Goal: Task Accomplishment & Management: Use online tool/utility

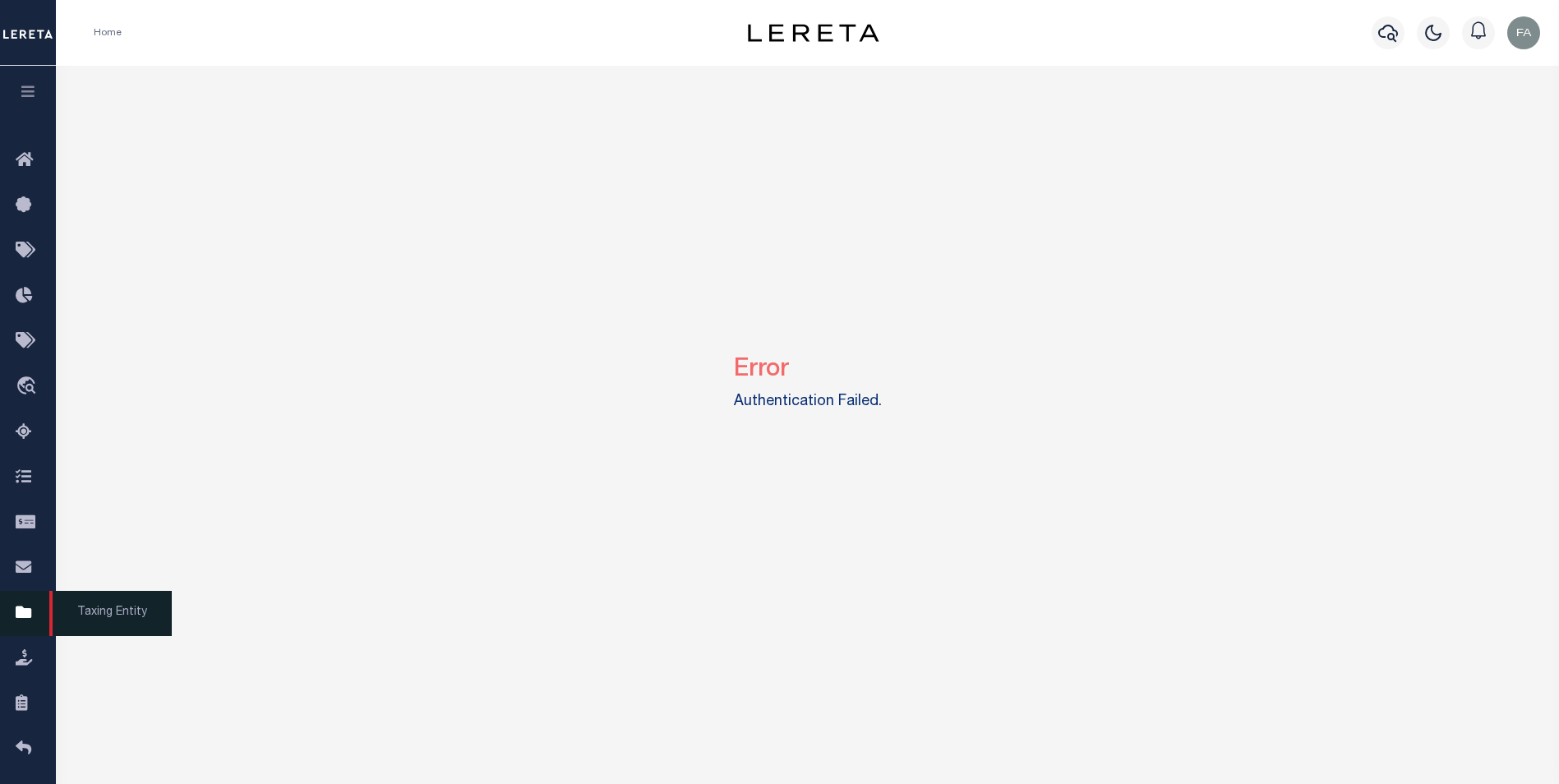
click at [24, 614] on icon at bounding box center [28, 613] width 26 height 21
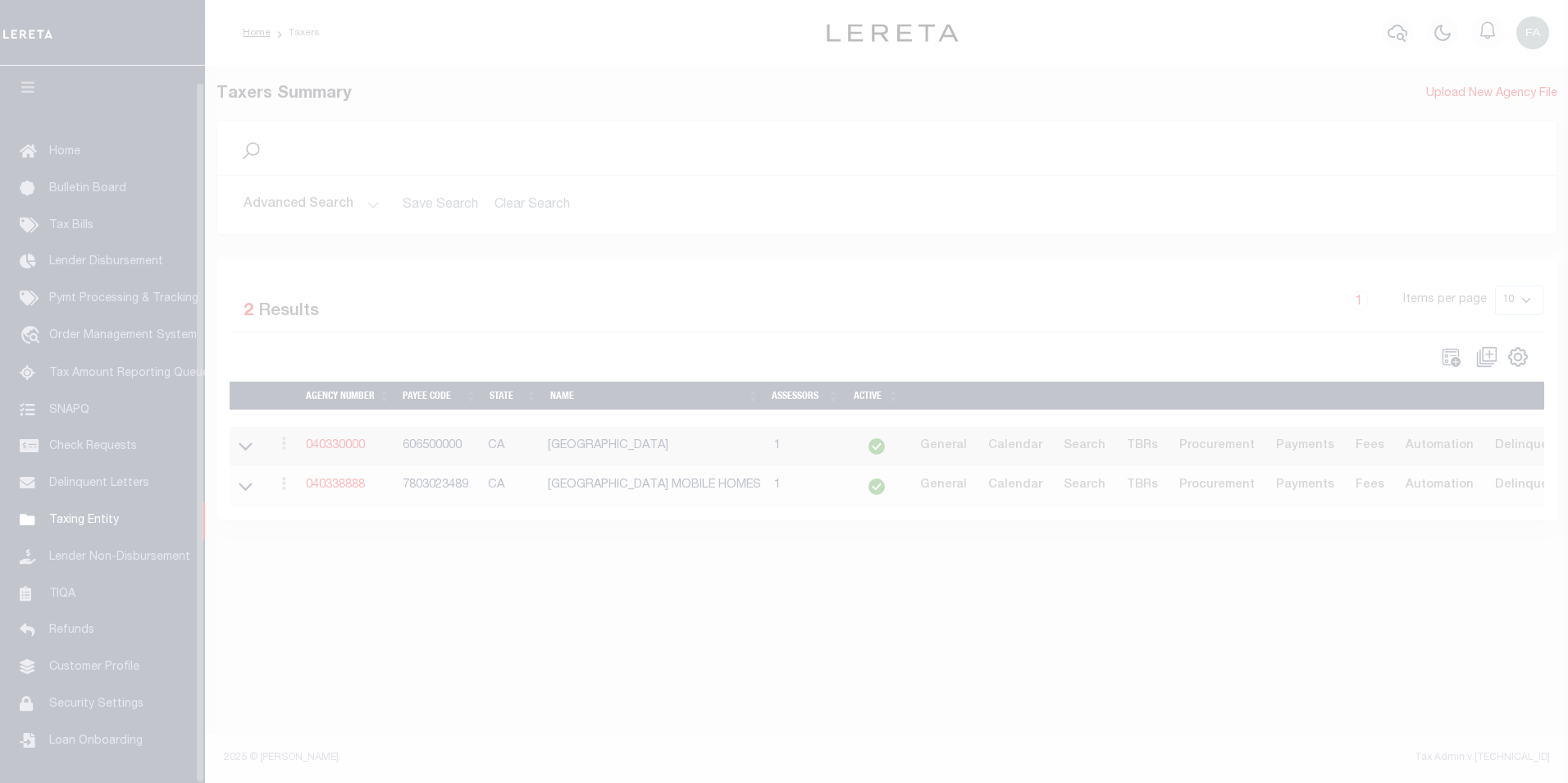
scroll to position [16, 0]
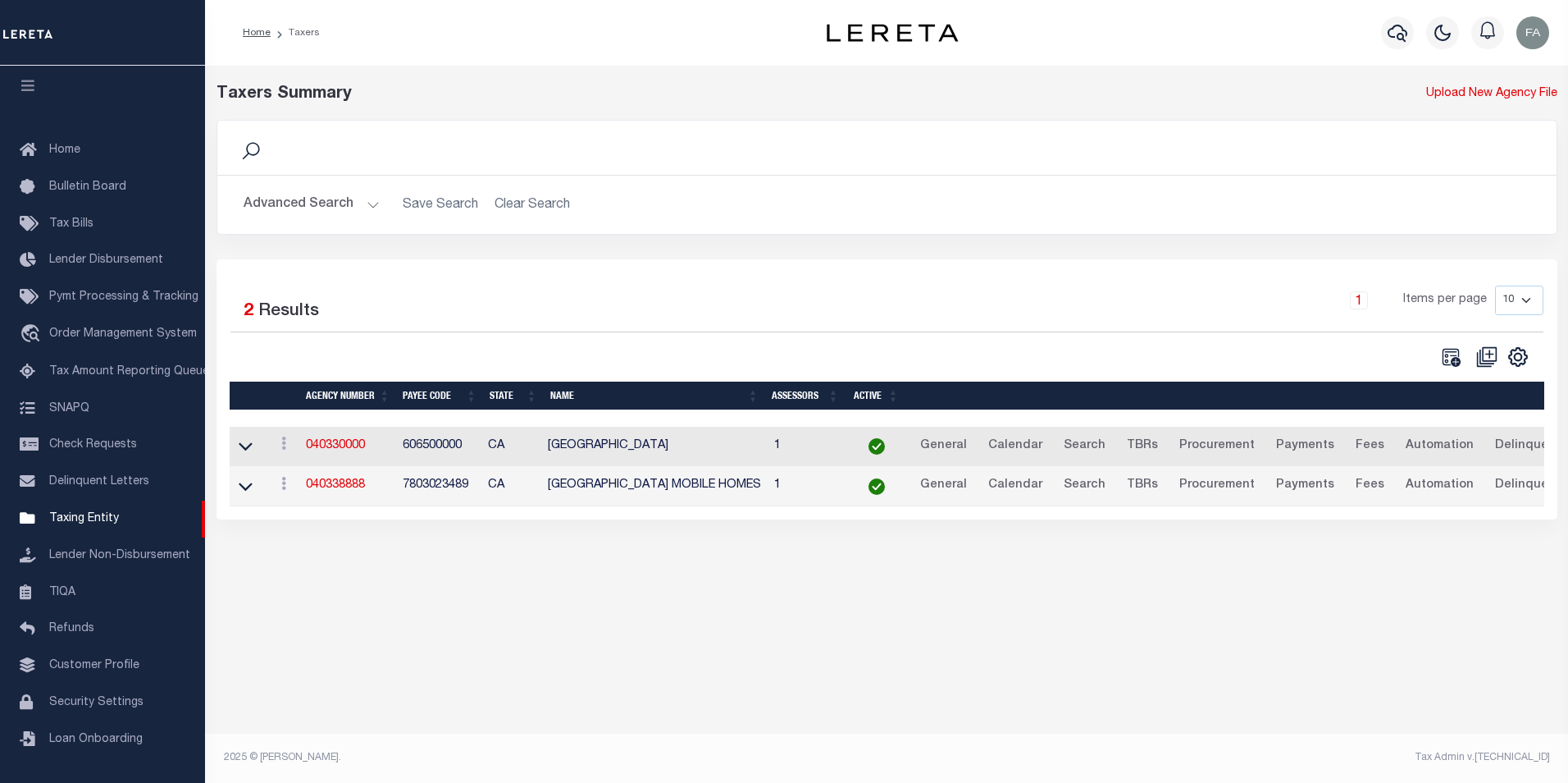
click at [134, 206] on link "Tax Bills" at bounding box center [102, 224] width 205 height 37
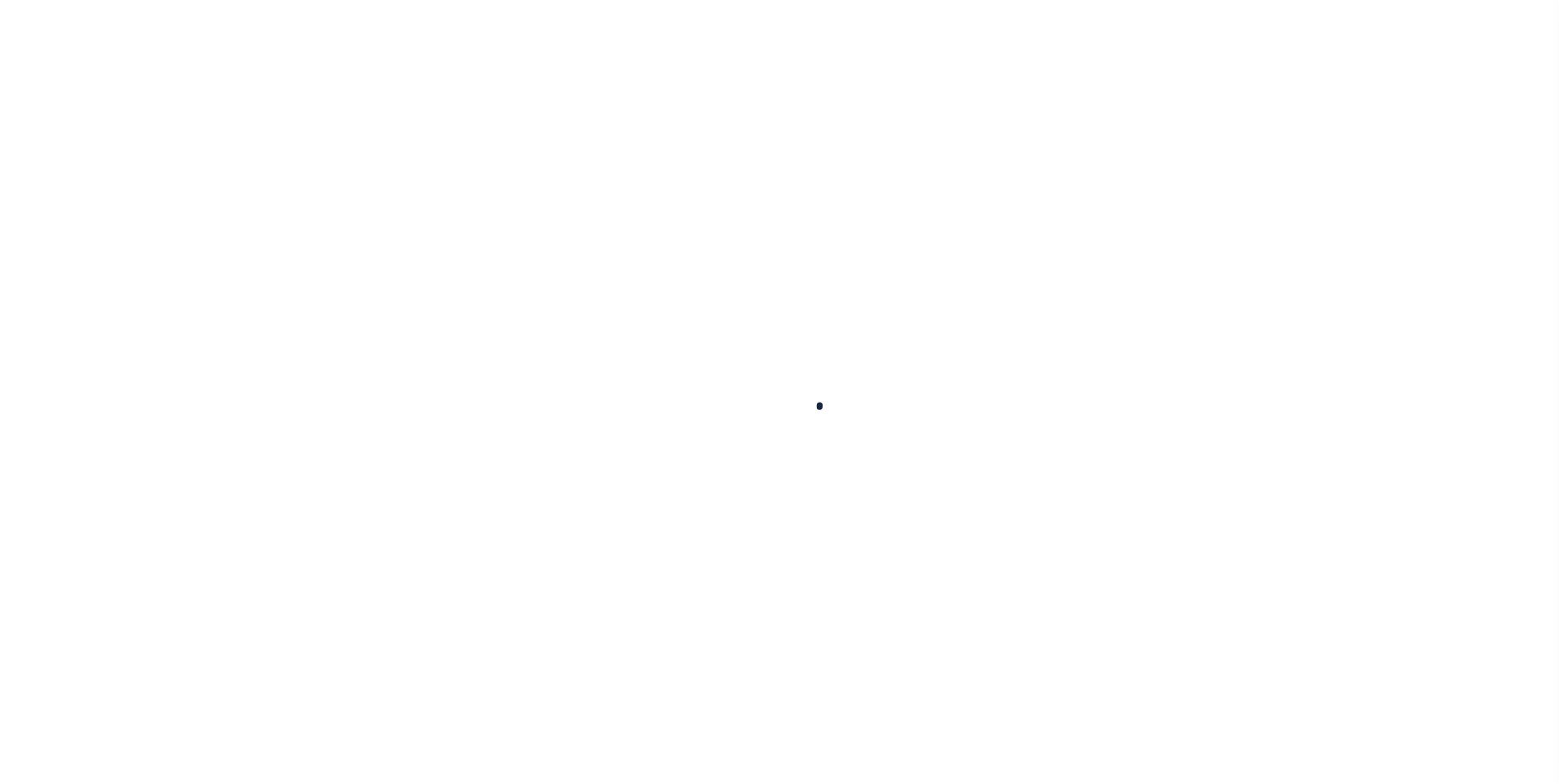
select select
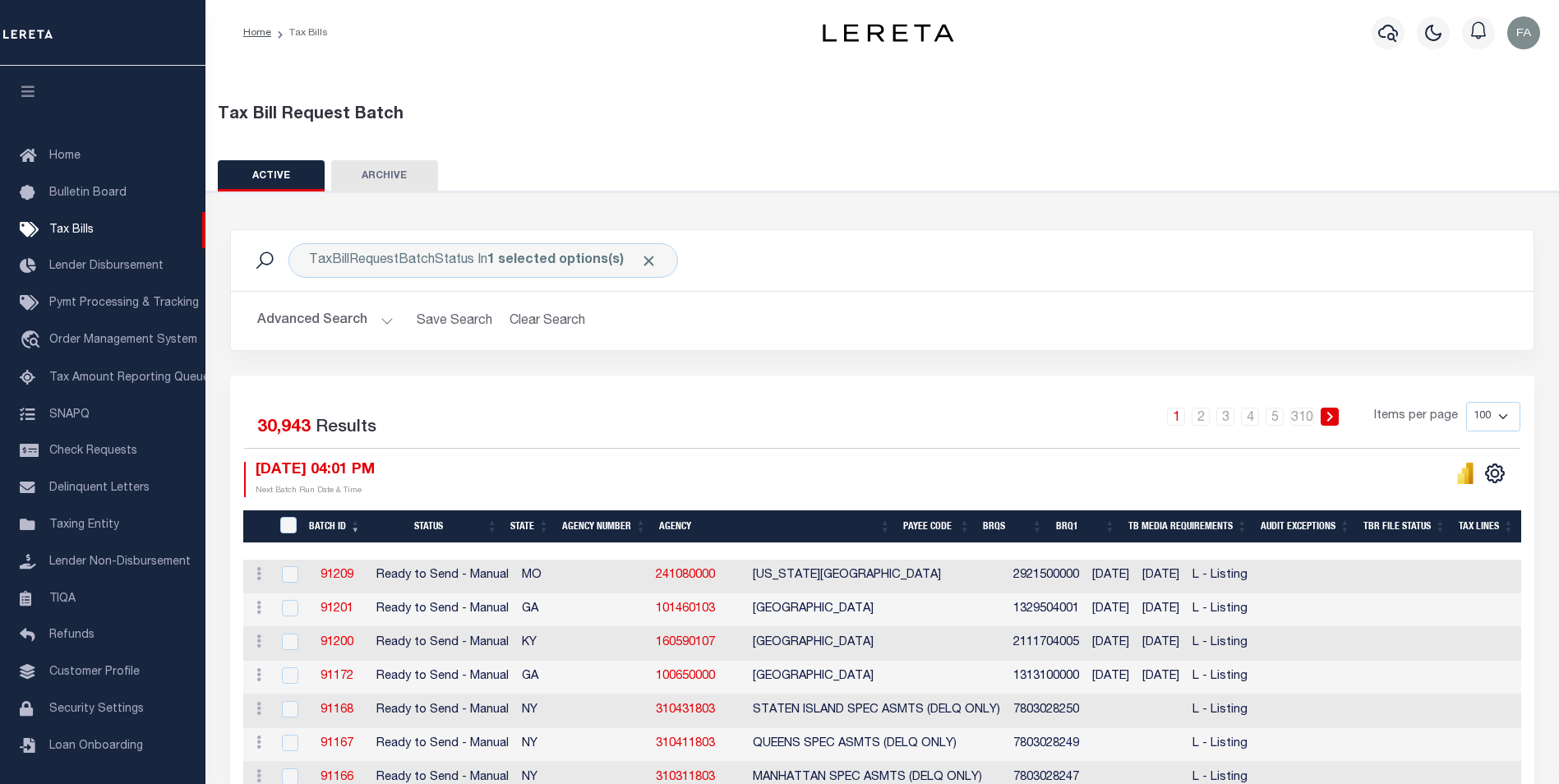
click at [332, 313] on button "Advanced Search" at bounding box center [325, 320] width 137 height 32
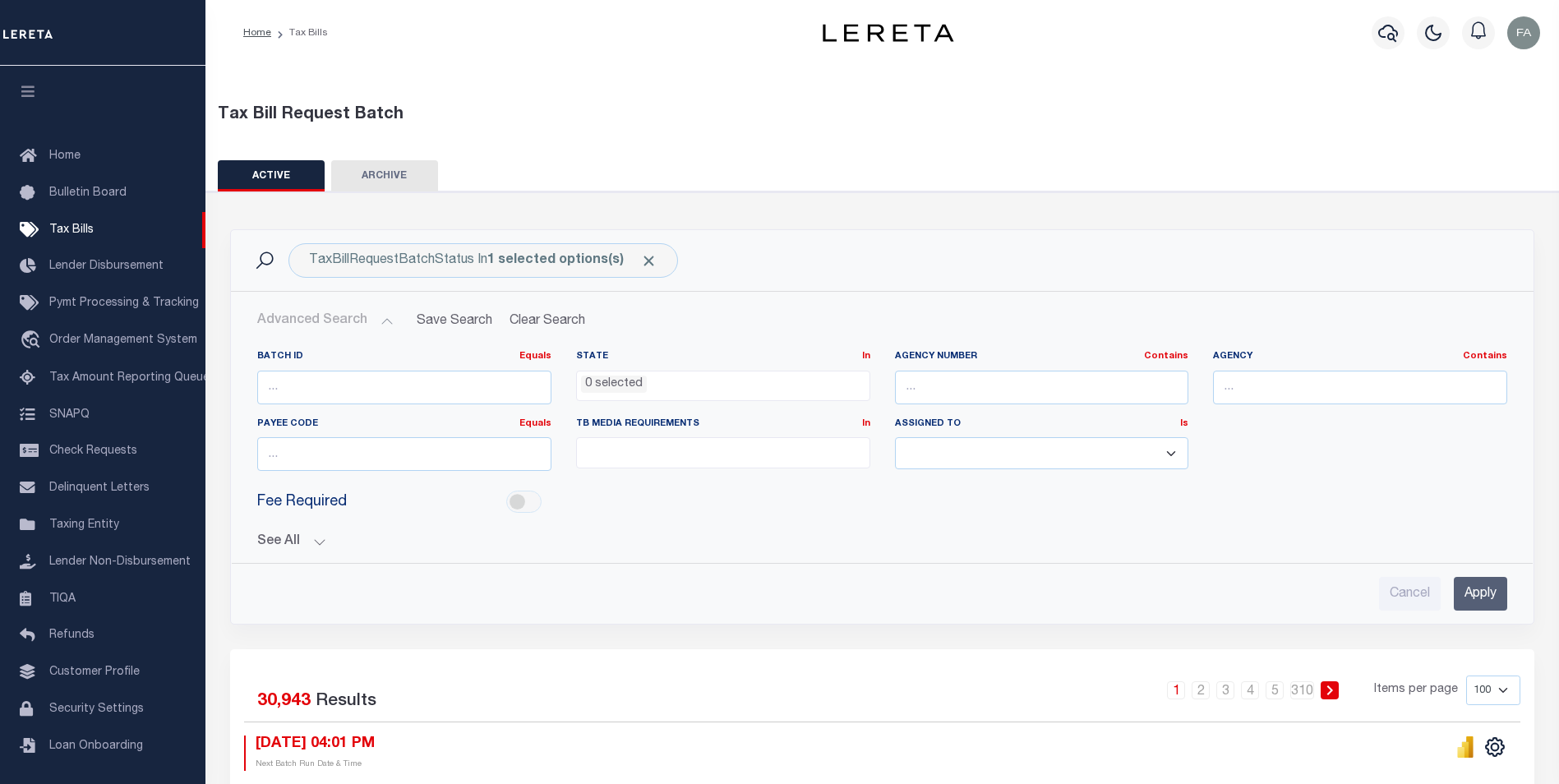
drag, startPoint x: 581, startPoint y: 224, endPoint x: 573, endPoint y: 193, distance: 32.0
click at [1047, 477] on div "Assigned To Is Is Contains Aakash Patel Adrian Garin Agustin Fernandez Agustin …" at bounding box center [1042, 451] width 319 height 67
click at [1051, 453] on select "Aakash Patel Adrian Garin Agustin Fernandez Agustin Maturino Ahmad Darwish Ajay…" at bounding box center [1041, 452] width 295 height 32
click at [746, 523] on div "See All BRQS On On After Before Between On On After Is" at bounding box center [882, 536] width 1250 height 29
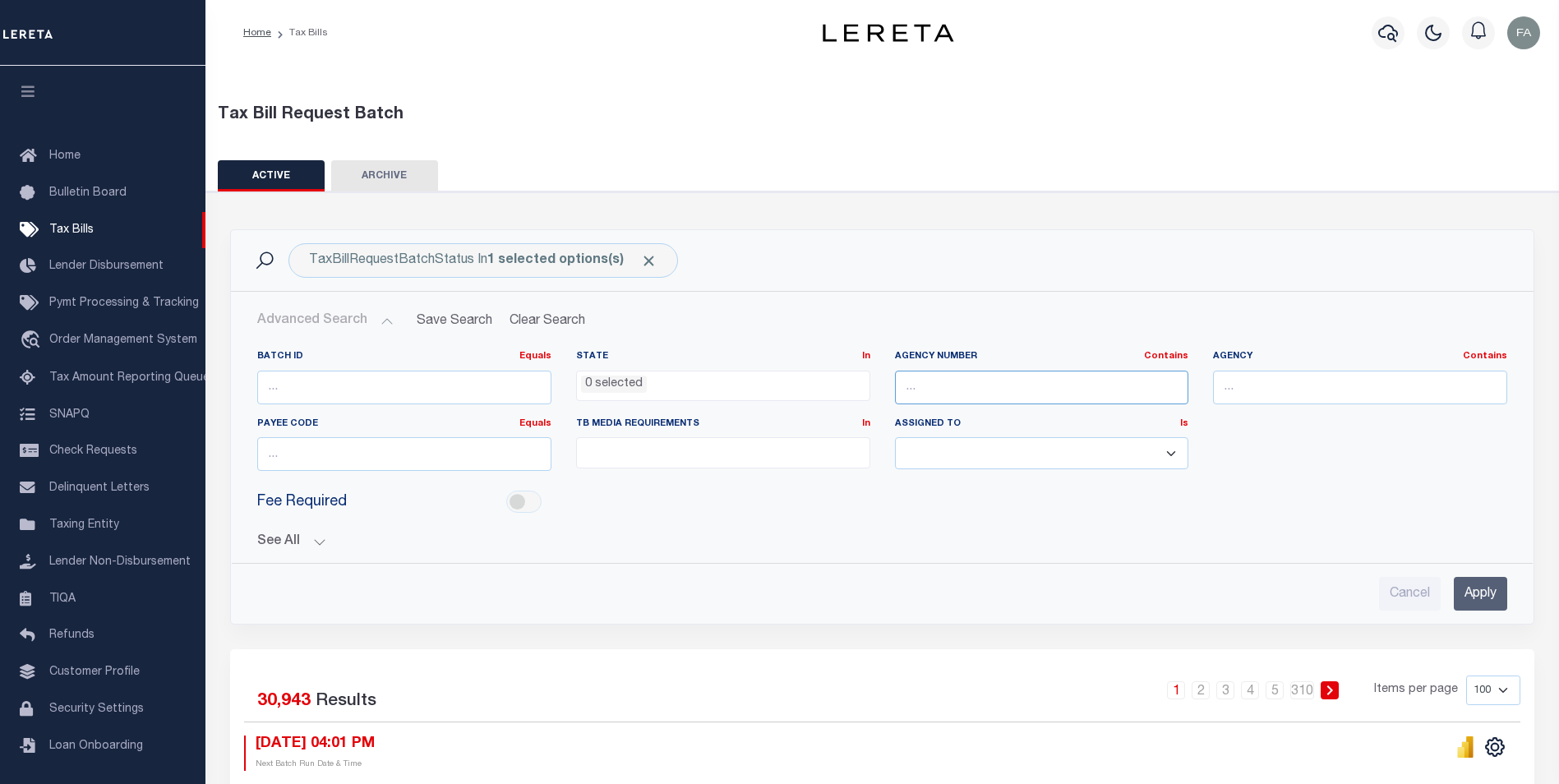
click at [1021, 387] on input "text" at bounding box center [1041, 387] width 295 height 34
click at [857, 520] on div "Fee Required" at bounding box center [882, 502] width 1274 height 37
click at [123, 528] on link "Taxing Entity" at bounding box center [102, 525] width 206 height 37
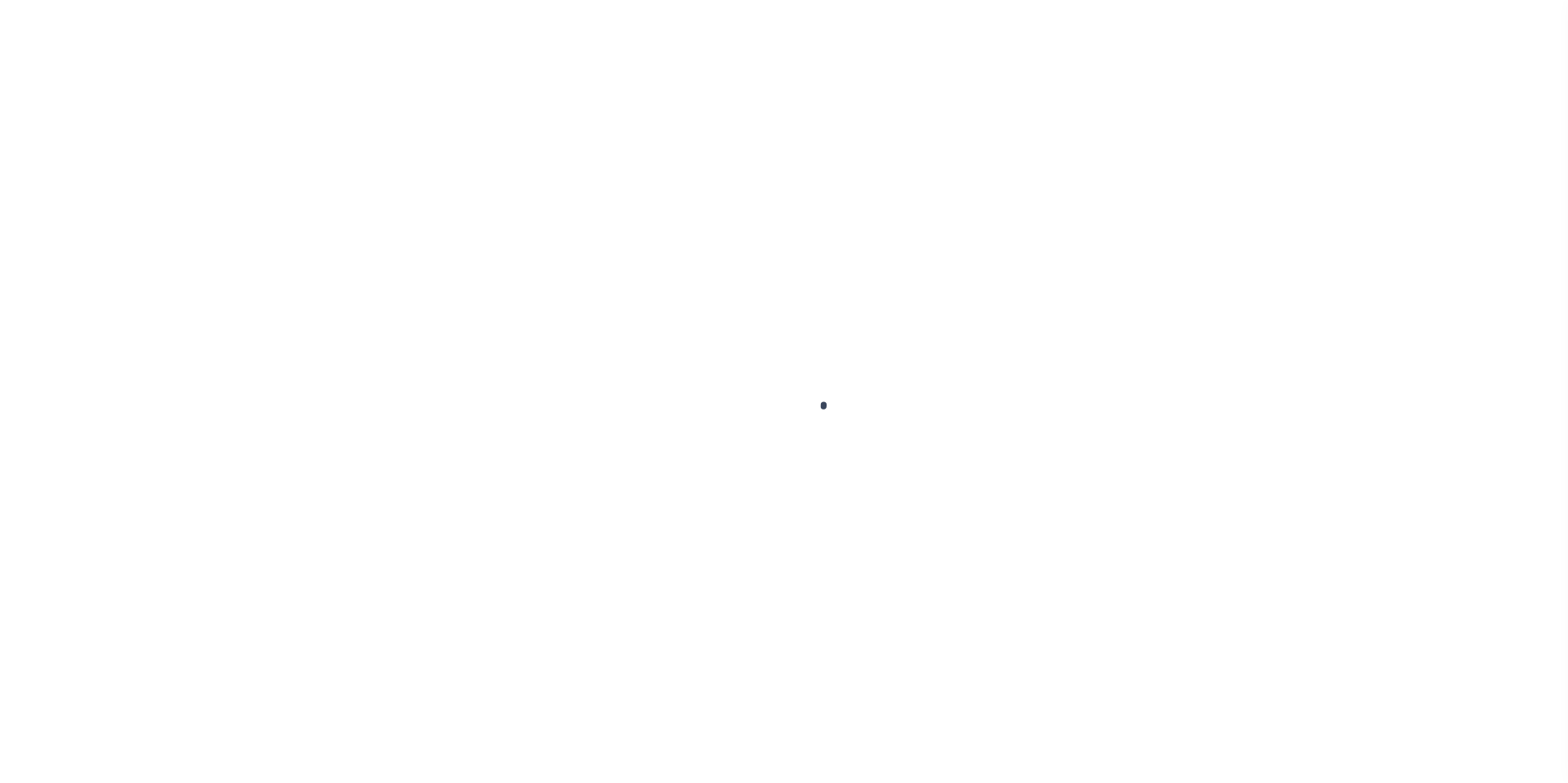
scroll to position [16, 0]
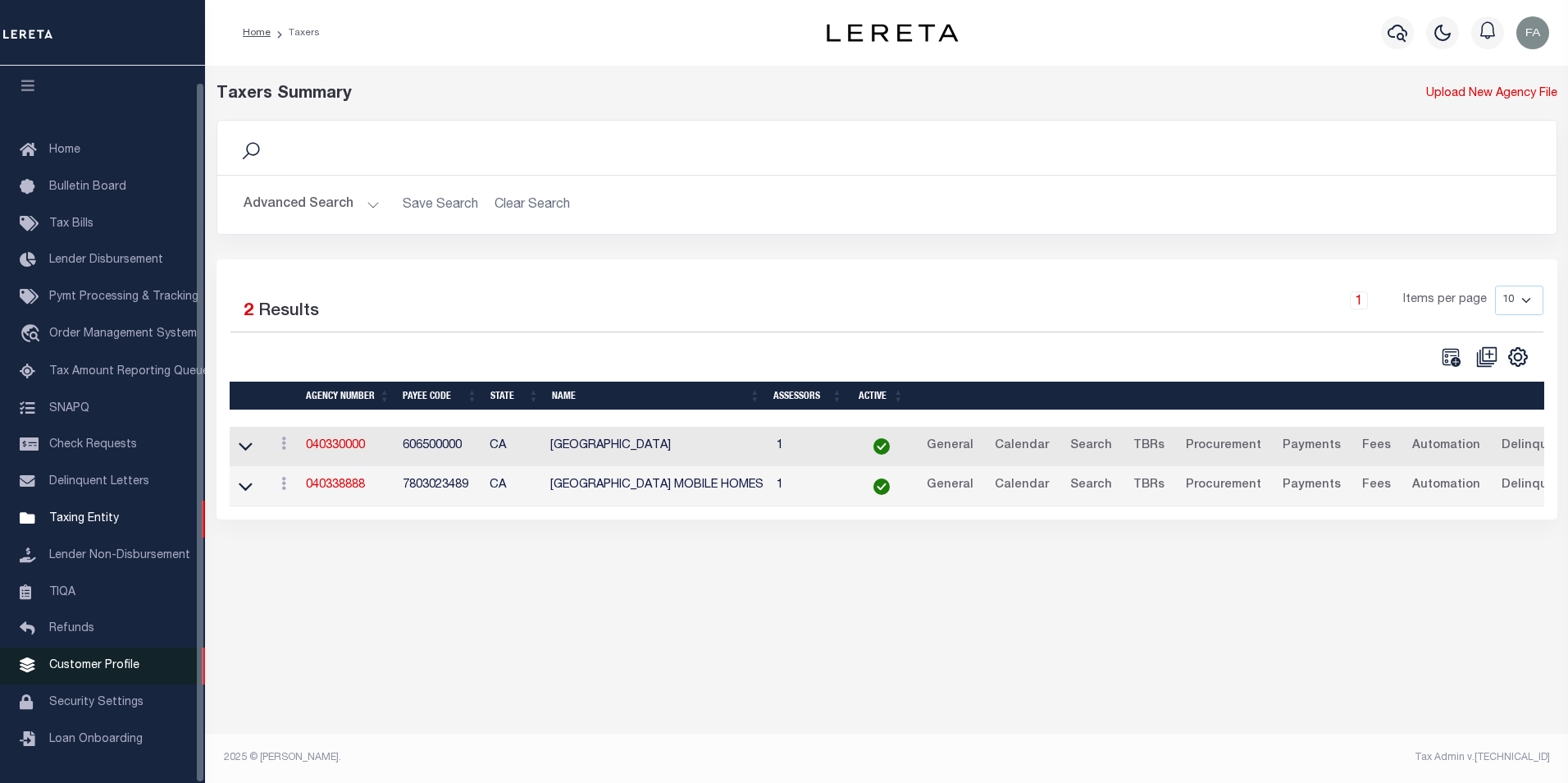
click at [106, 669] on span "Customer Profile" at bounding box center [94, 665] width 90 height 12
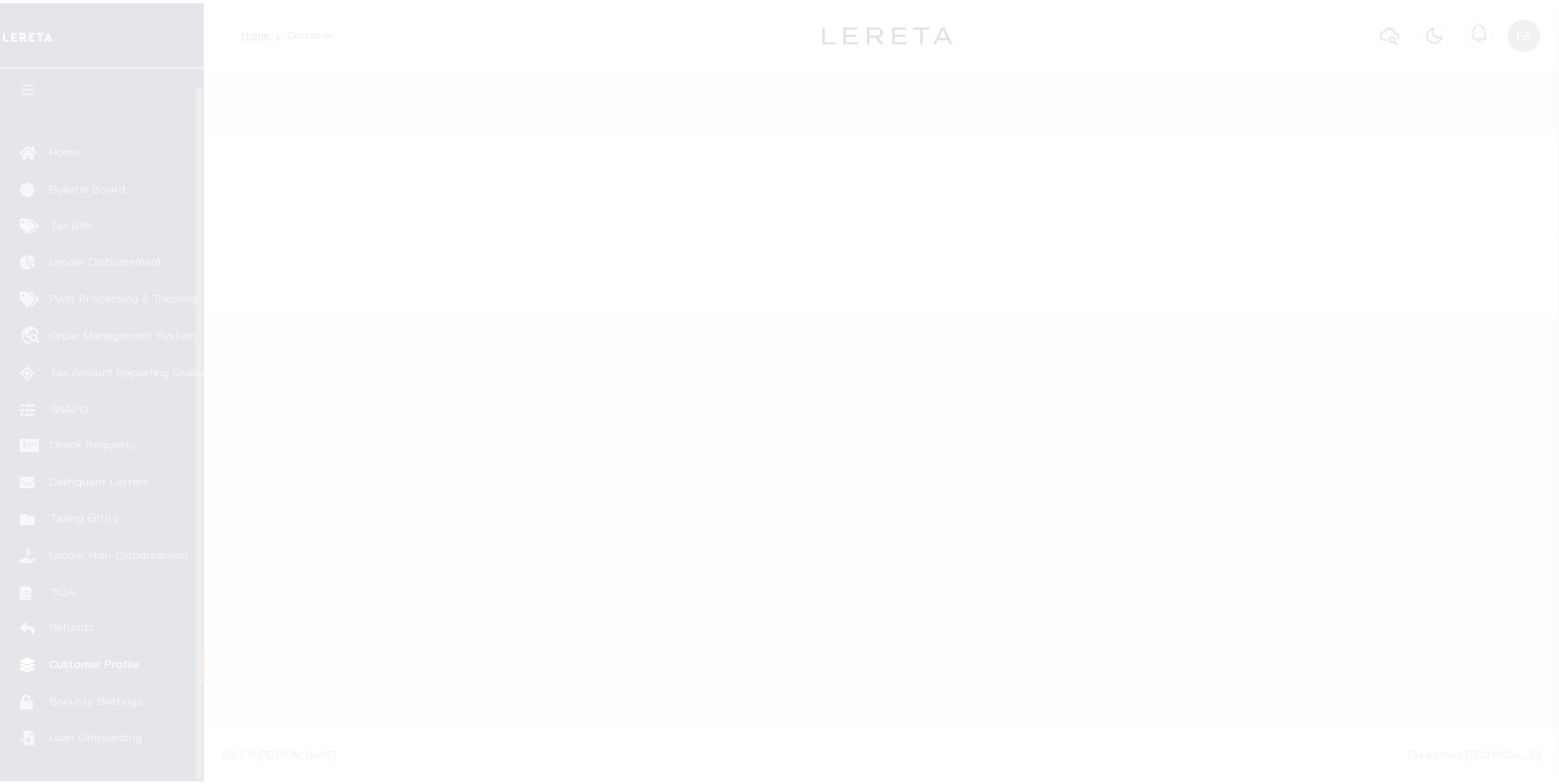
scroll to position [16, 0]
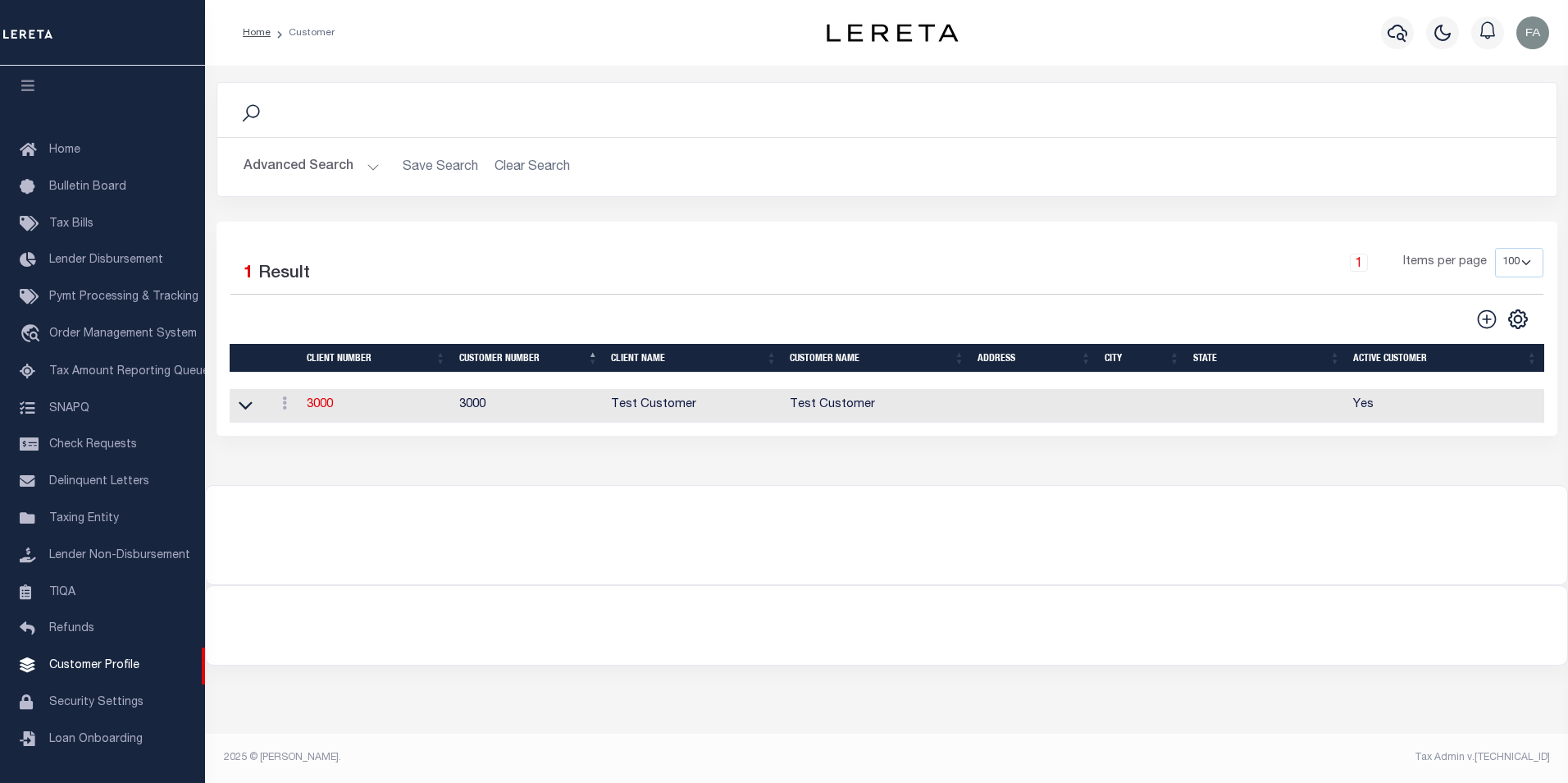
click at [339, 176] on button "Advanced Search" at bounding box center [311, 167] width 137 height 32
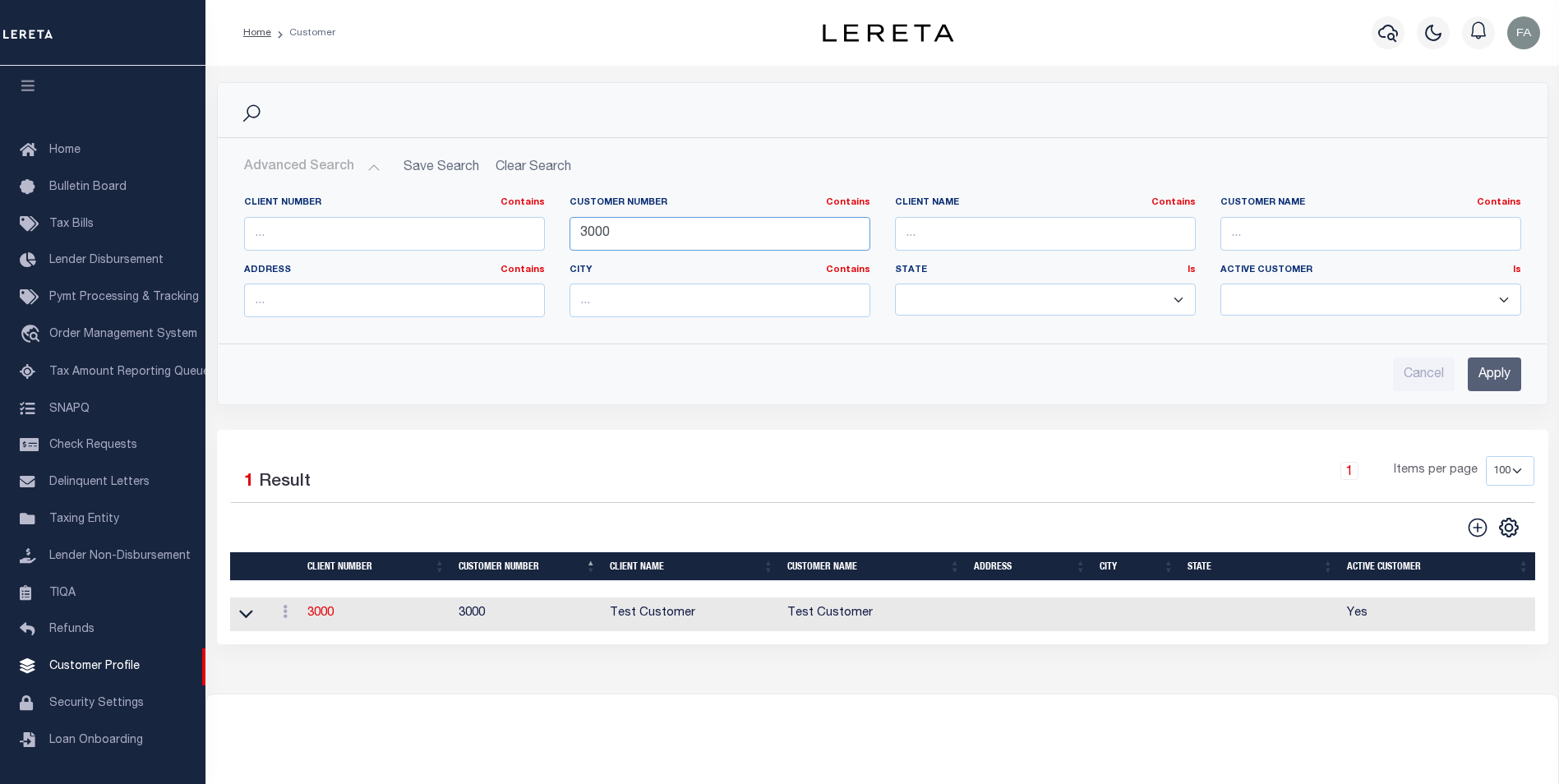
click at [741, 232] on input "3000" at bounding box center [720, 233] width 301 height 34
type input "22218"
click at [1467, 379] on input "Apply" at bounding box center [1494, 373] width 53 height 34
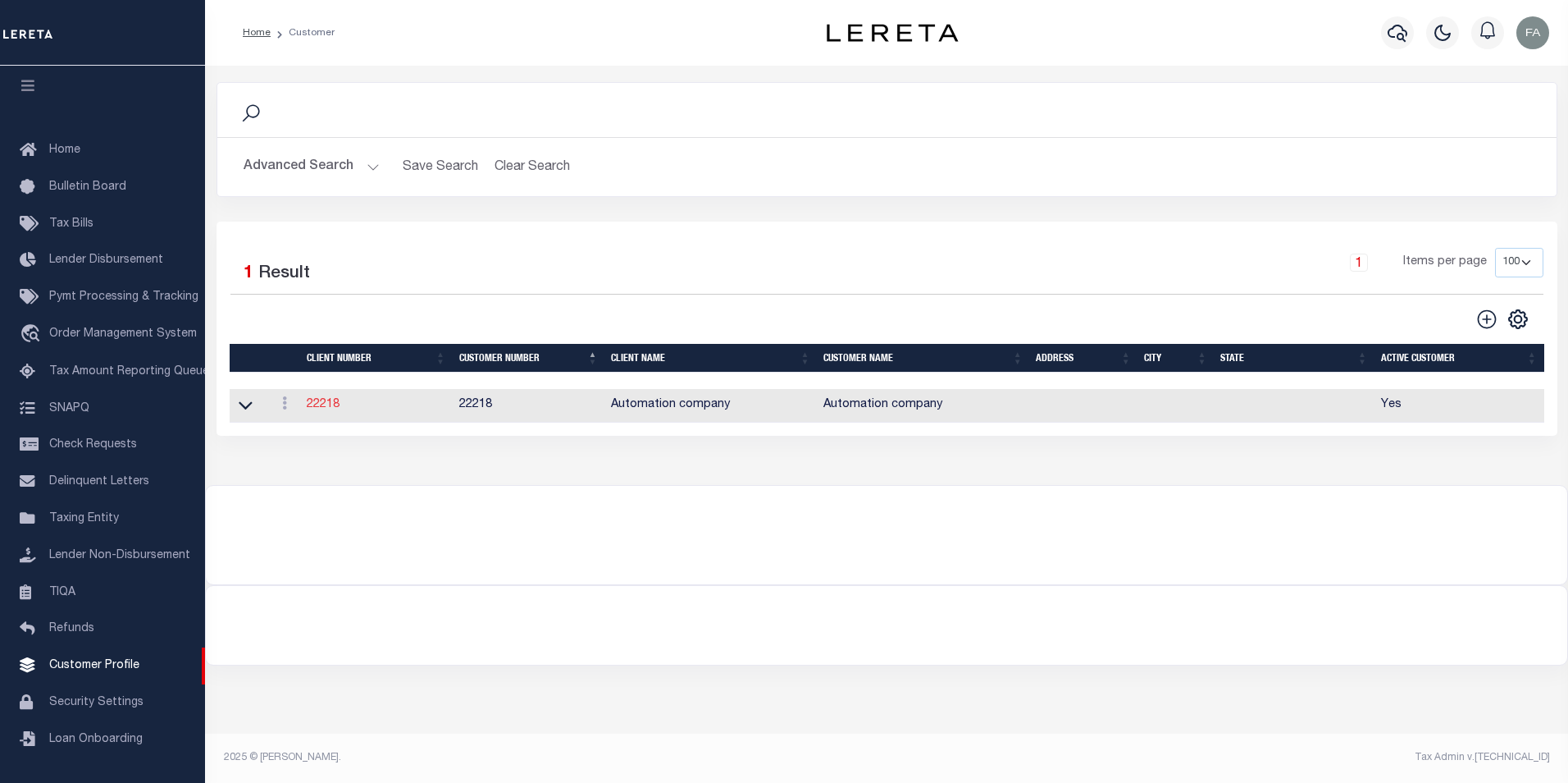
click at [318, 408] on link "22218" at bounding box center [323, 405] width 33 height 12
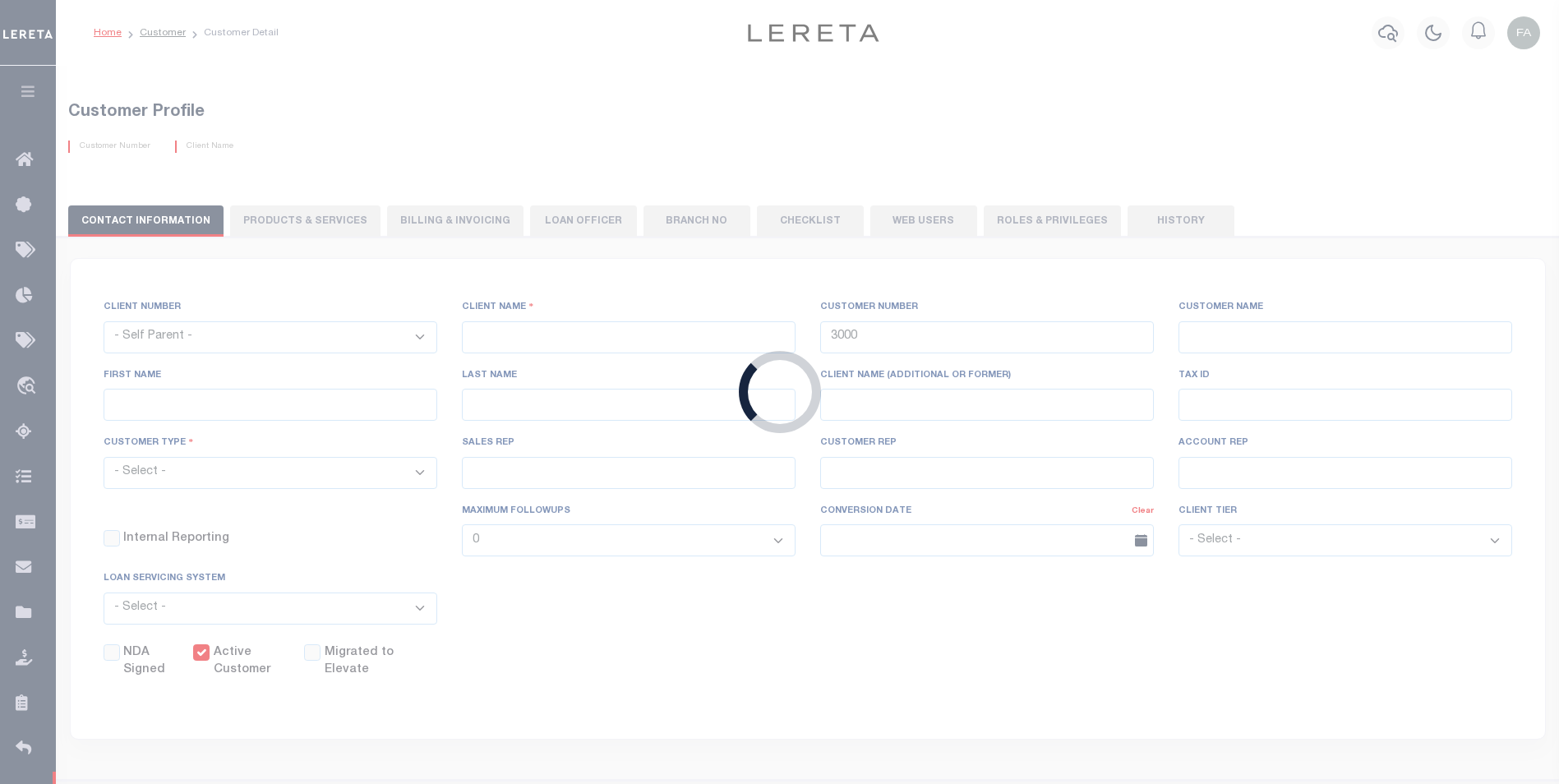
select select
type input "Automation company"
type input "22218"
type input "Automation company"
type input "Fausto"
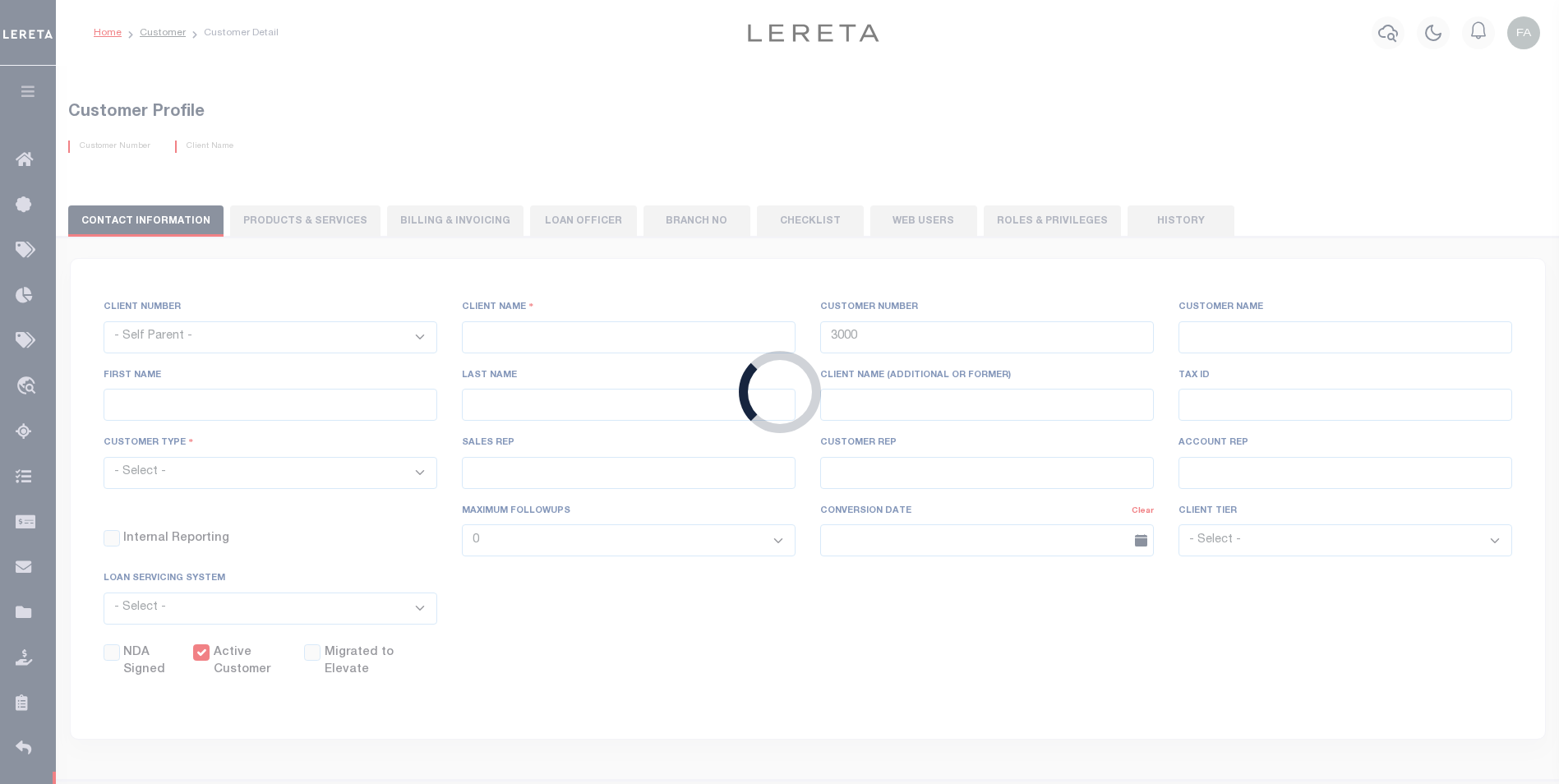
type input "Cabrera"
select select "Mixed Portfolio"
type input "08/12/2022"
select select "Tier 1"
checkbox input "true"
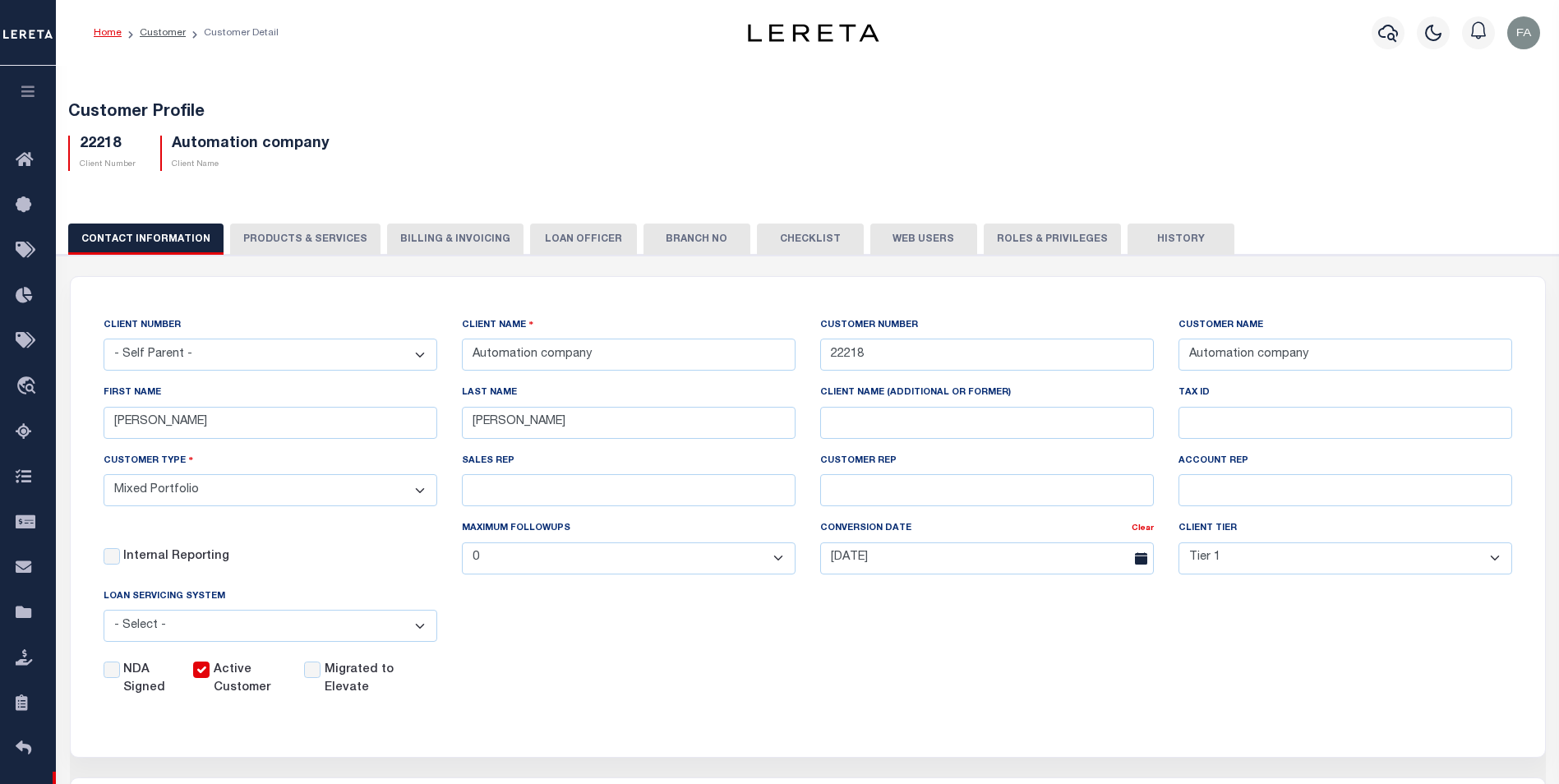
click at [1175, 226] on button "History" at bounding box center [1181, 239] width 107 height 31
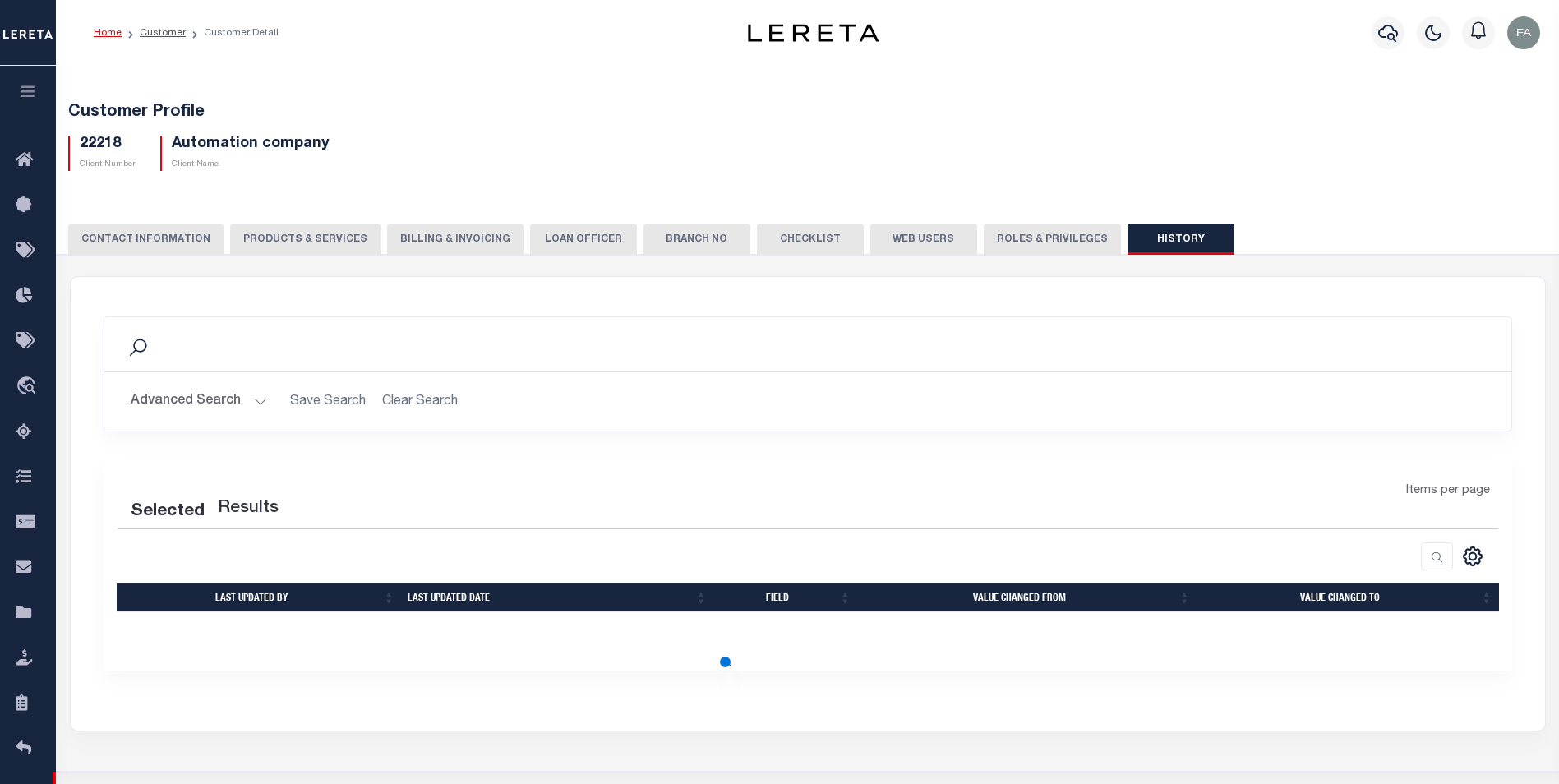
click at [537, 245] on button "LOAN OFFICER" at bounding box center [584, 239] width 107 height 31
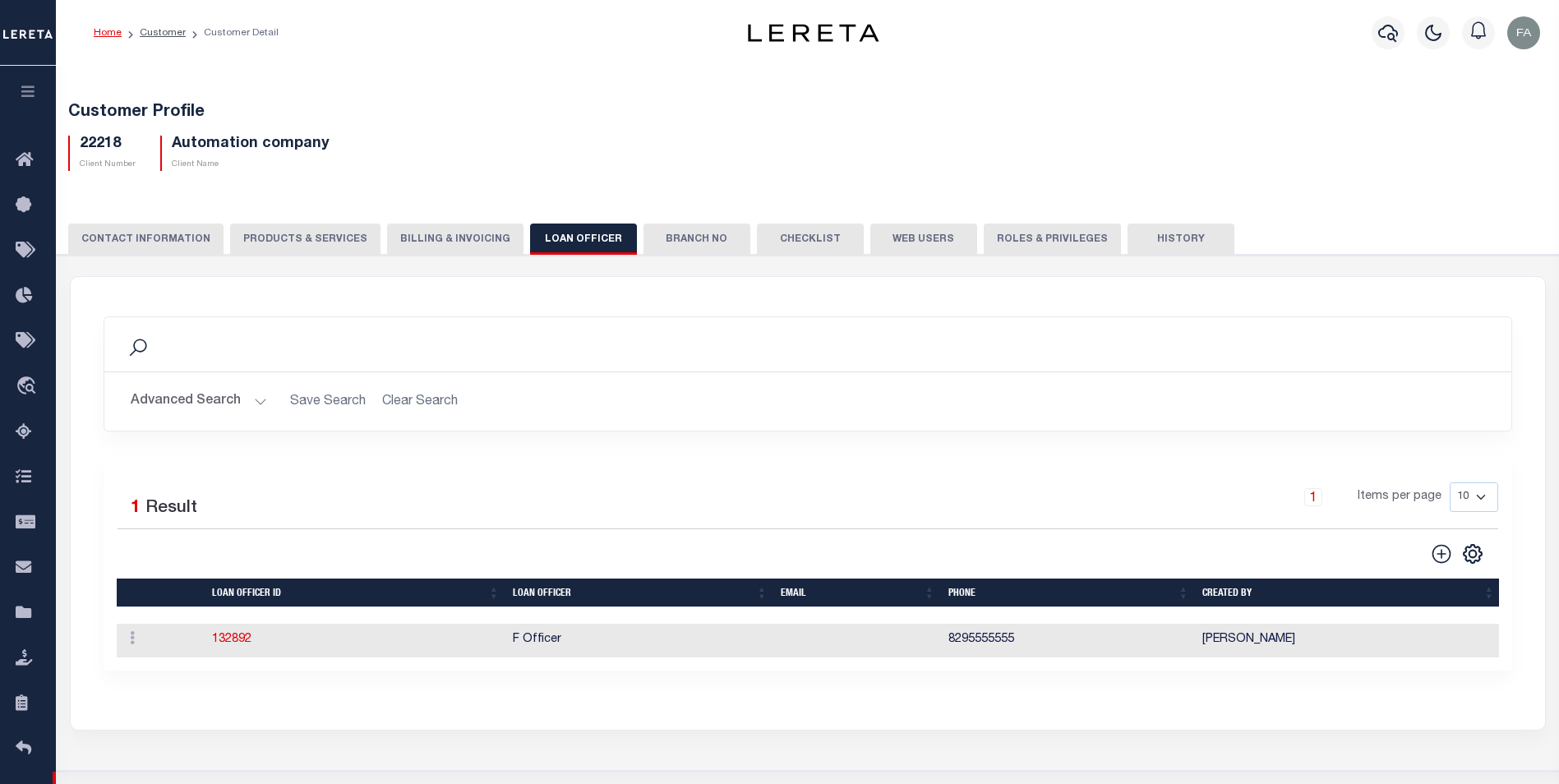
click at [410, 249] on button "Billing & Invoicing" at bounding box center [455, 239] width 137 height 31
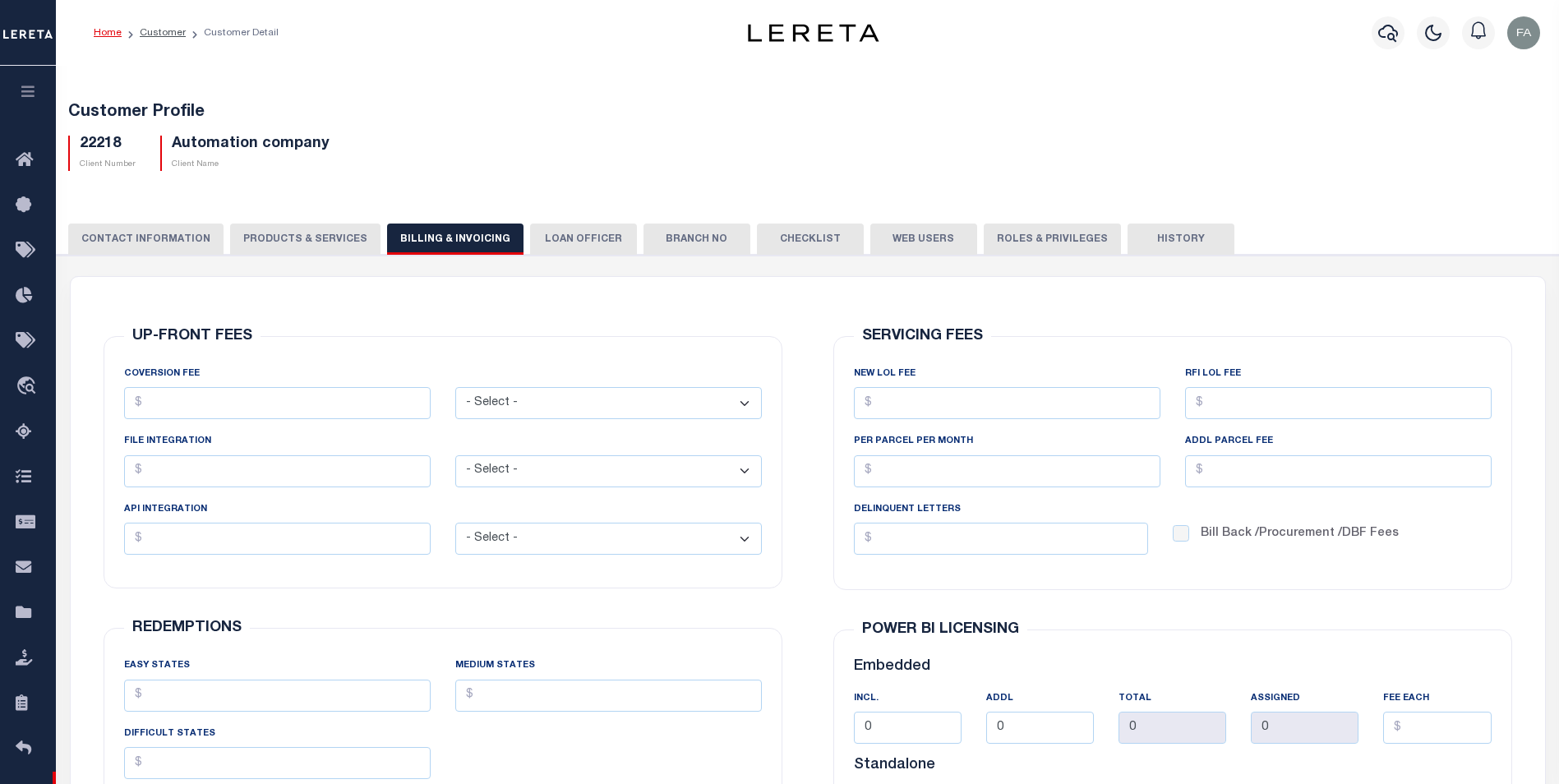
click at [571, 264] on div "CLIENT NUMBER - Self Parent - 100744 1011 1012 1013 1014 1016 1017 1018 1019 10…" at bounding box center [807, 625] width 1518 height 742
click at [160, 251] on button "CONTACT INFORMATION" at bounding box center [145, 239] width 155 height 31
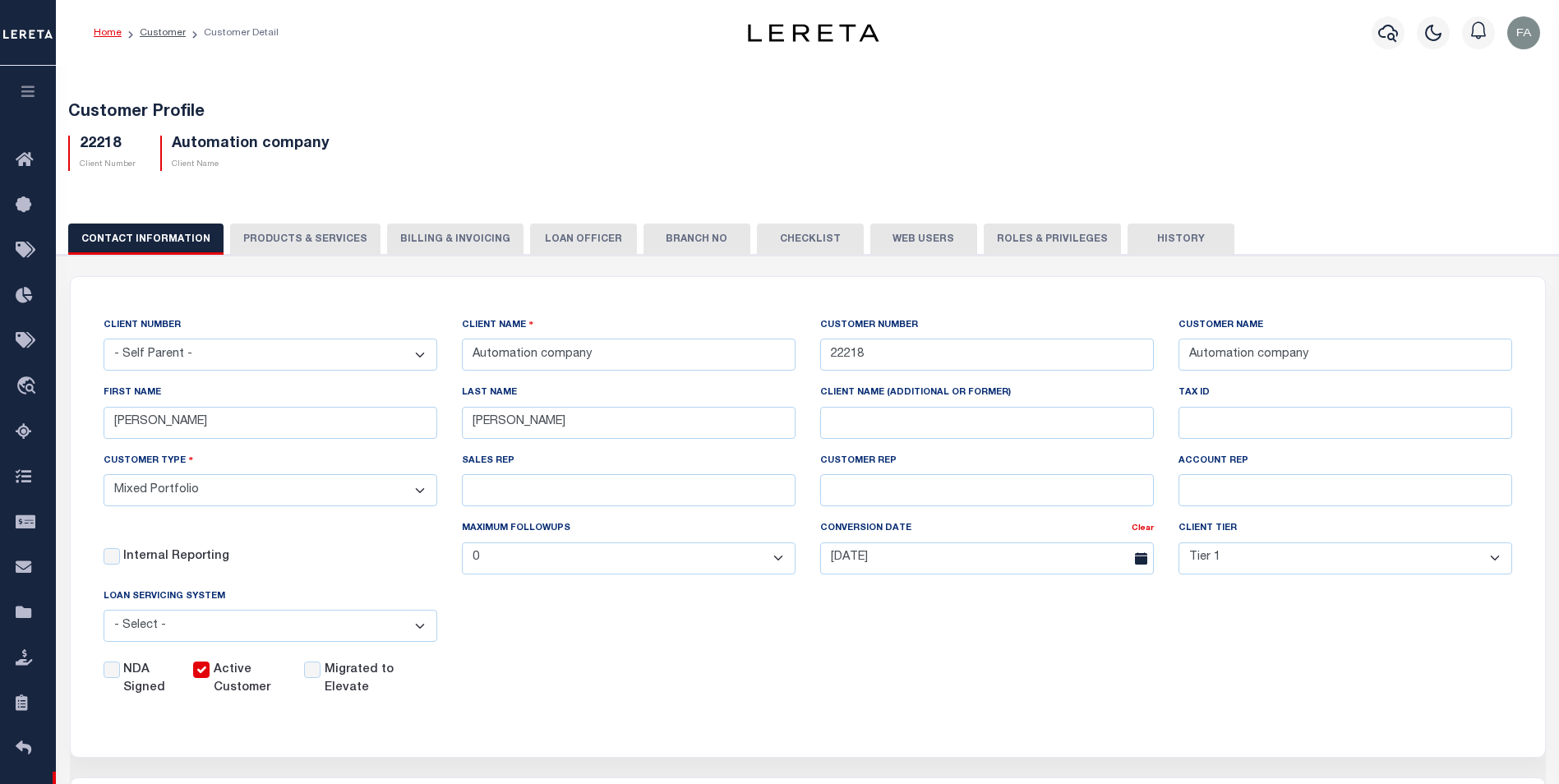
click at [570, 233] on button "LOAN OFFICER" at bounding box center [584, 239] width 107 height 31
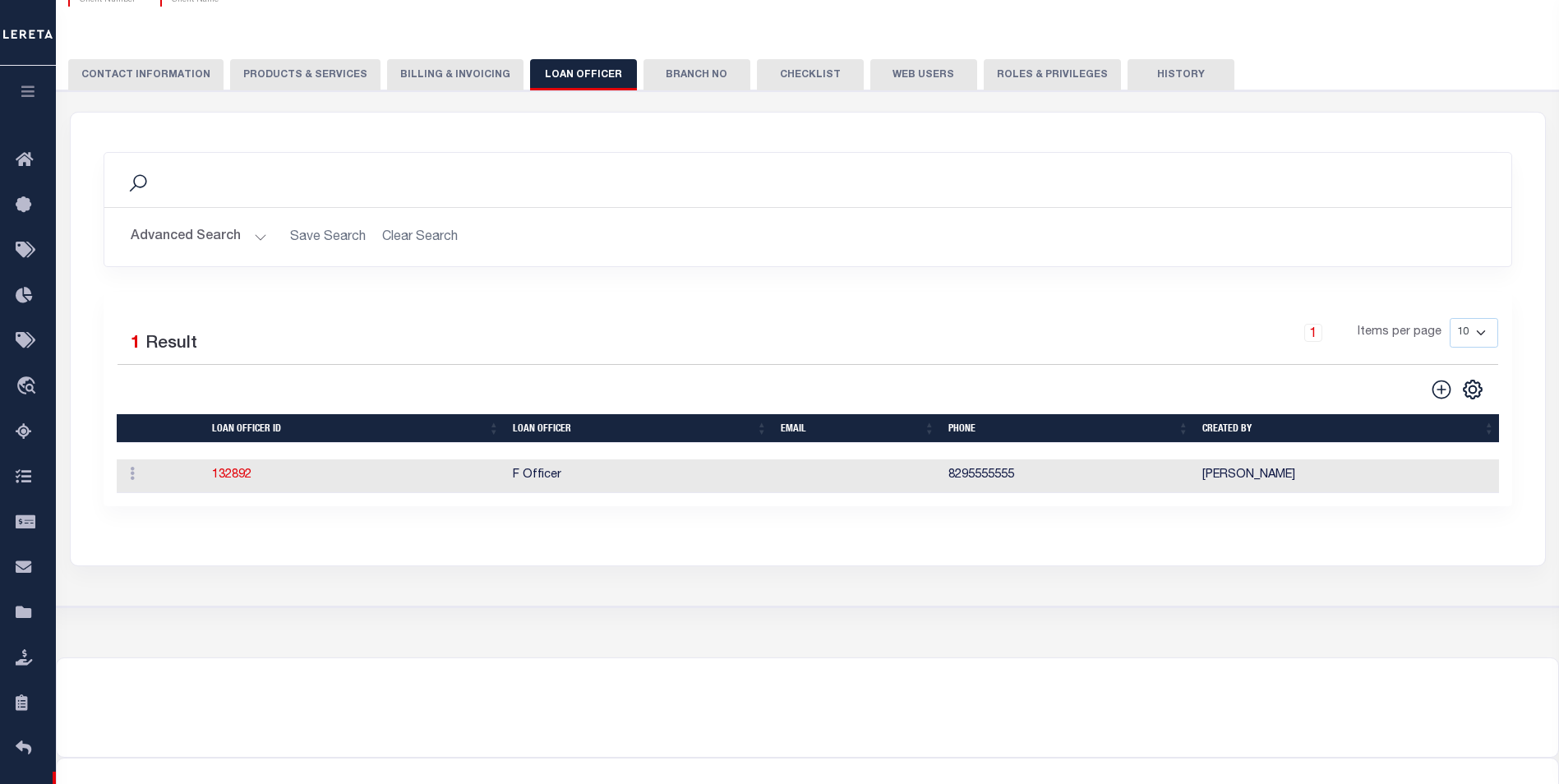
scroll to position [82, 0]
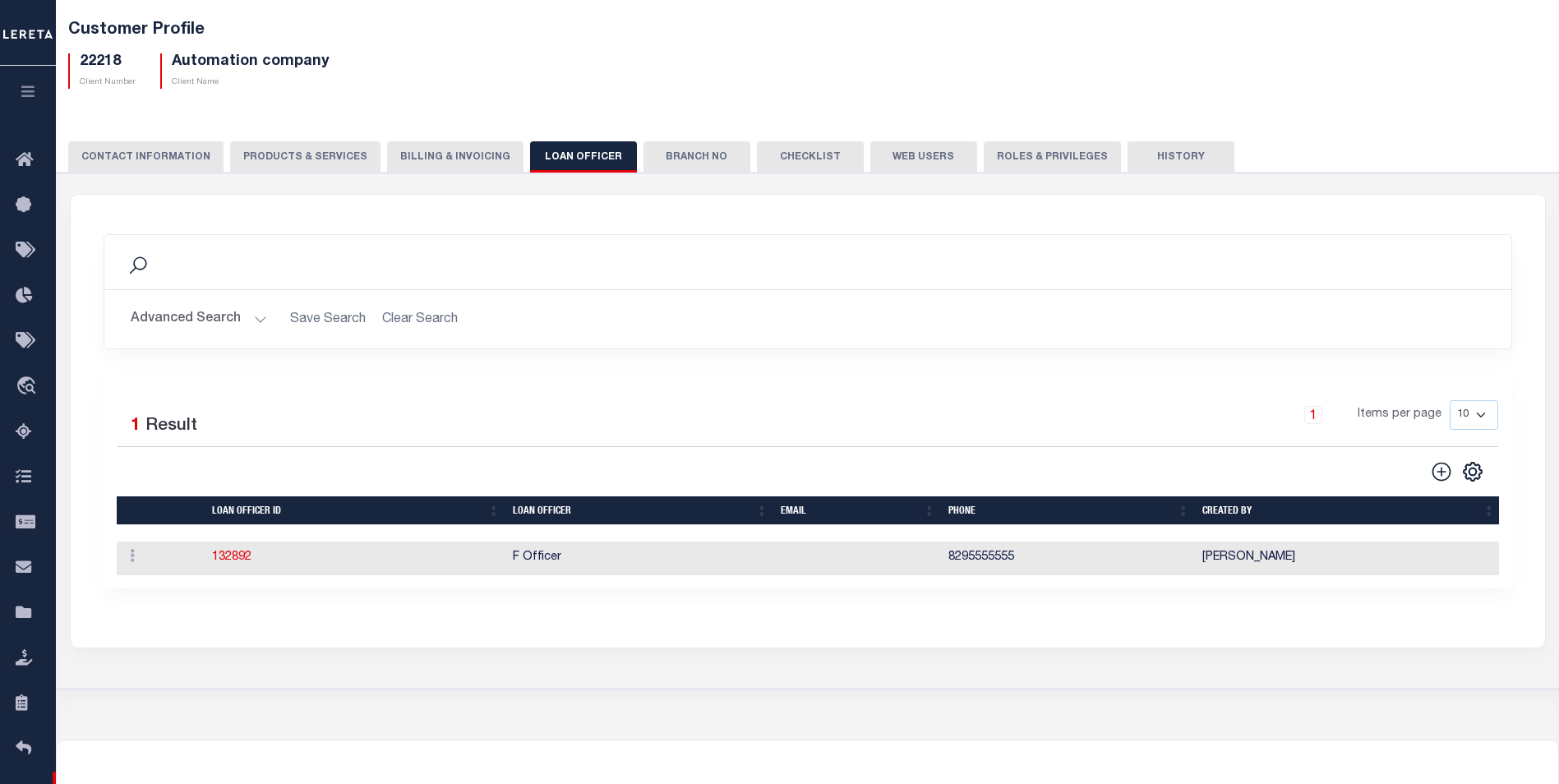
click at [594, 259] on div "Search" at bounding box center [808, 262] width 1380 height 28
click at [669, 149] on button "Branch No" at bounding box center [697, 157] width 107 height 31
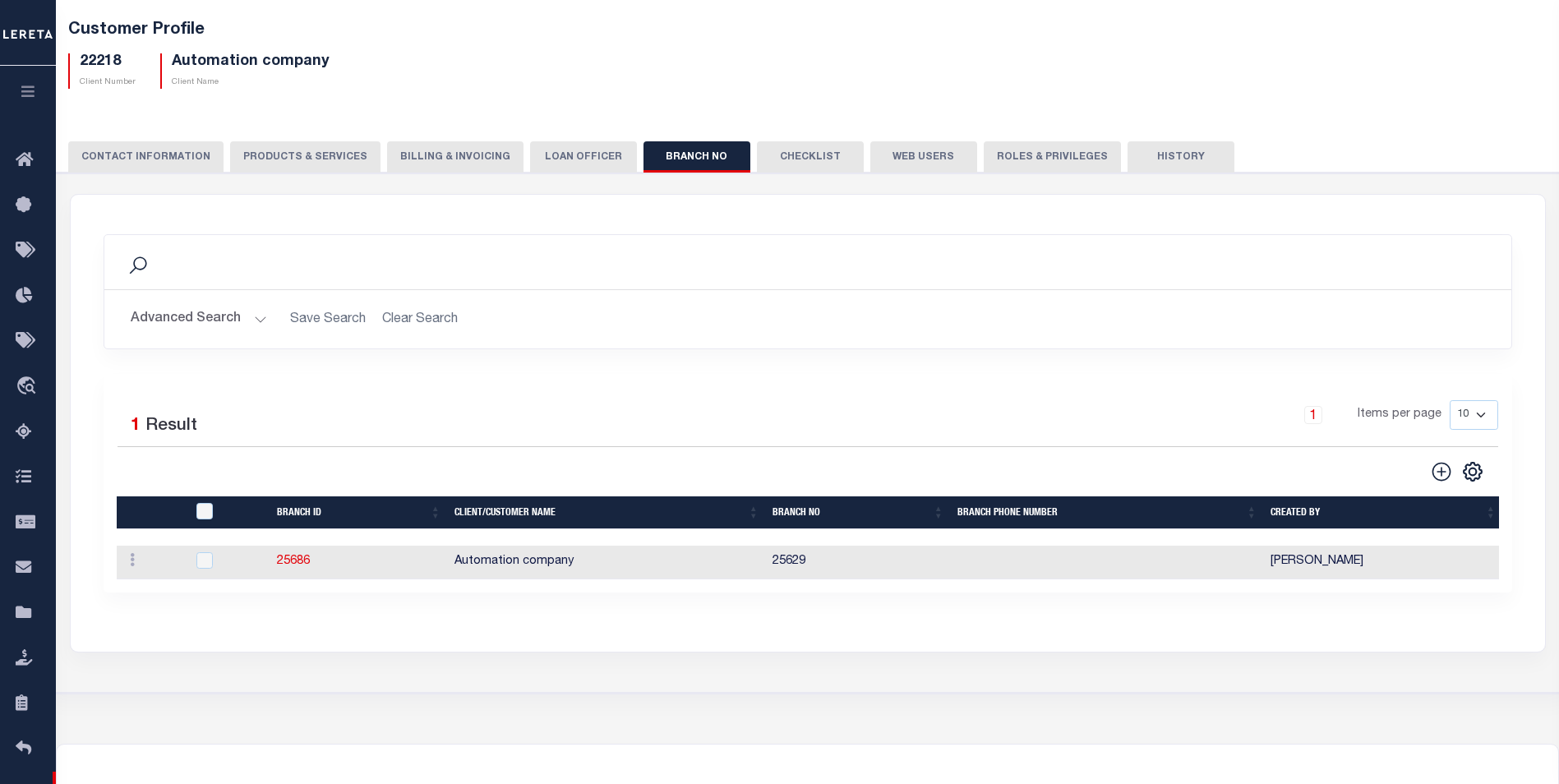
click at [807, 163] on button "Checklist" at bounding box center [810, 157] width 107 height 31
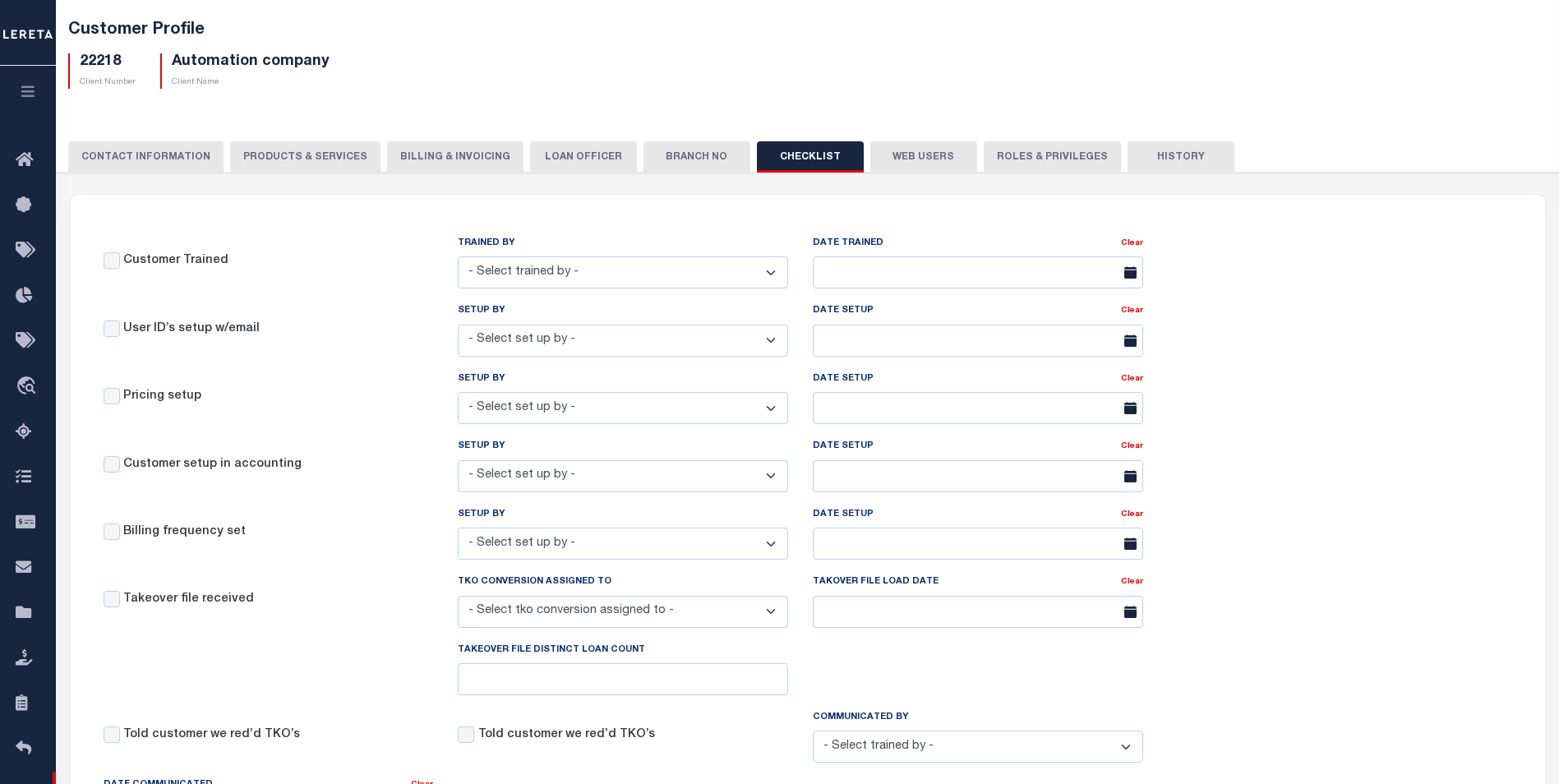
click at [870, 159] on button "Web Users" at bounding box center [924, 157] width 107 height 31
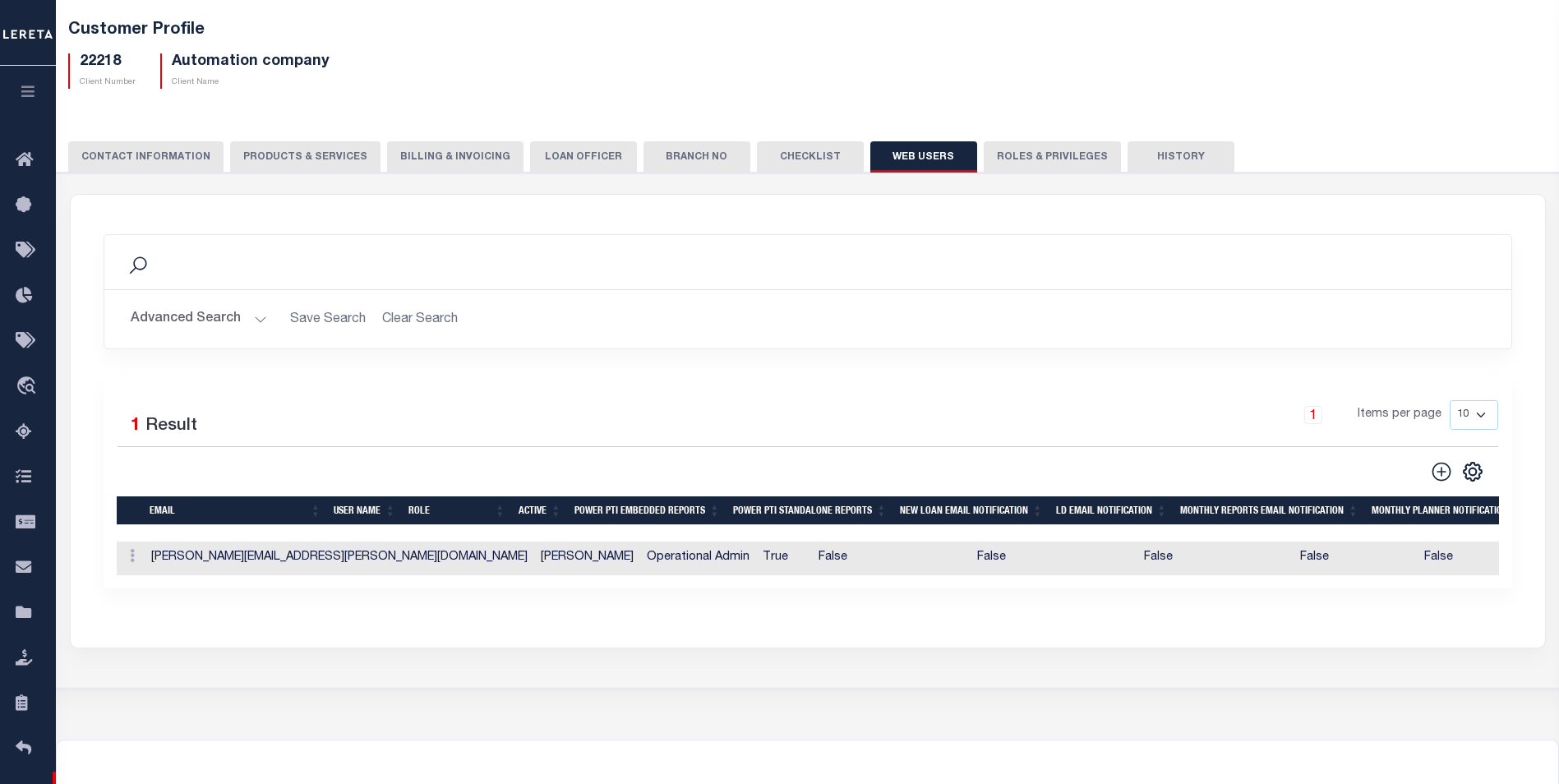
click at [990, 154] on button "Roles & Privileges" at bounding box center [1051, 157] width 137 height 31
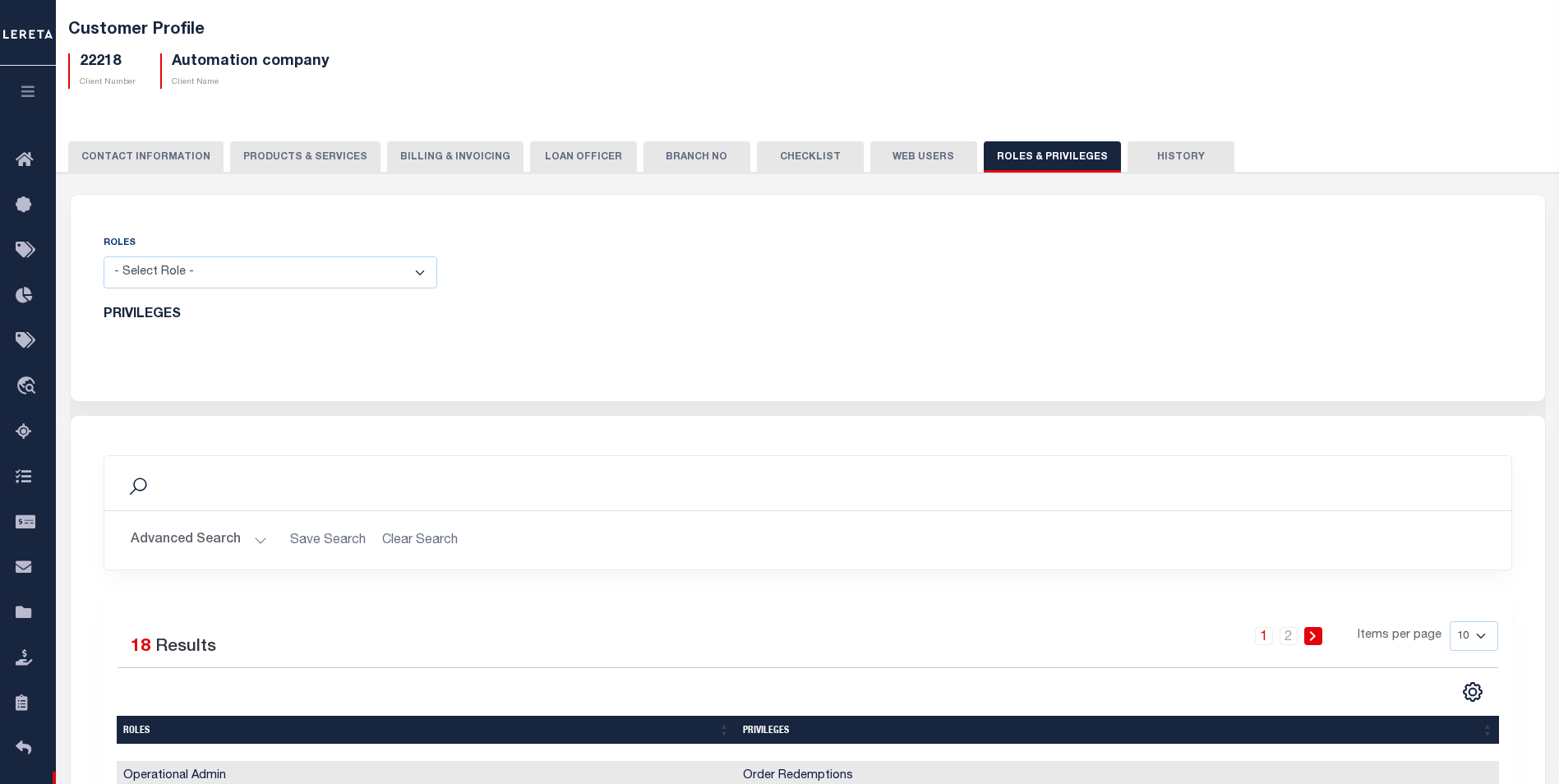
click at [266, 267] on select "- Select Role - Loan Officer Loan Servicer Operational Admin View Only" at bounding box center [270, 272] width 334 height 32
click at [799, 276] on div "ROLES - Select Role - Loan Officer Loan Servicer Operational Admin View Only" at bounding box center [450, 271] width 717 height 74
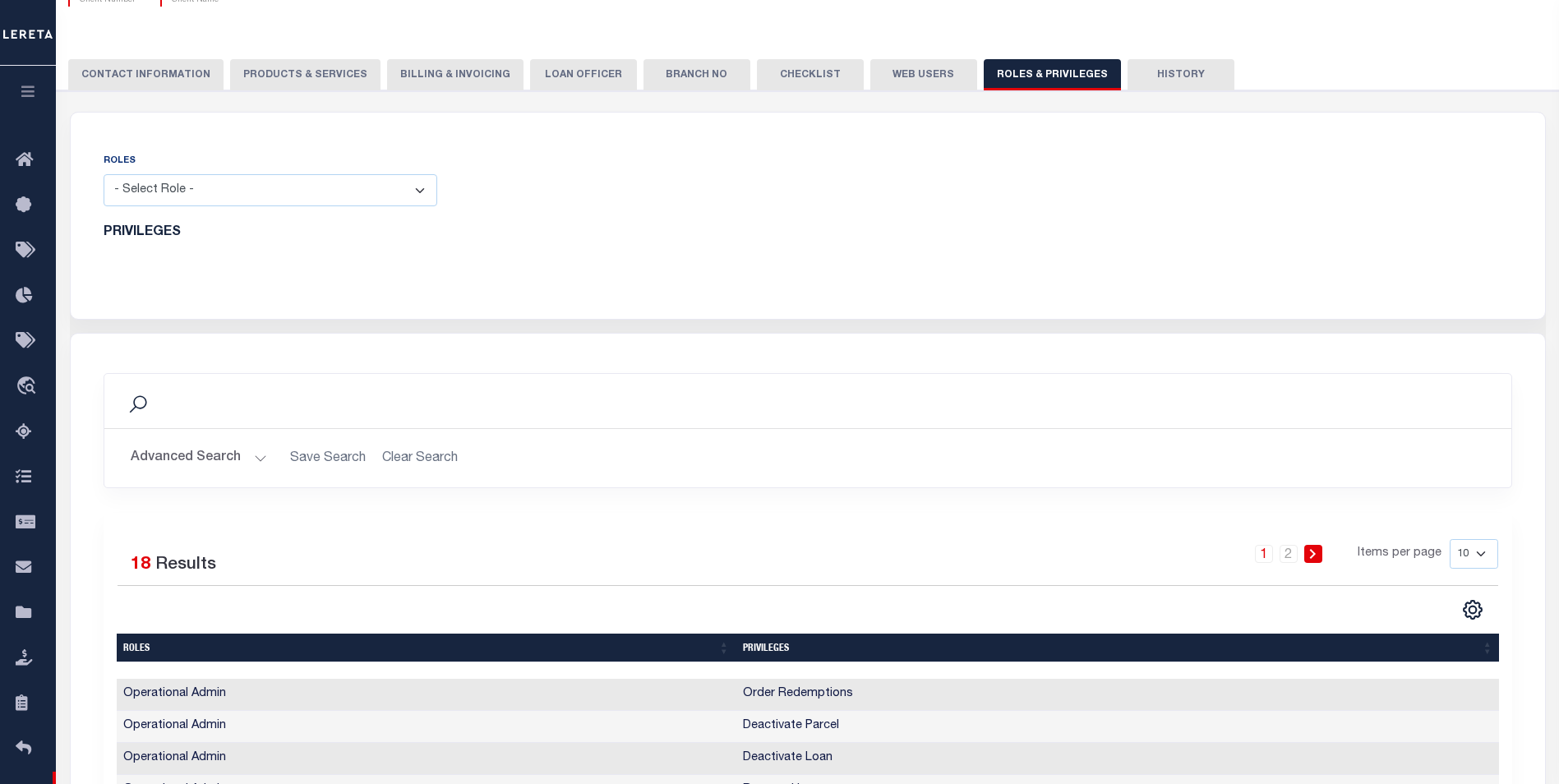
scroll to position [0, 0]
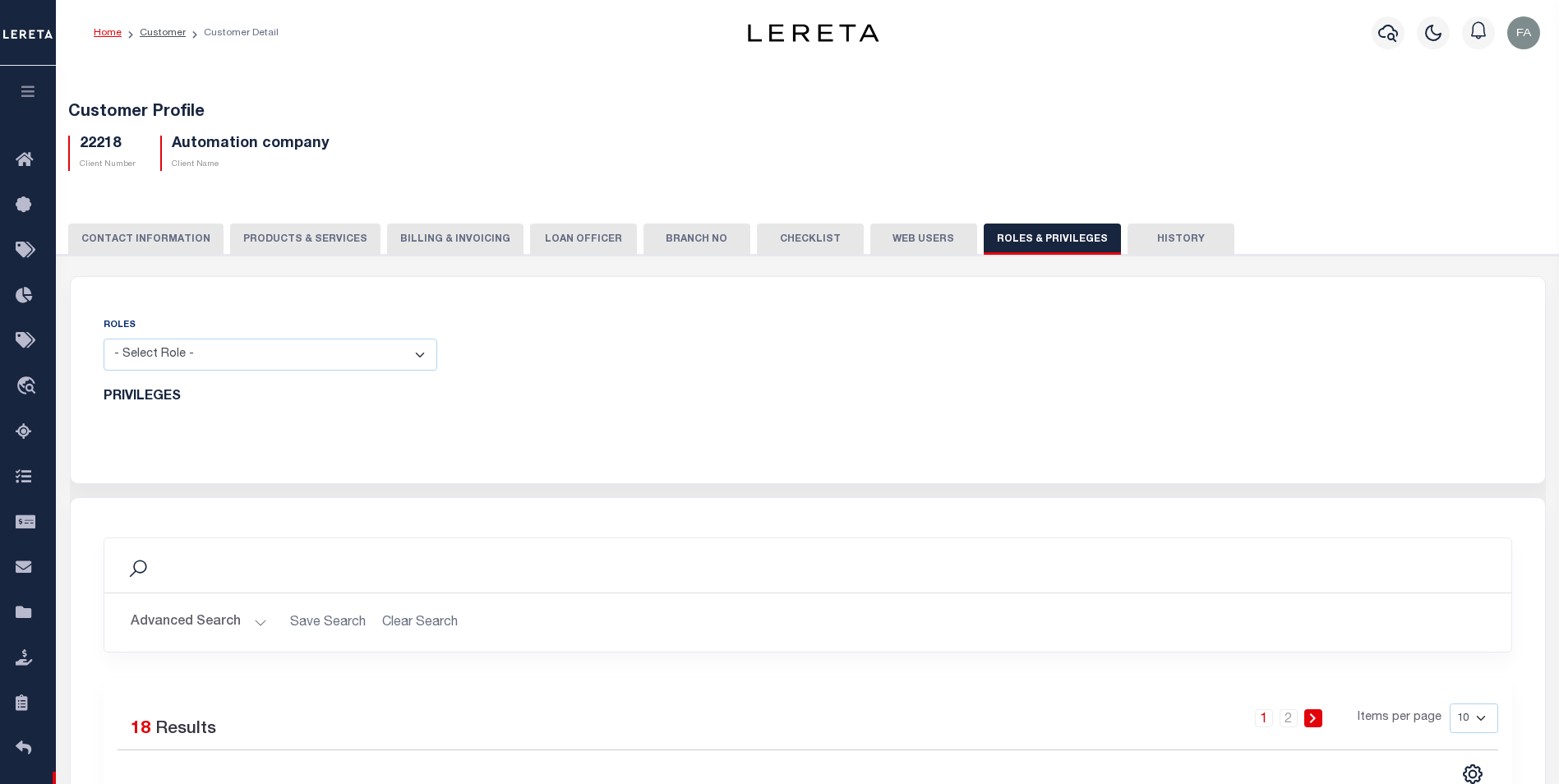
click at [1149, 237] on button "History" at bounding box center [1181, 239] width 107 height 31
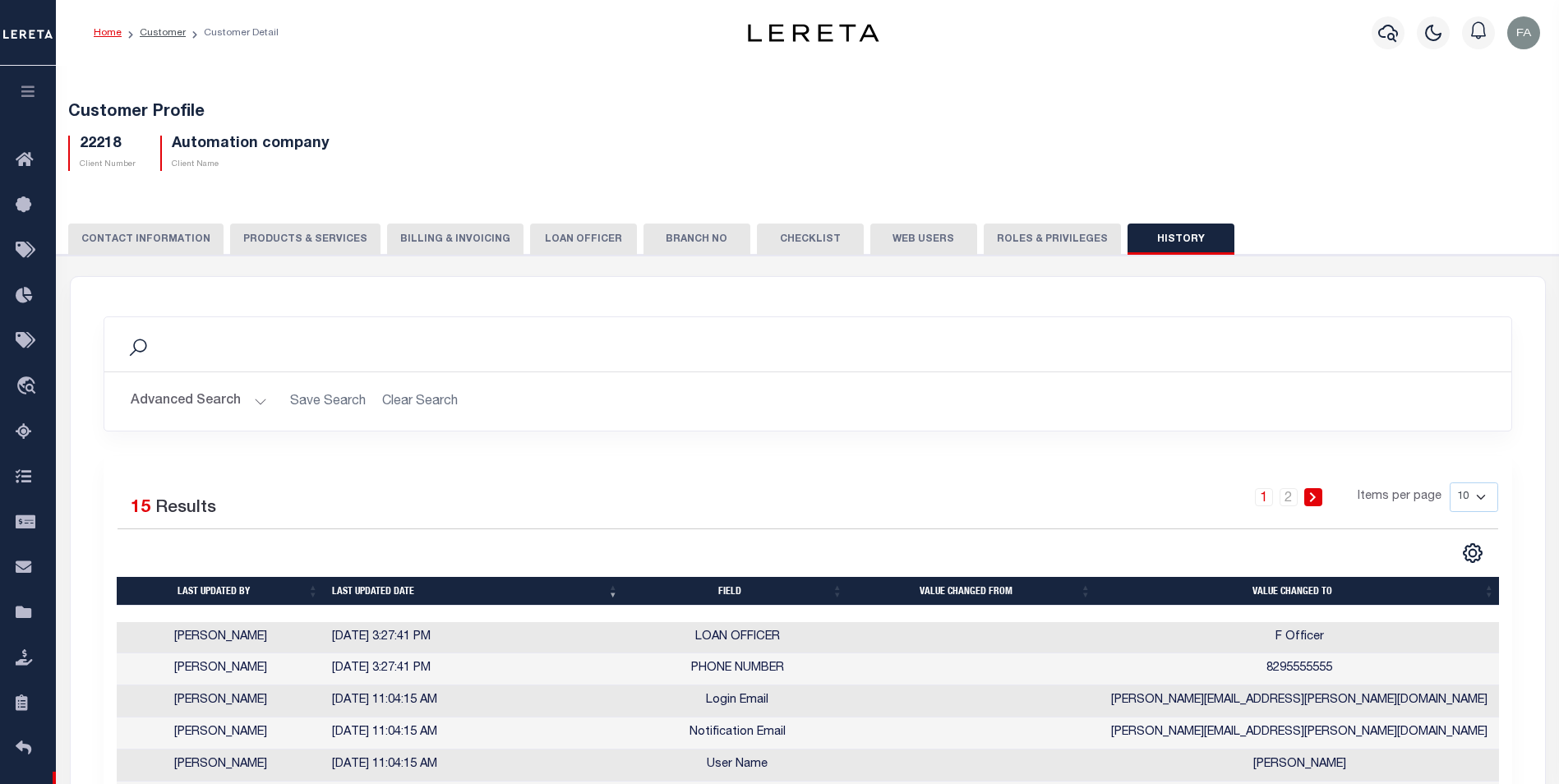
click at [279, 226] on button "PRODUCTS & SERVICES" at bounding box center [305, 239] width 150 height 31
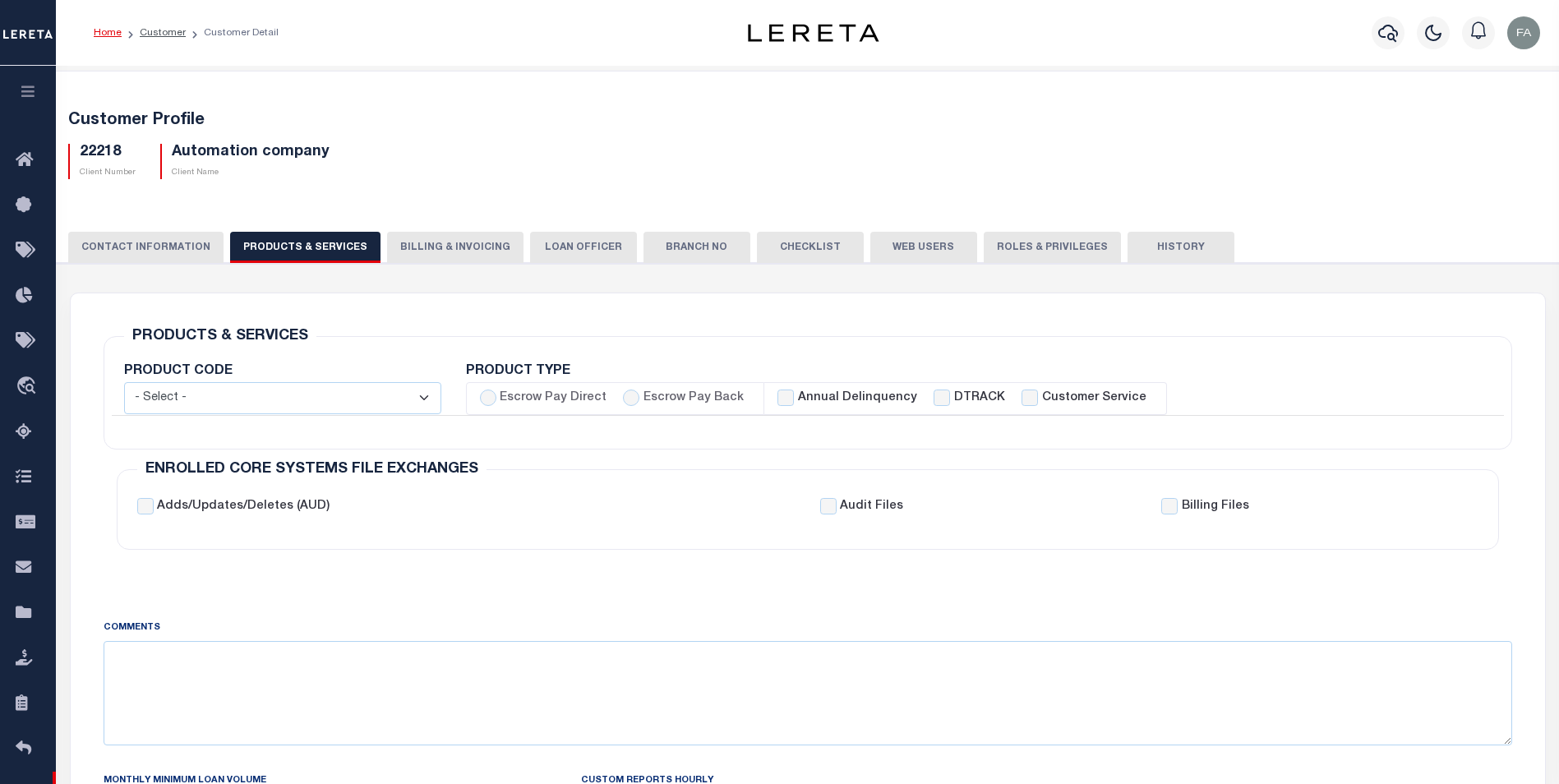
click at [381, 393] on select "- Select - Standard Tax (STX) Outsourcing (OS) Enhanced Tax (ETX) Tax Status Re…" at bounding box center [283, 398] width 317 height 32
select select "STX"
click at [124, 382] on select "- Select - Standard Tax (STX) Outsourcing (OS) Enhanced Tax (ETX) Tax Status Re…" at bounding box center [283, 398] width 317 height 32
checkbox input "true"
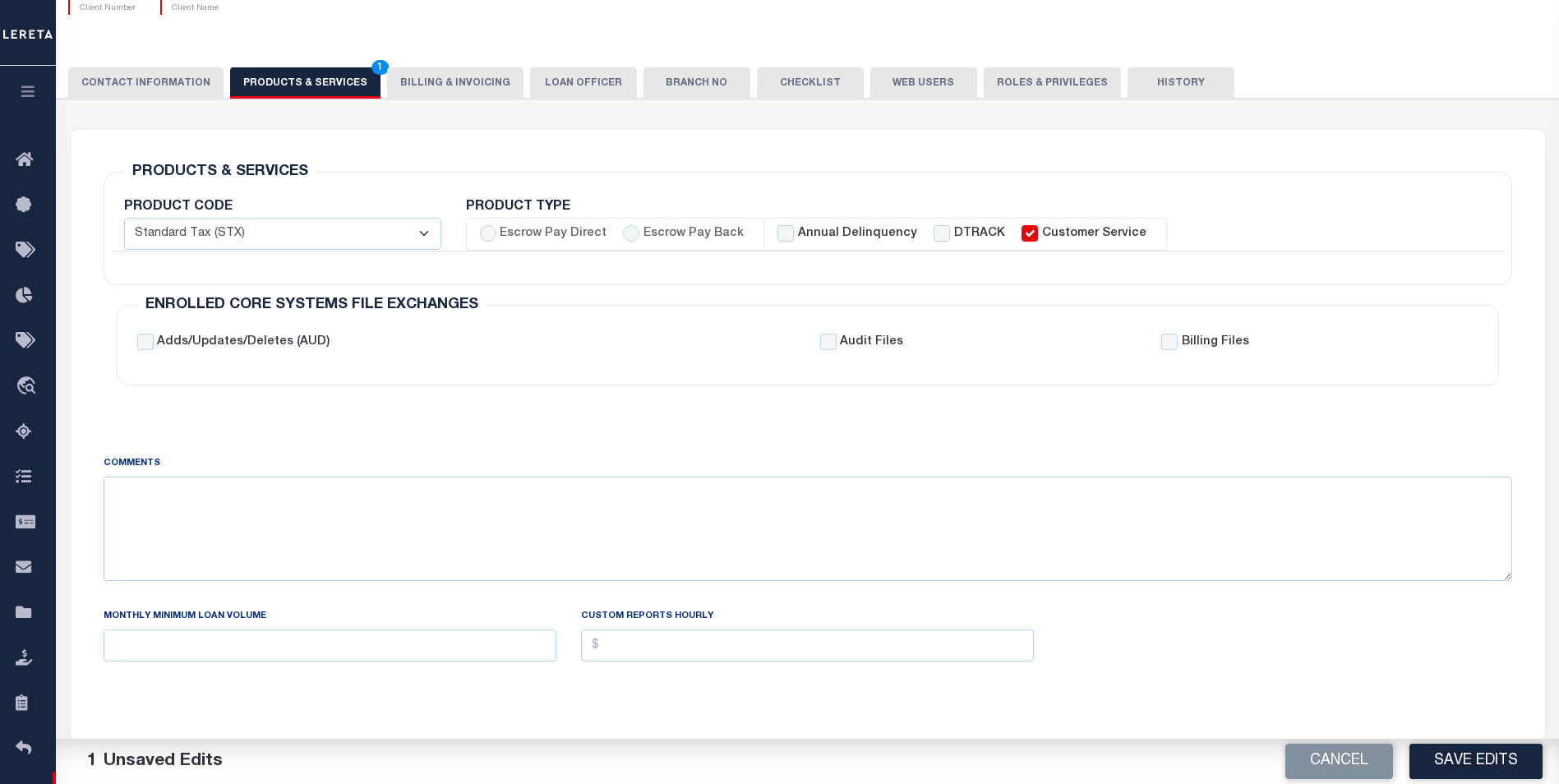
scroll to position [82, 0]
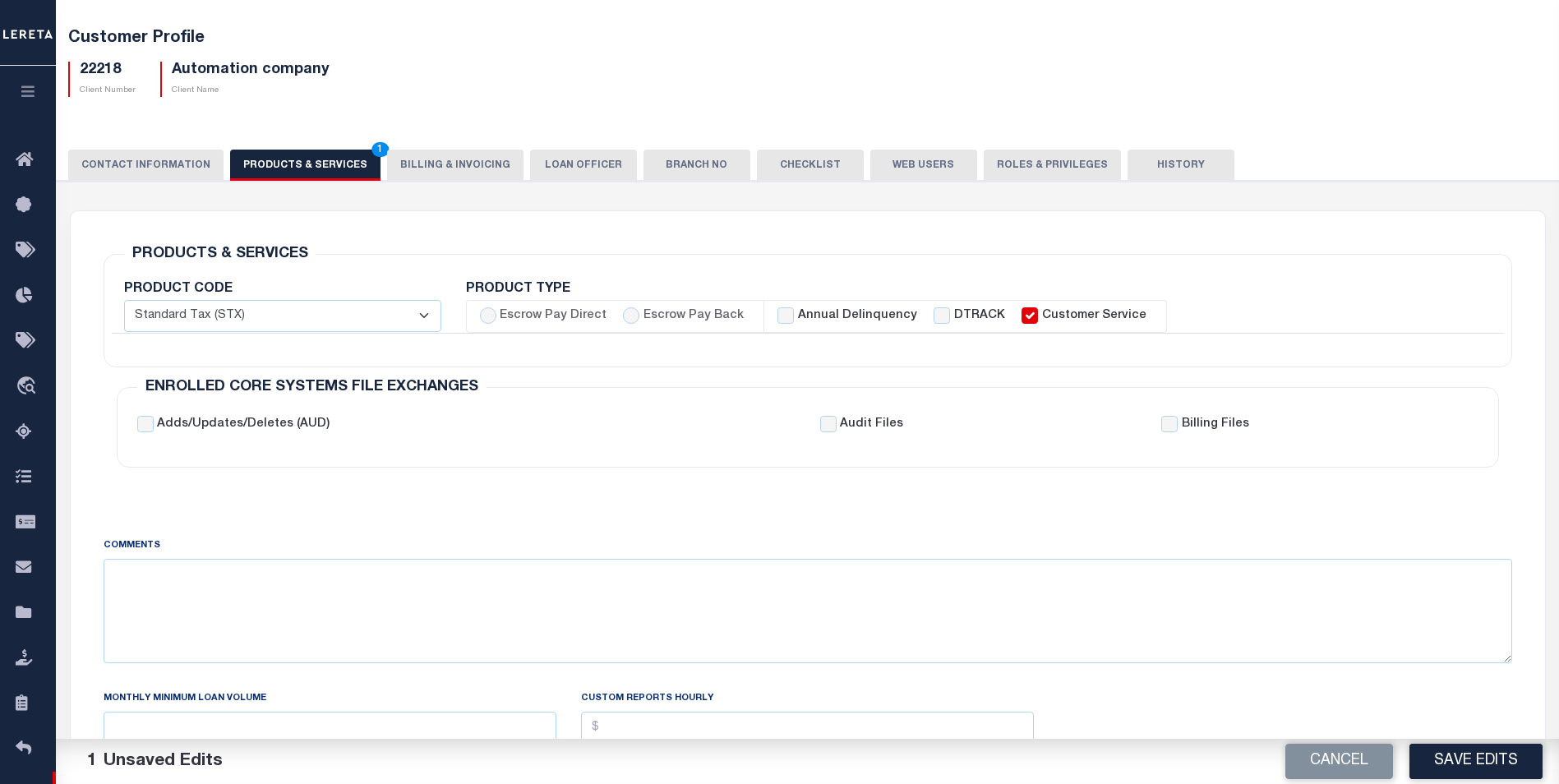
click at [711, 321] on label "Escrow Pay Back" at bounding box center [693, 316] width 101 height 18
click at [639, 321] on input "Escrow Pay Back" at bounding box center [631, 315] width 16 height 16
radio input "true"
checkbox input "true"
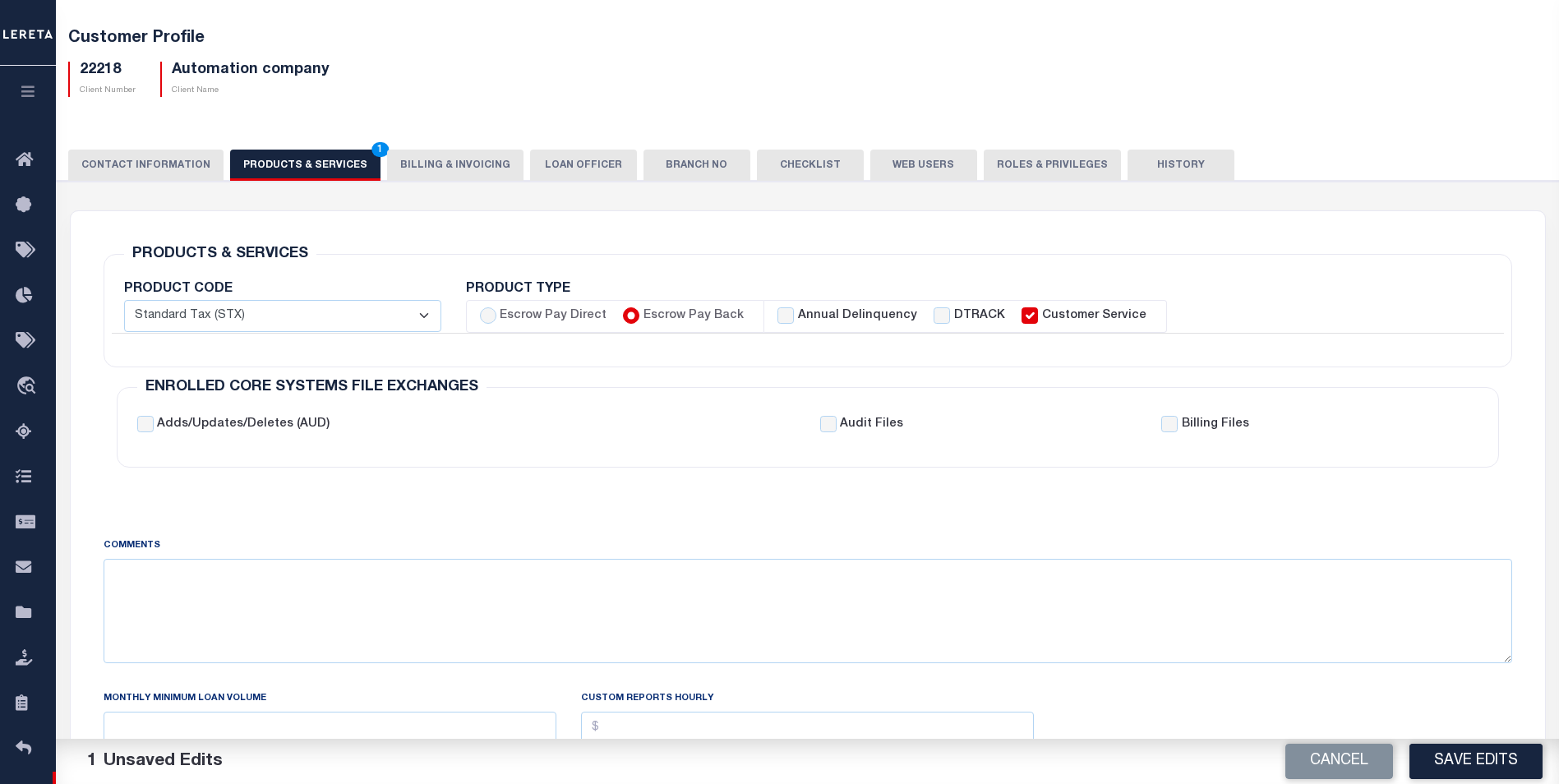
checkbox input "true"
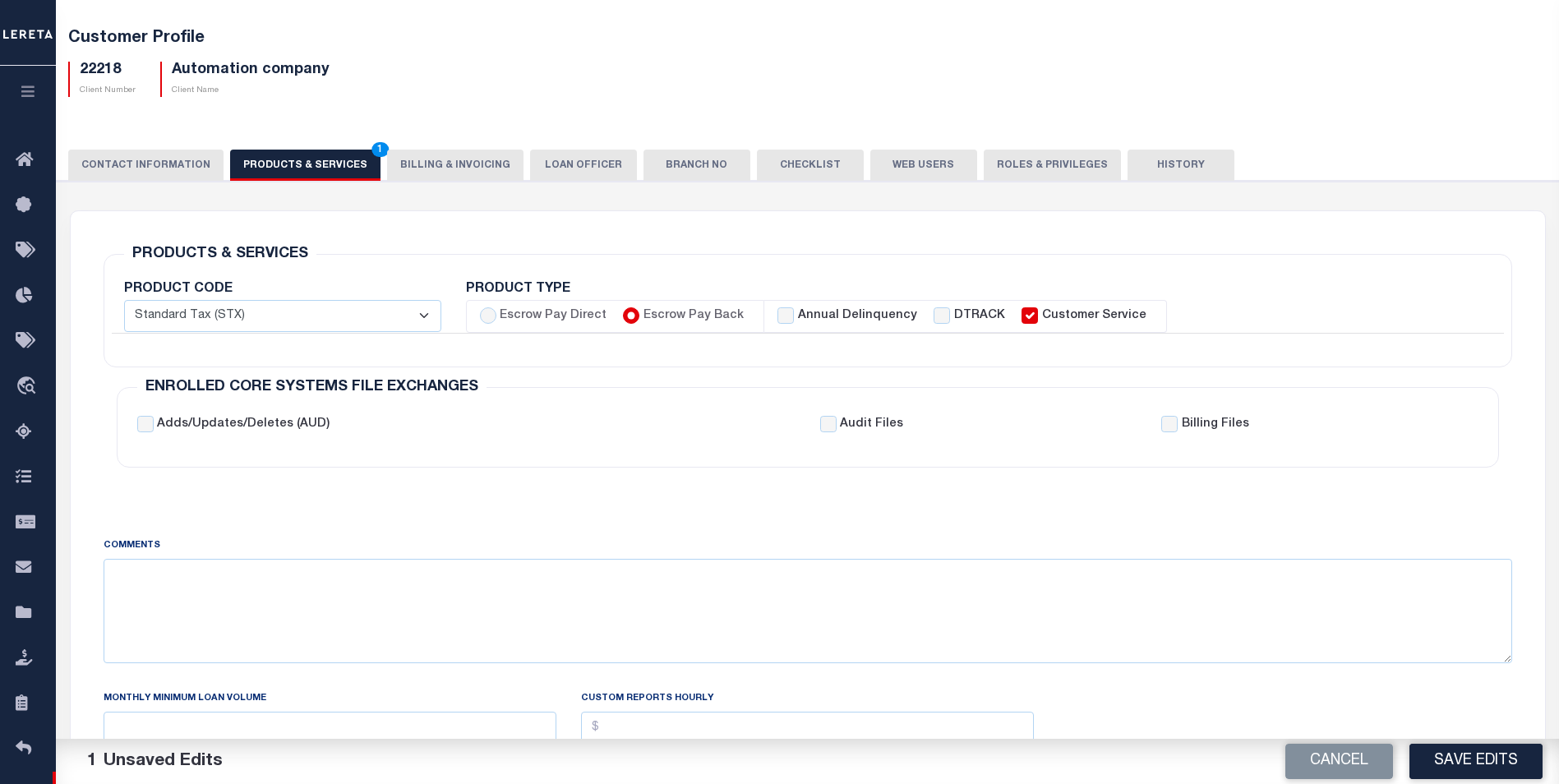
checkbox input "true"
checkbox input "false"
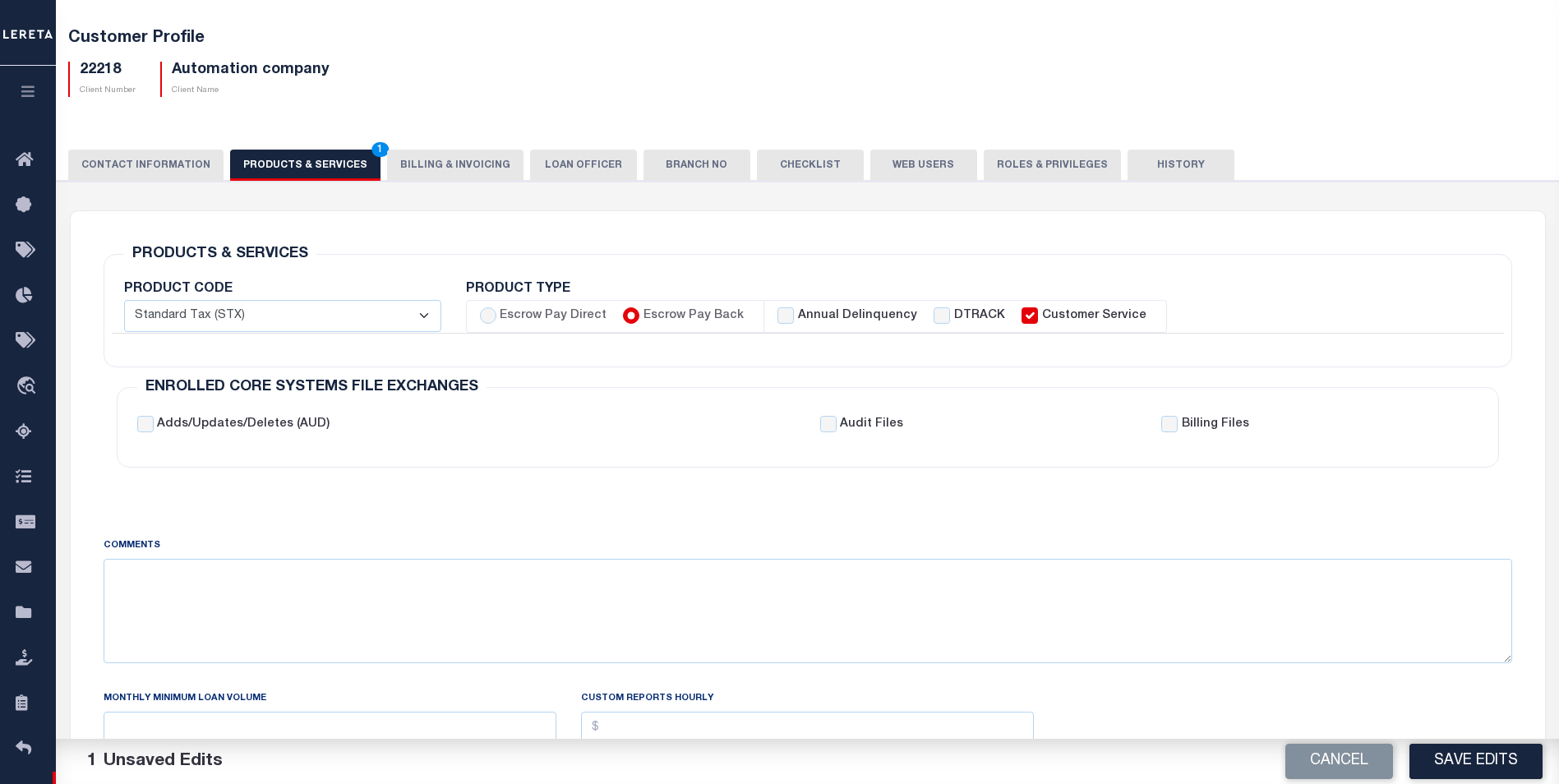
checkbox input "true"
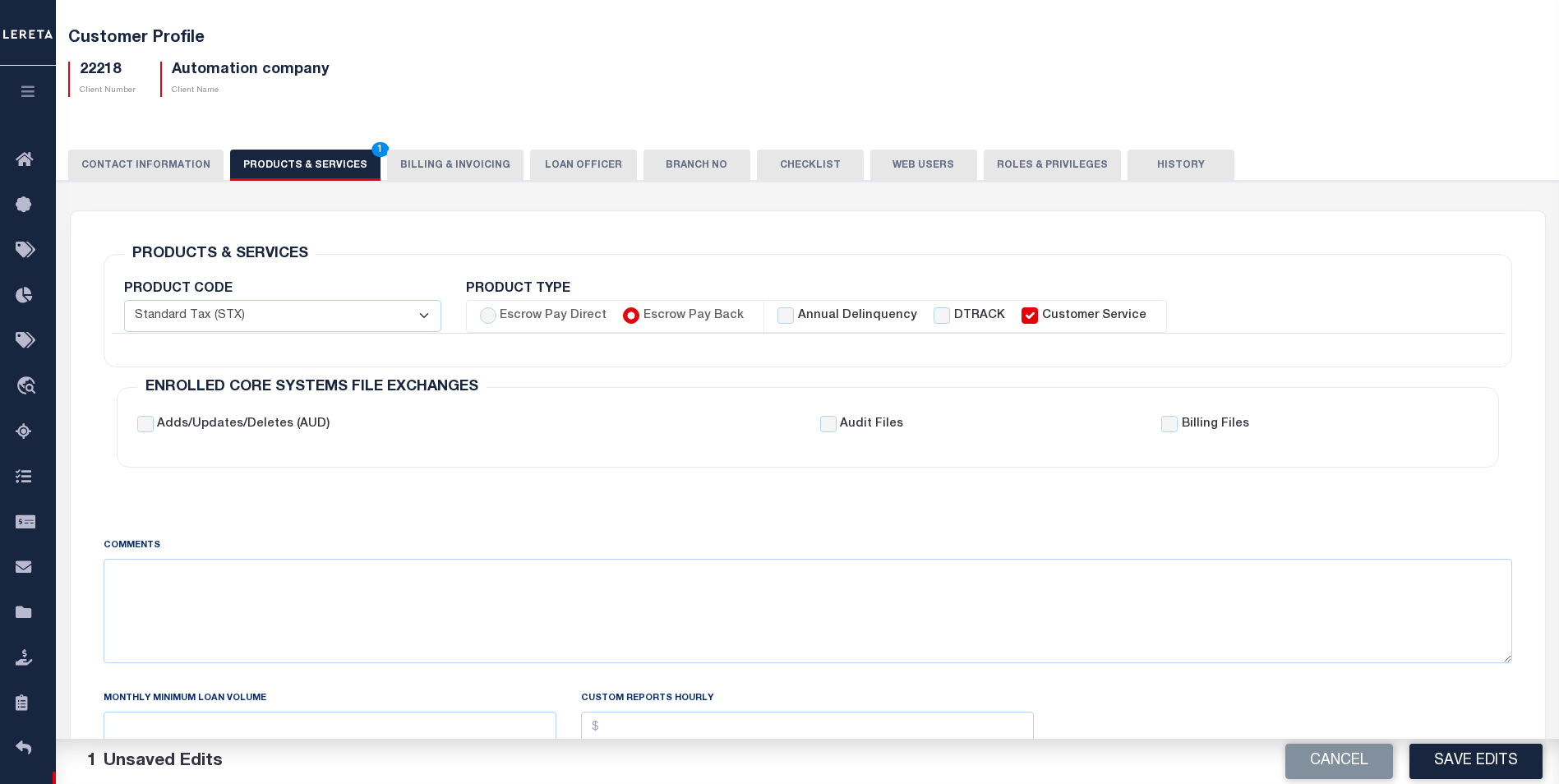
checkbox input "true"
checkbox input "false"
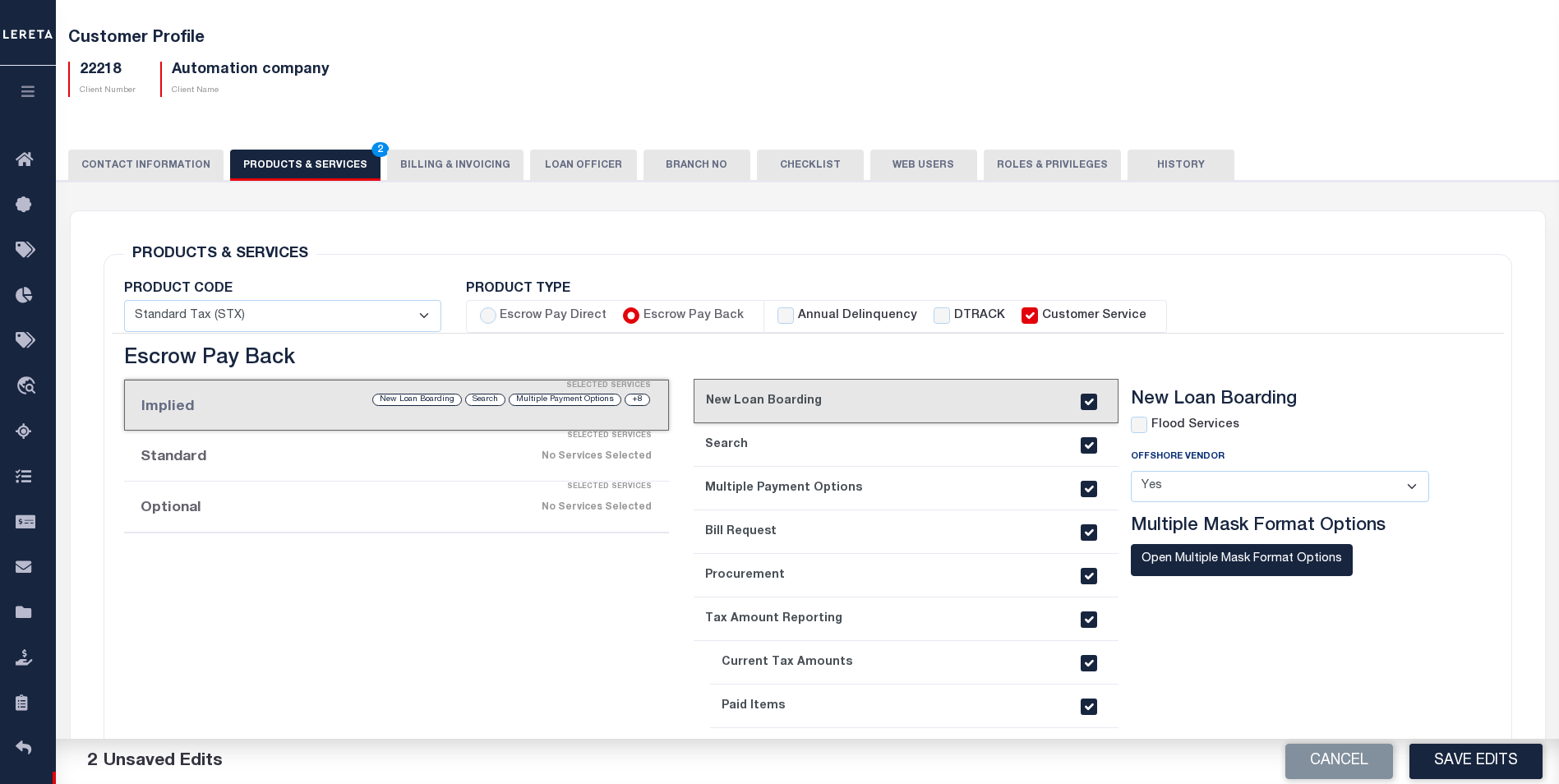
click at [567, 323] on label "Escrow Pay Direct" at bounding box center [553, 316] width 107 height 18
click at [497, 323] on input "Escrow Pay Direct" at bounding box center [488, 315] width 16 height 16
radio input "true"
checkbox input "true"
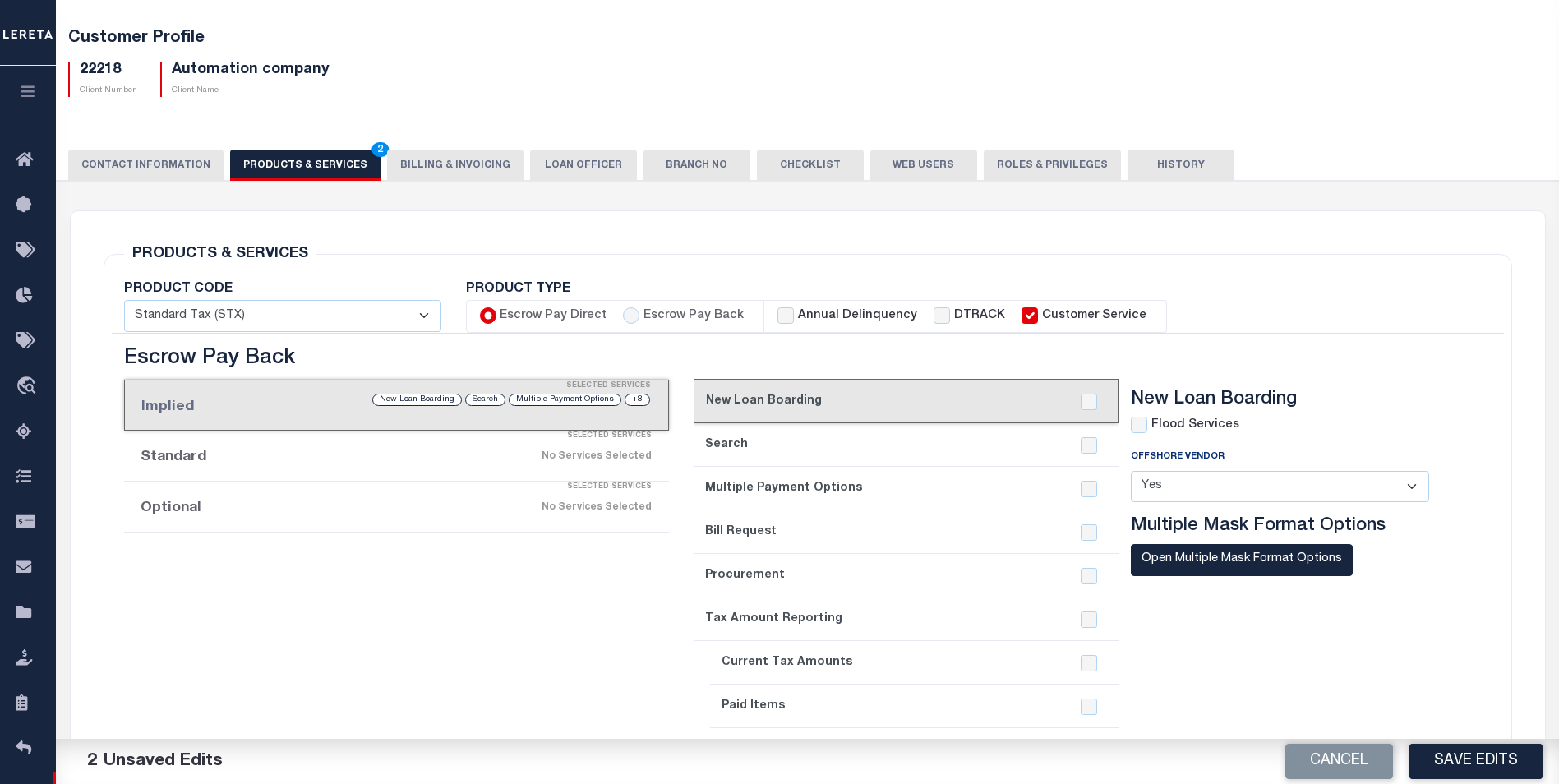
checkbox input "true"
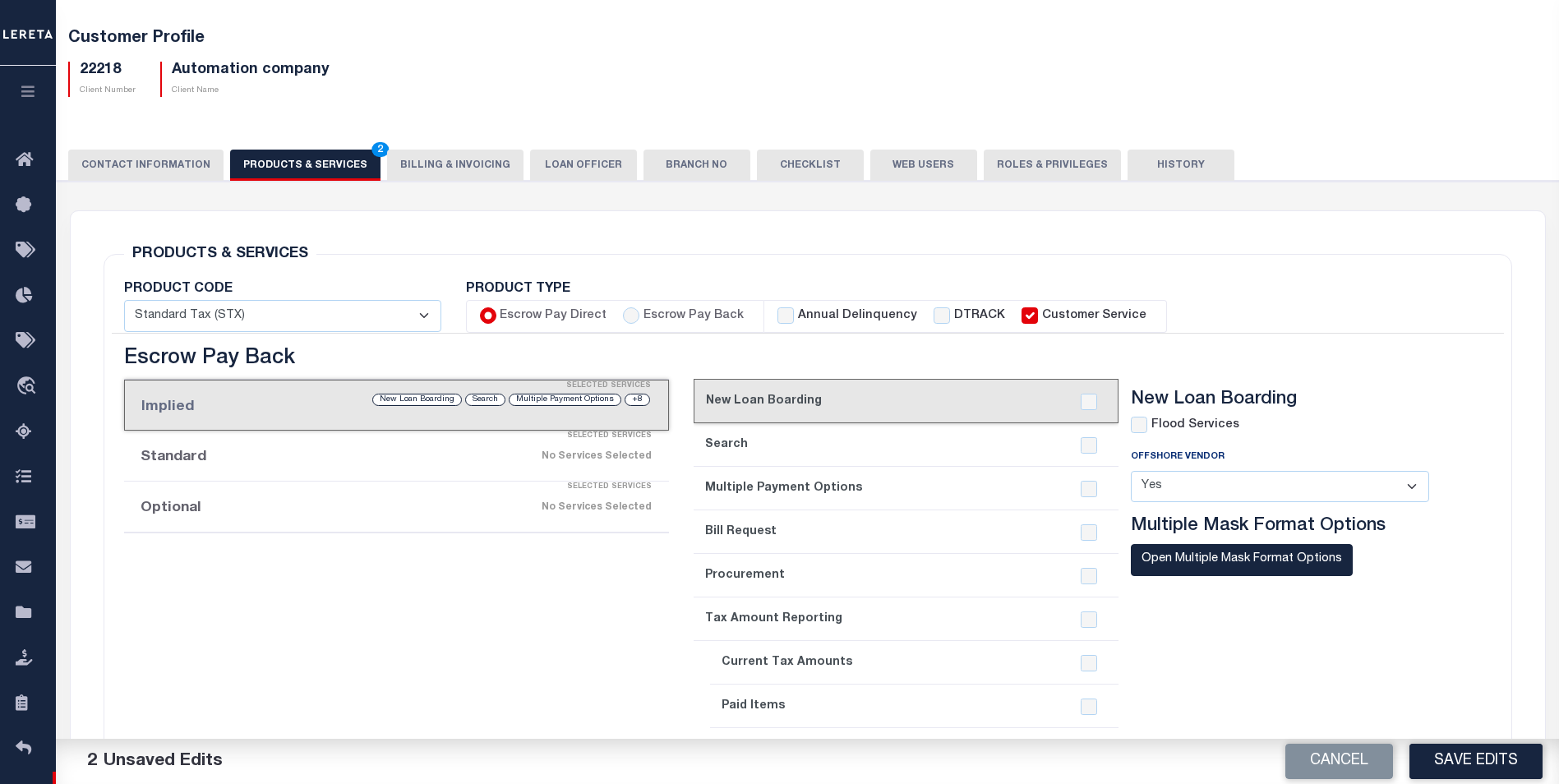
checkbox input "true"
checkbox input "false"
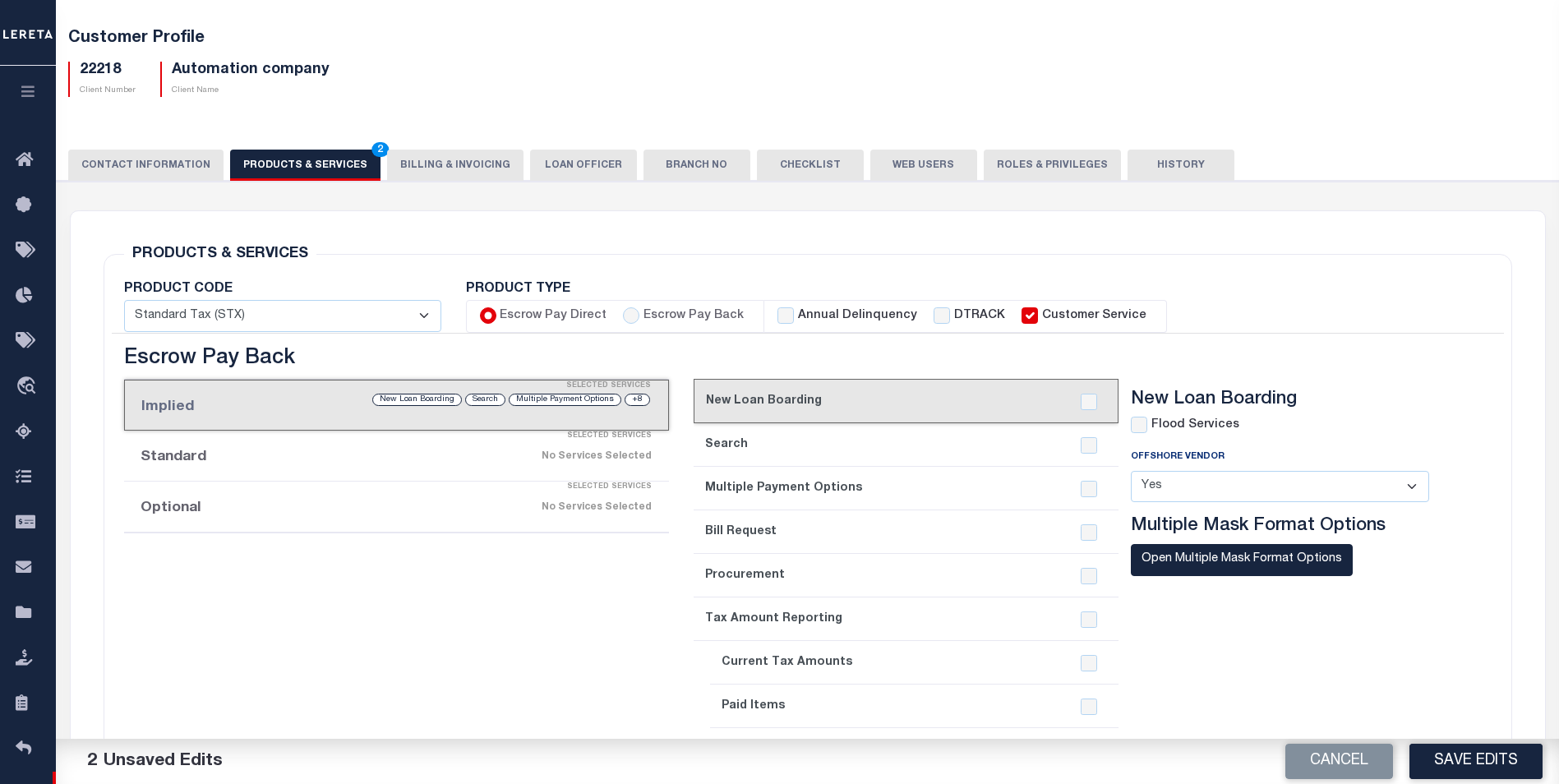
checkbox input "true"
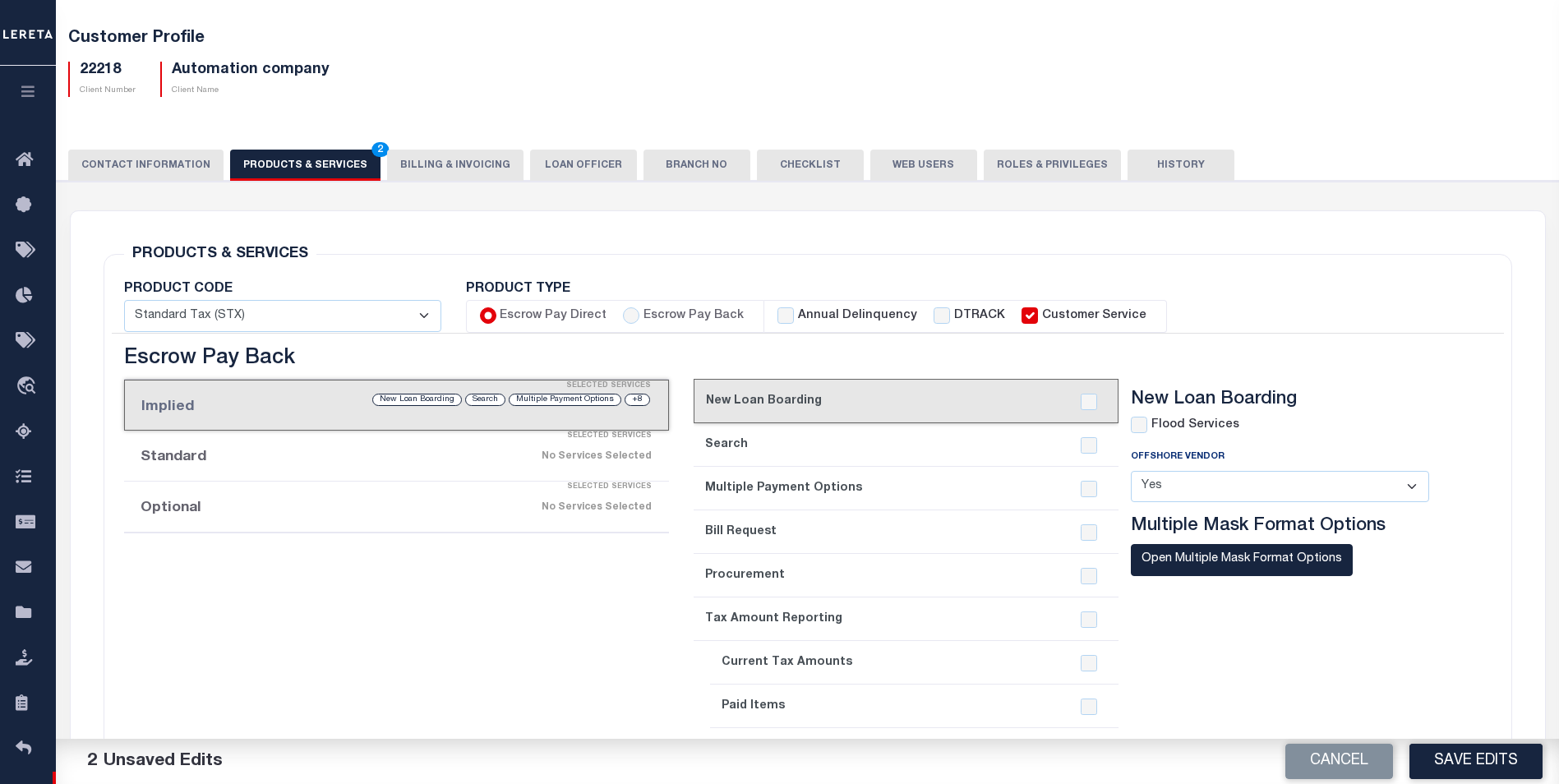
checkbox input "true"
checkbox input "false"
click at [934, 316] on input "DTRACK" at bounding box center [942, 315] width 16 height 16
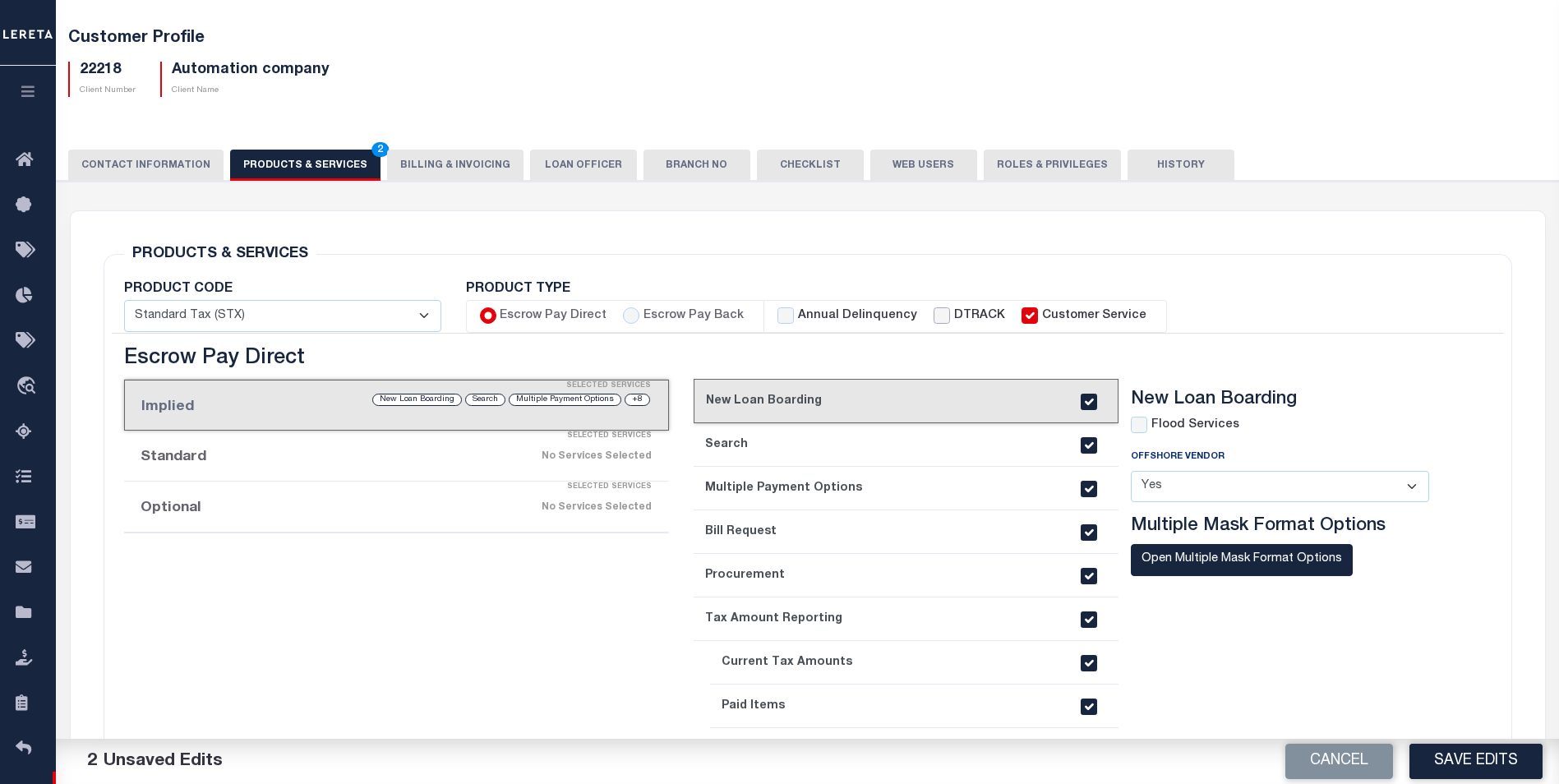
checkbox input "true"
checkbox input "false"
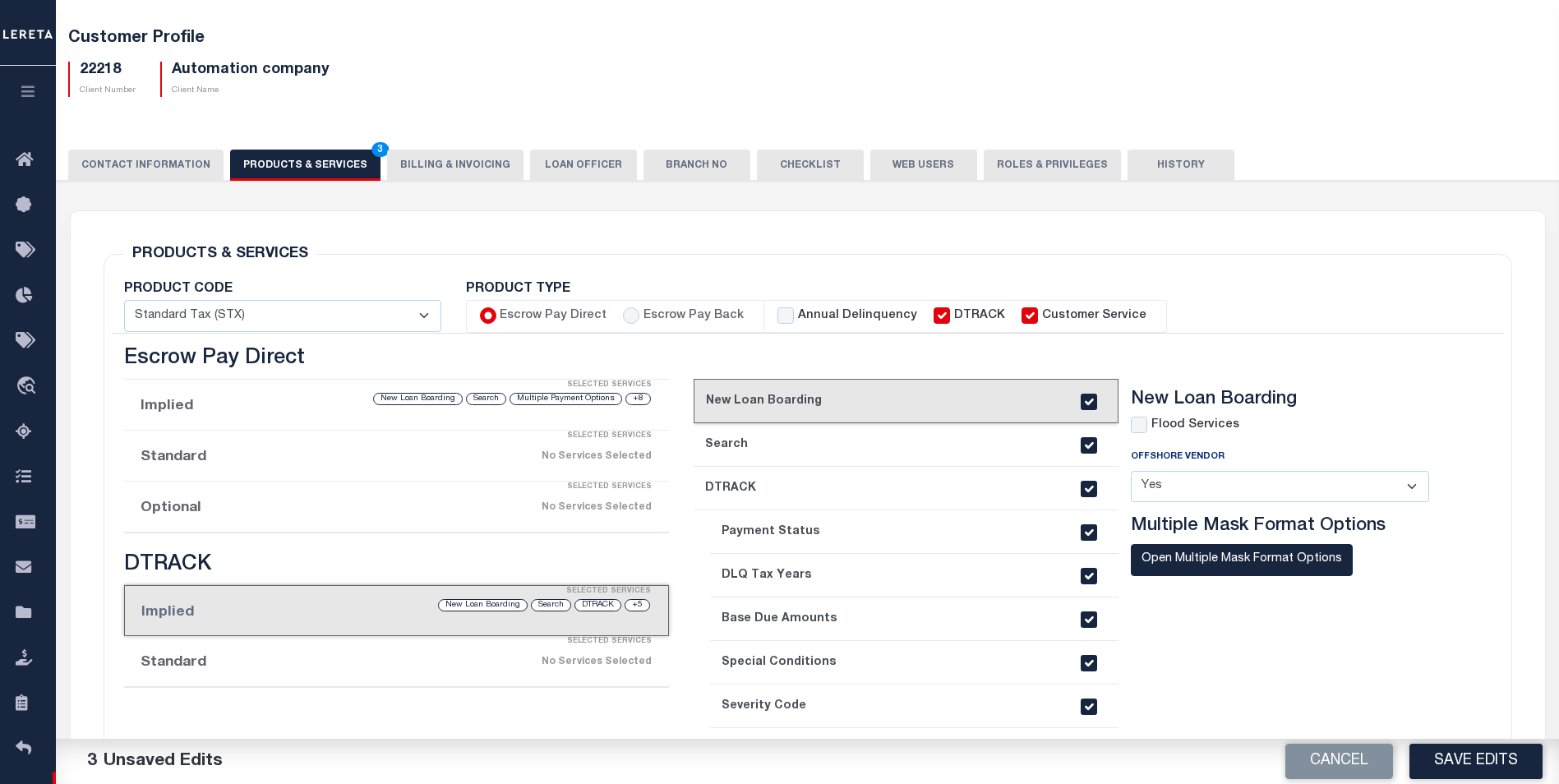
click at [428, 457] on div "No Services Selected" at bounding box center [460, 457] width 382 height 29
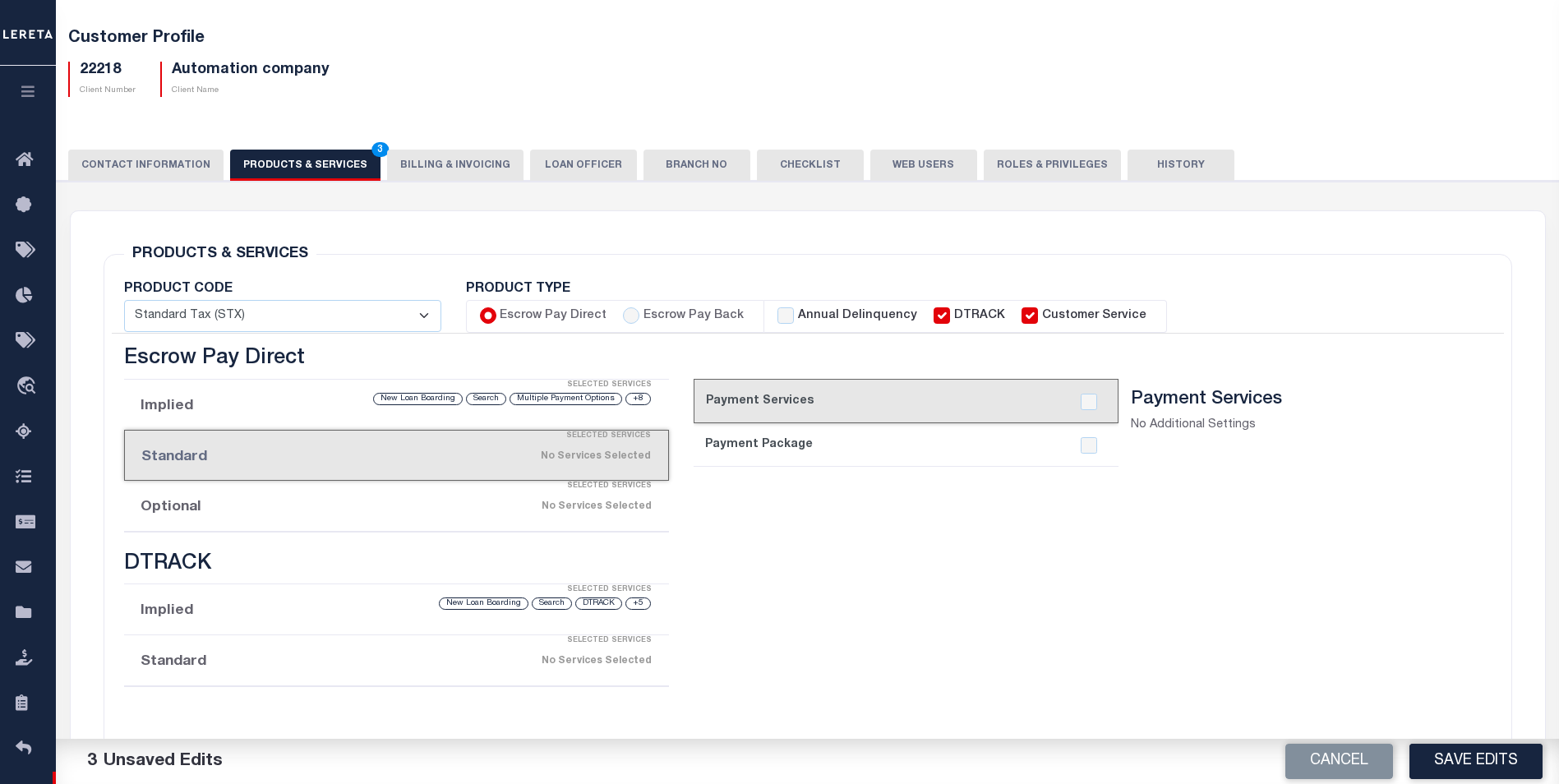
click at [528, 431] on div "Selected Services" at bounding box center [412, 436] width 543 height 33
click at [537, 410] on li "Implied Selected Services +8 Multiple Payment Options Search New Loan Boarding" at bounding box center [396, 405] width 545 height 51
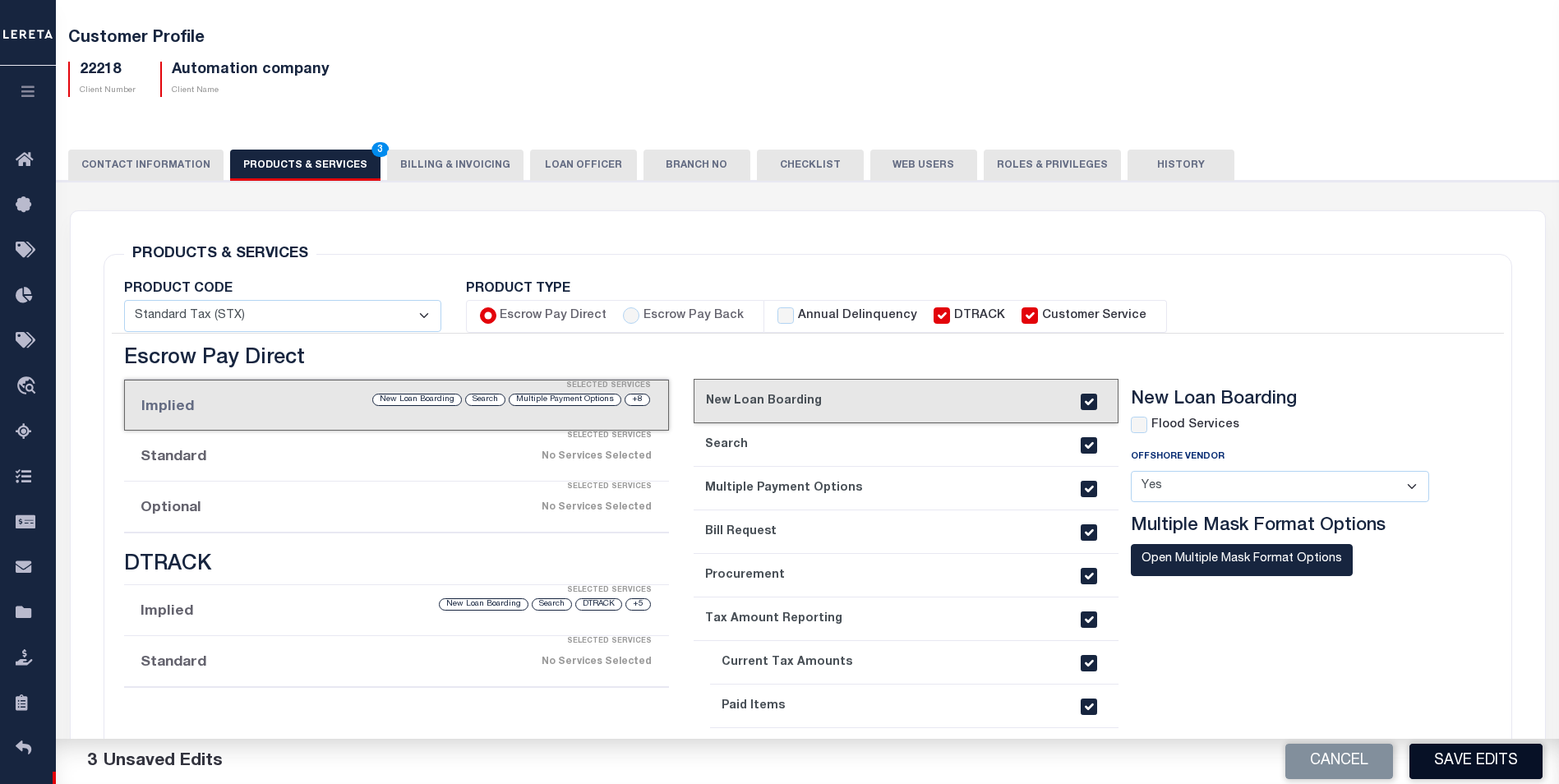
click at [1454, 756] on button "Save Edits" at bounding box center [1476, 761] width 133 height 35
click at [198, 329] on select "- Select - Standard Tax (STX) Outsourcing (OS) Enhanced Tax (ETX) Tax Status Re…" at bounding box center [283, 315] width 317 height 32
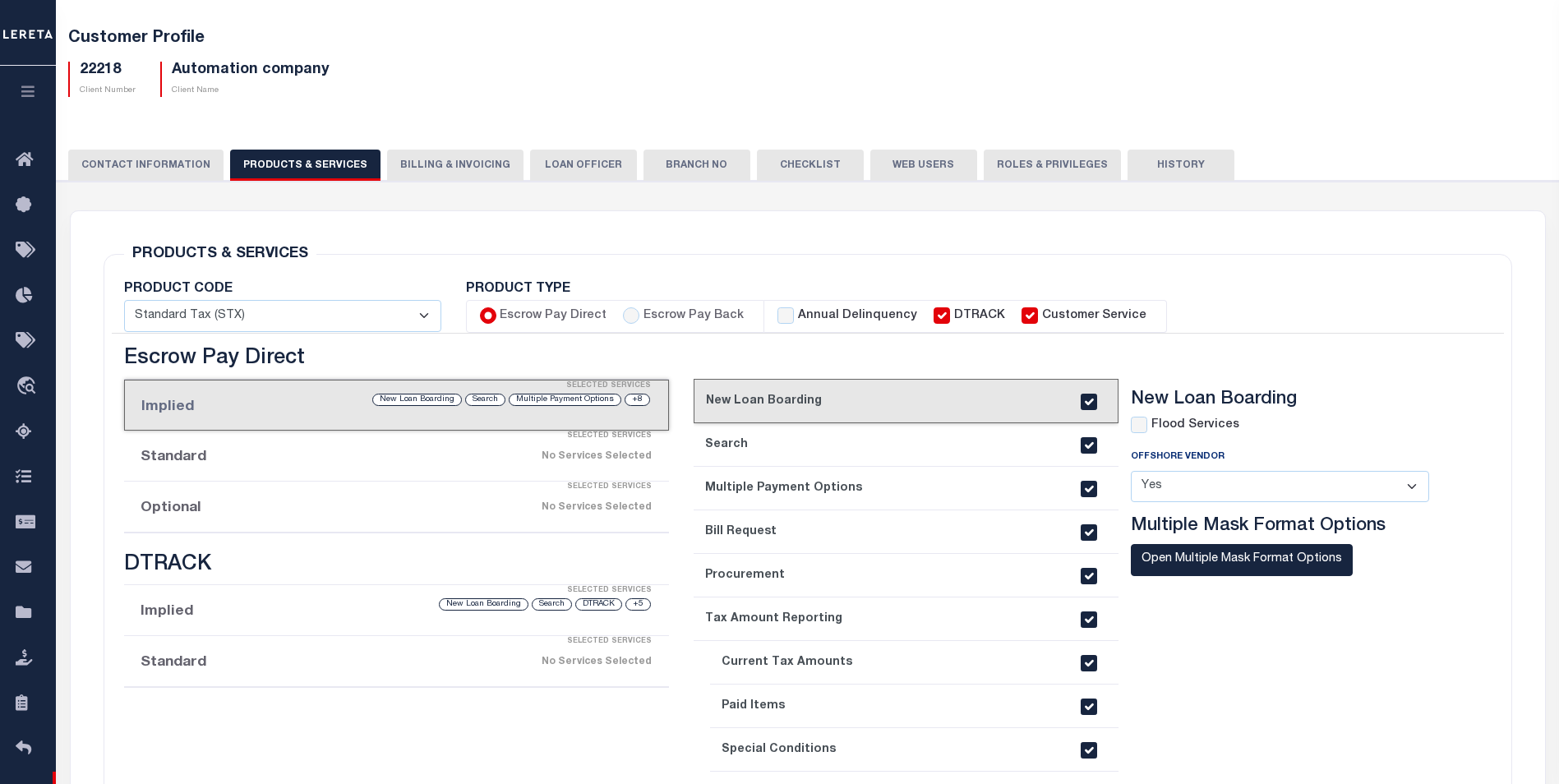
click at [672, 251] on div "PRODUCTS & SERVICES Changes to Product and Services will be applied to the loan…" at bounding box center [808, 658] width 1435 height 814
click at [623, 324] on div "Escrow Pay Back" at bounding box center [683, 316] width 121 height 18
click at [631, 314] on input "Escrow Pay Back" at bounding box center [631, 315] width 16 height 16
radio input "true"
checkbox input "false"
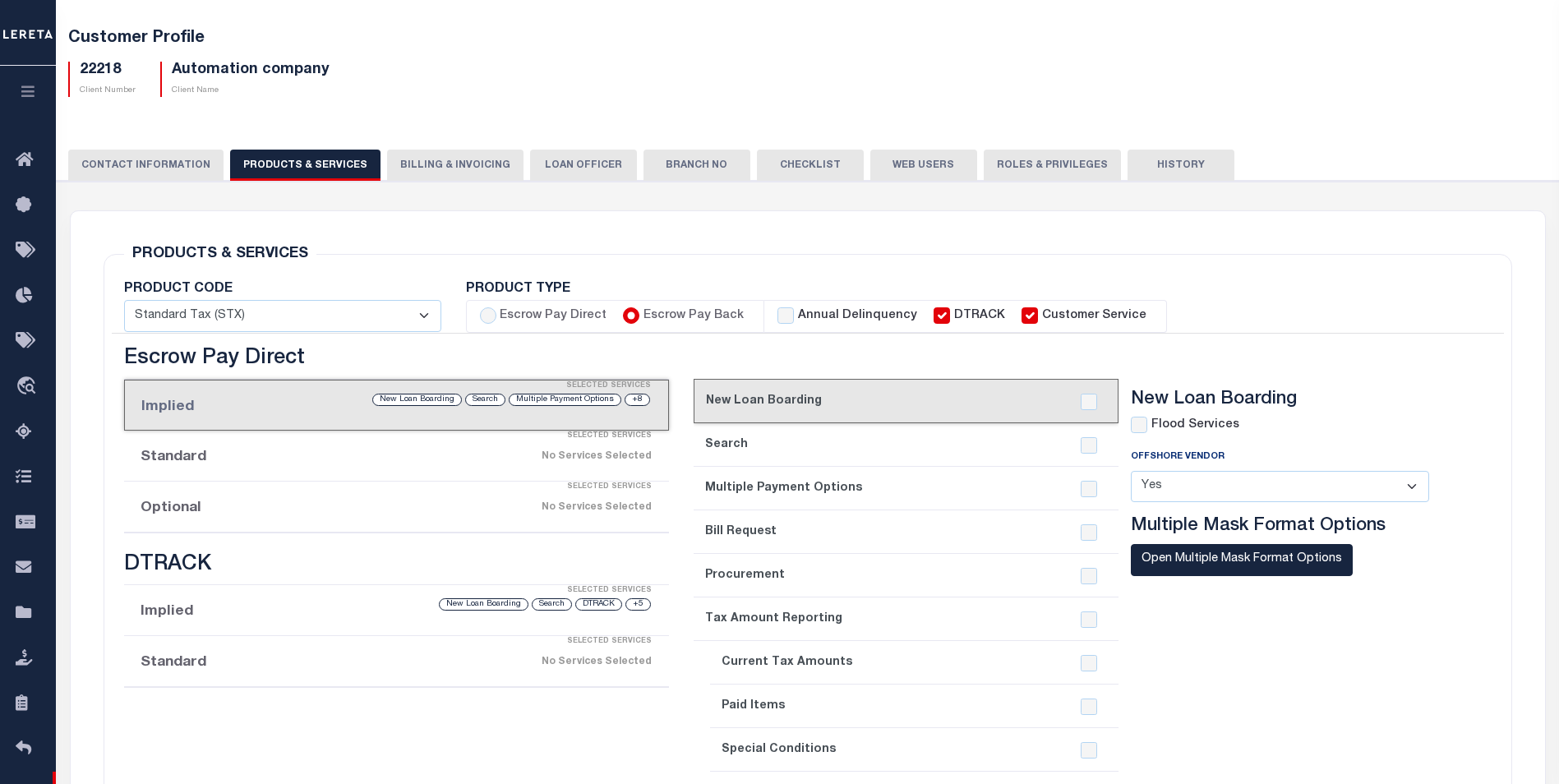
checkbox input "false"
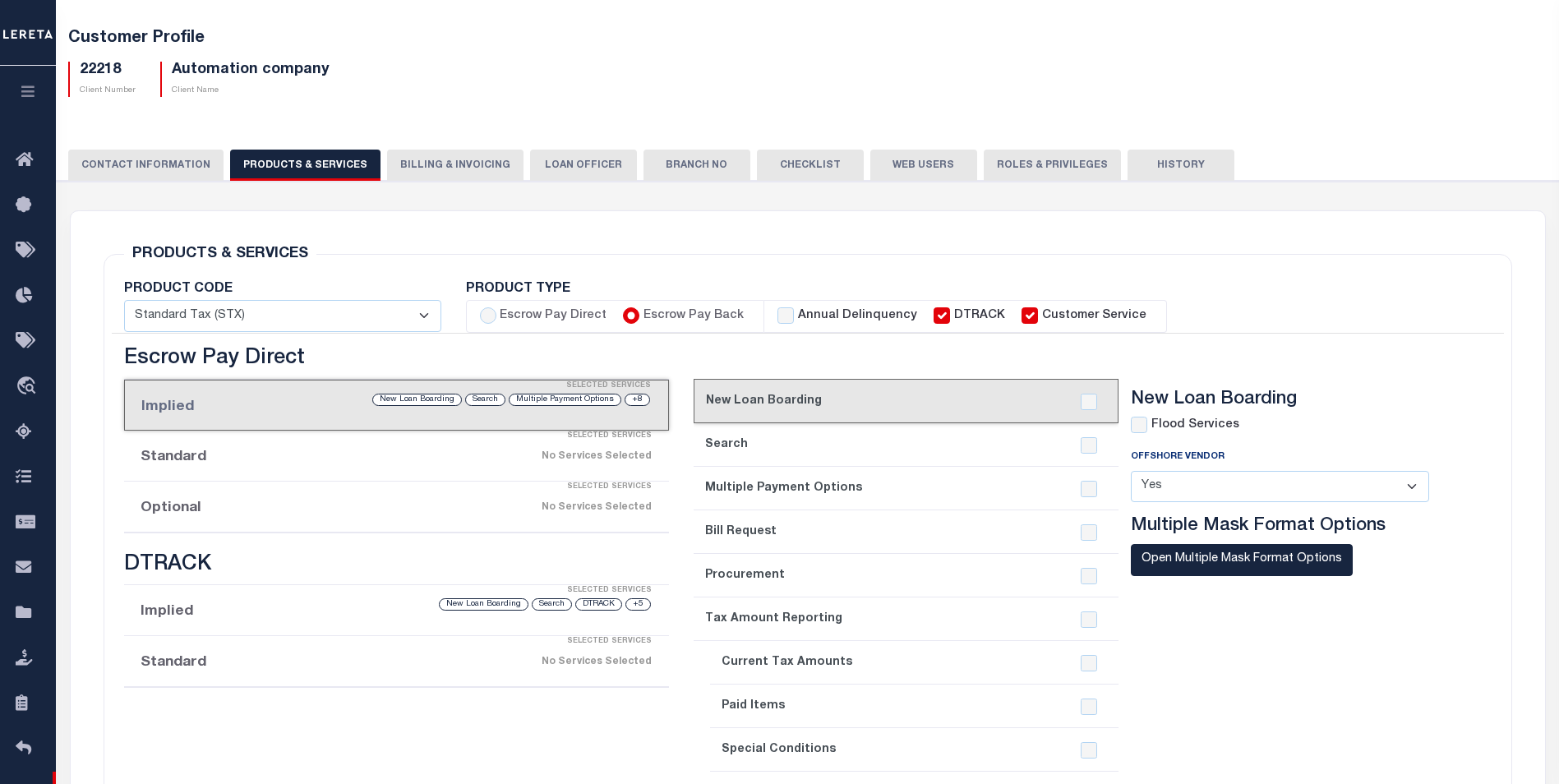
checkbox input "false"
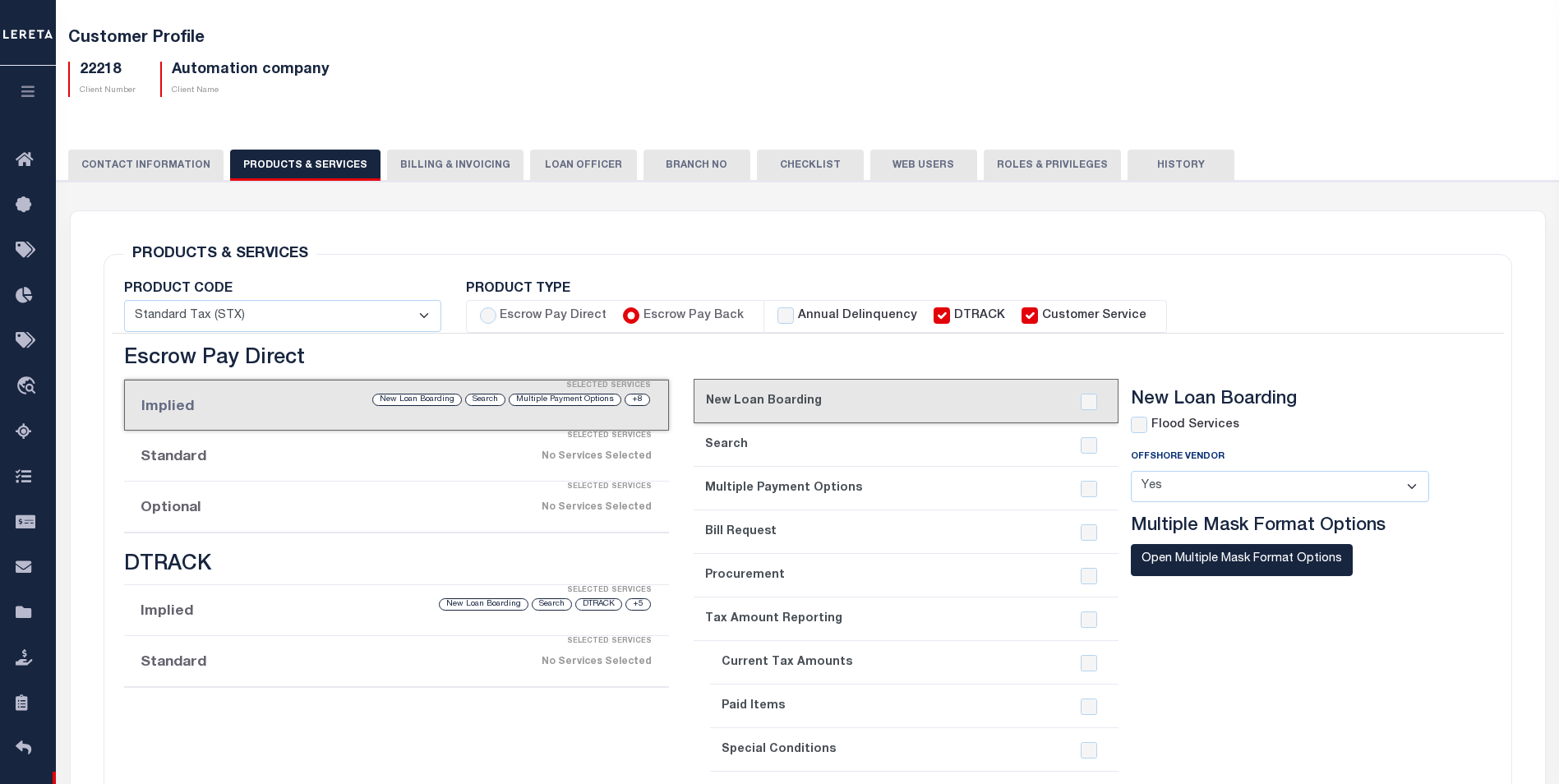
checkbox input "true"
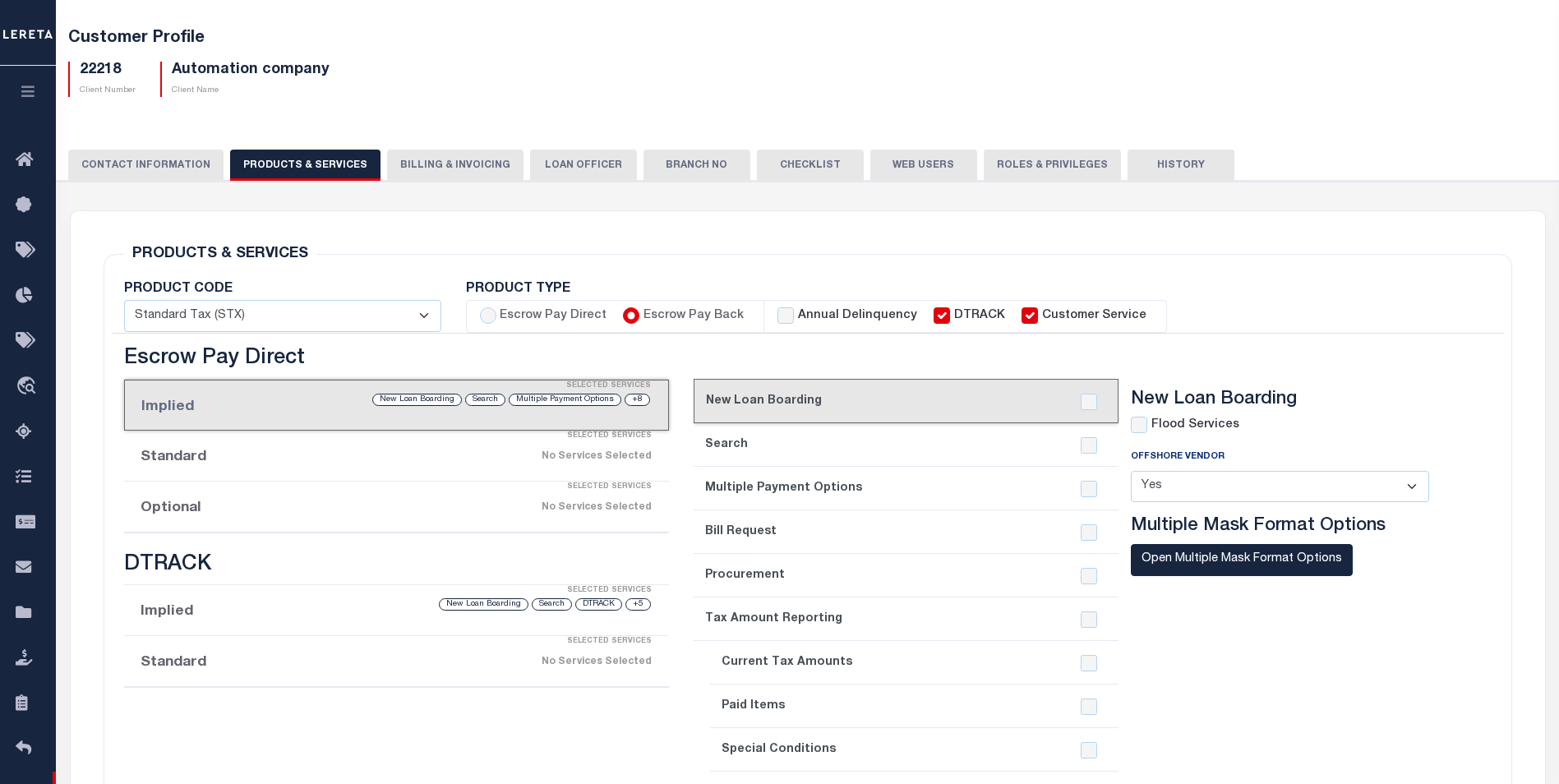
checkbox input "true"
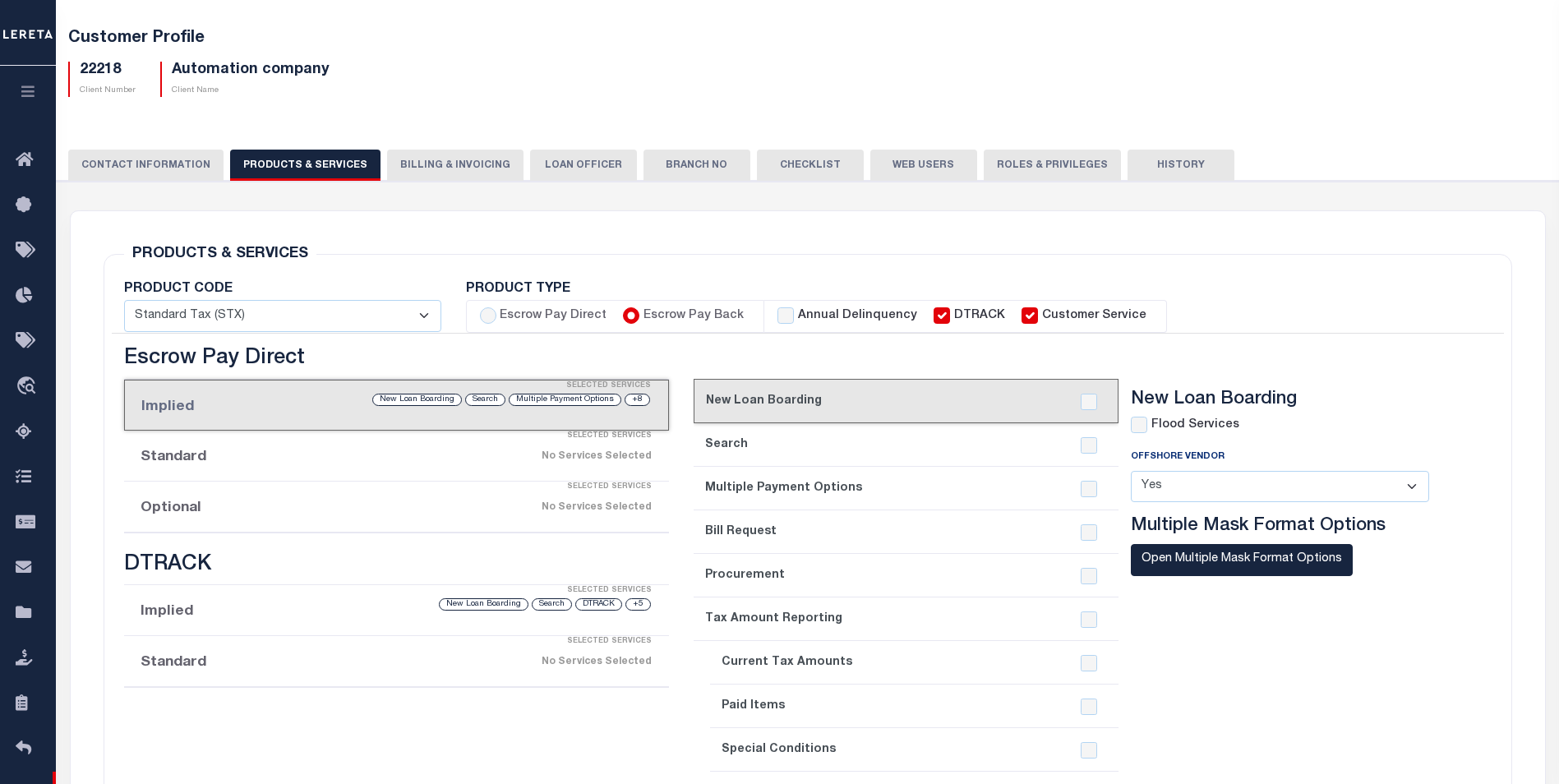
checkbox input "true"
checkbox input "false"
click at [631, 314] on input "Escrow Pay Back" at bounding box center [631, 315] width 16 height 16
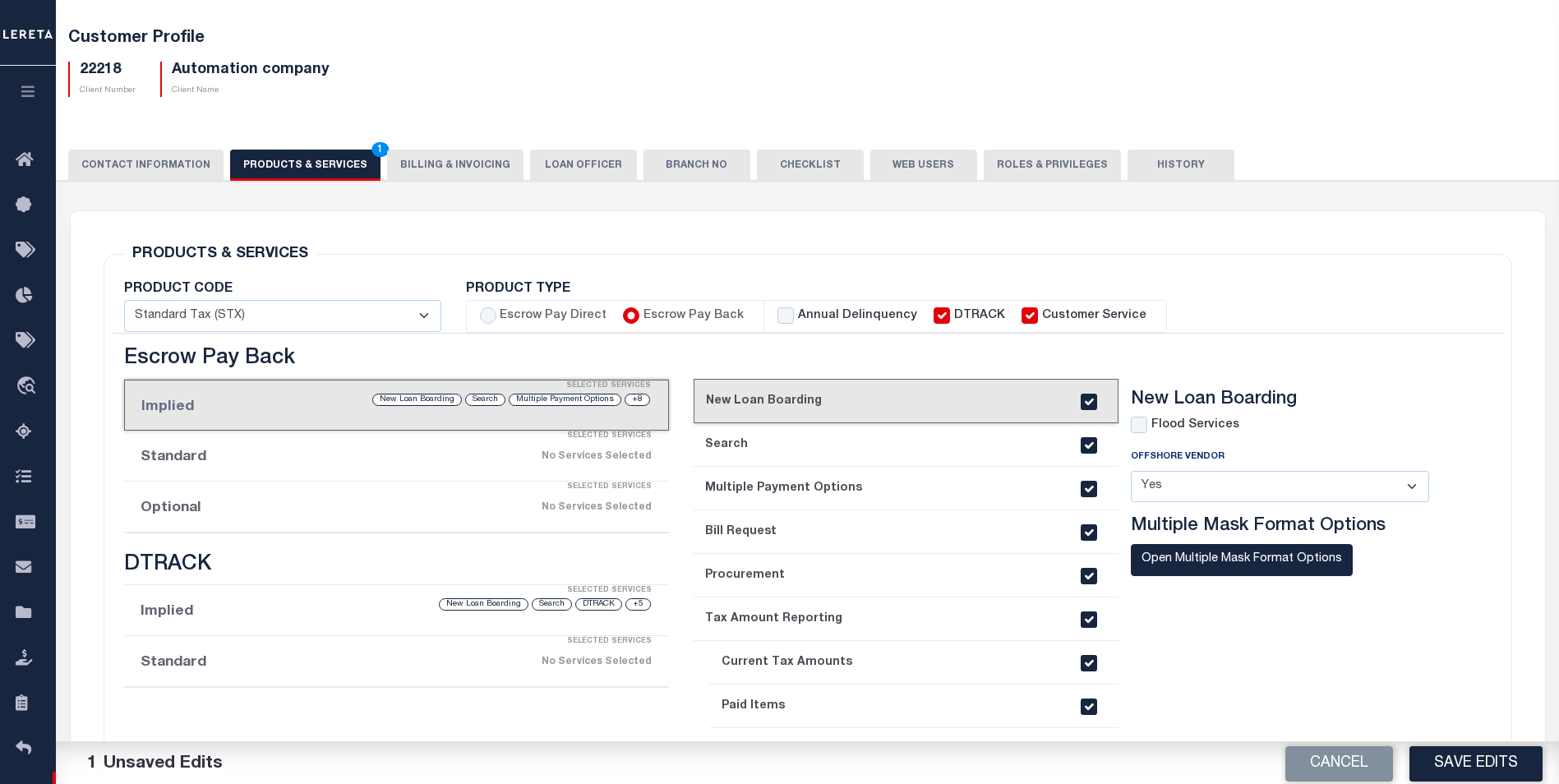
click at [631, 314] on input "Escrow Pay Back" at bounding box center [631, 315] width 16 height 16
click at [512, 310] on label "Escrow Pay Direct" at bounding box center [553, 316] width 107 height 18
click at [497, 310] on input "Escrow Pay Direct" at bounding box center [488, 315] width 16 height 16
radio input "true"
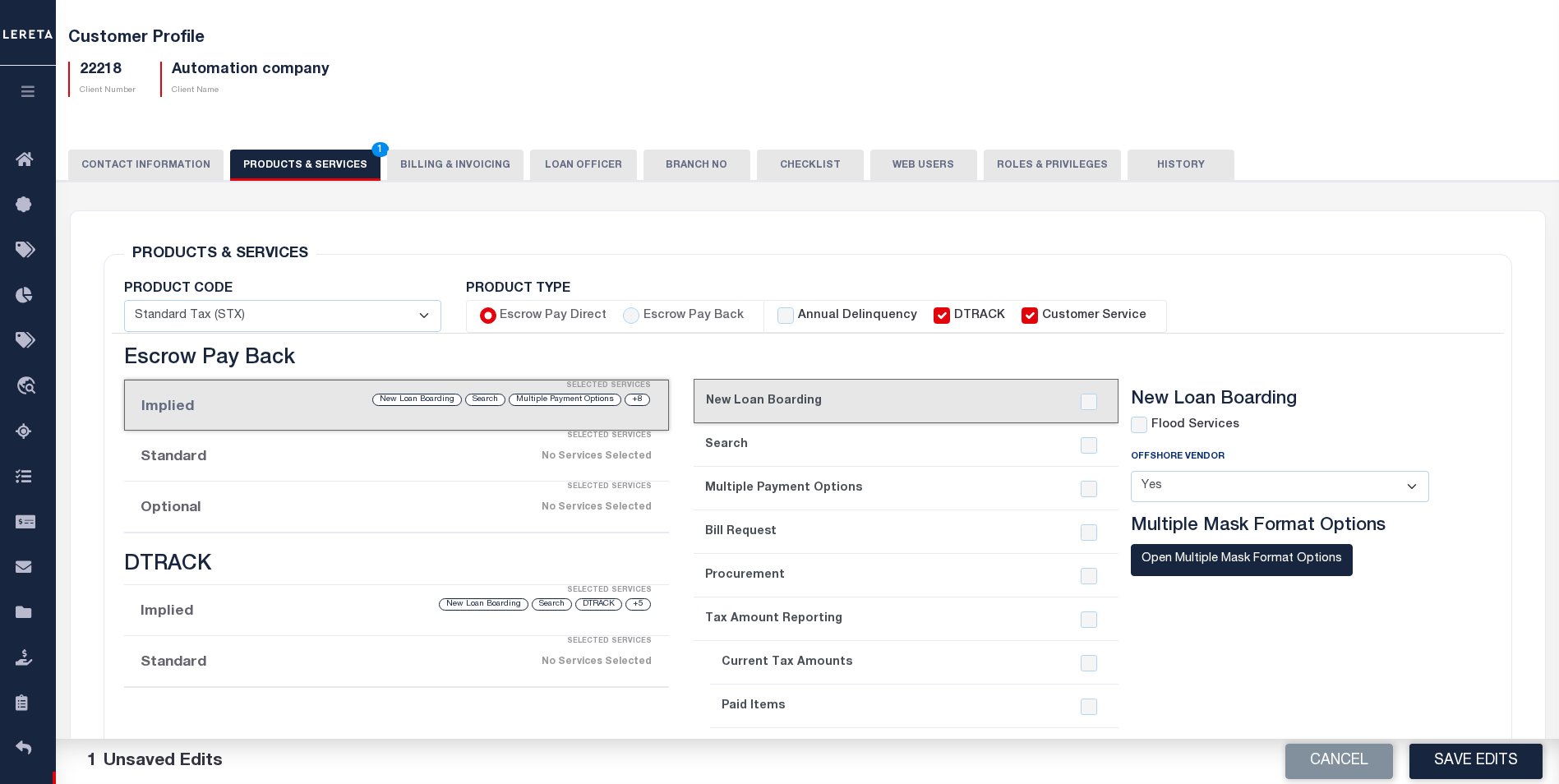
checkbox input "true"
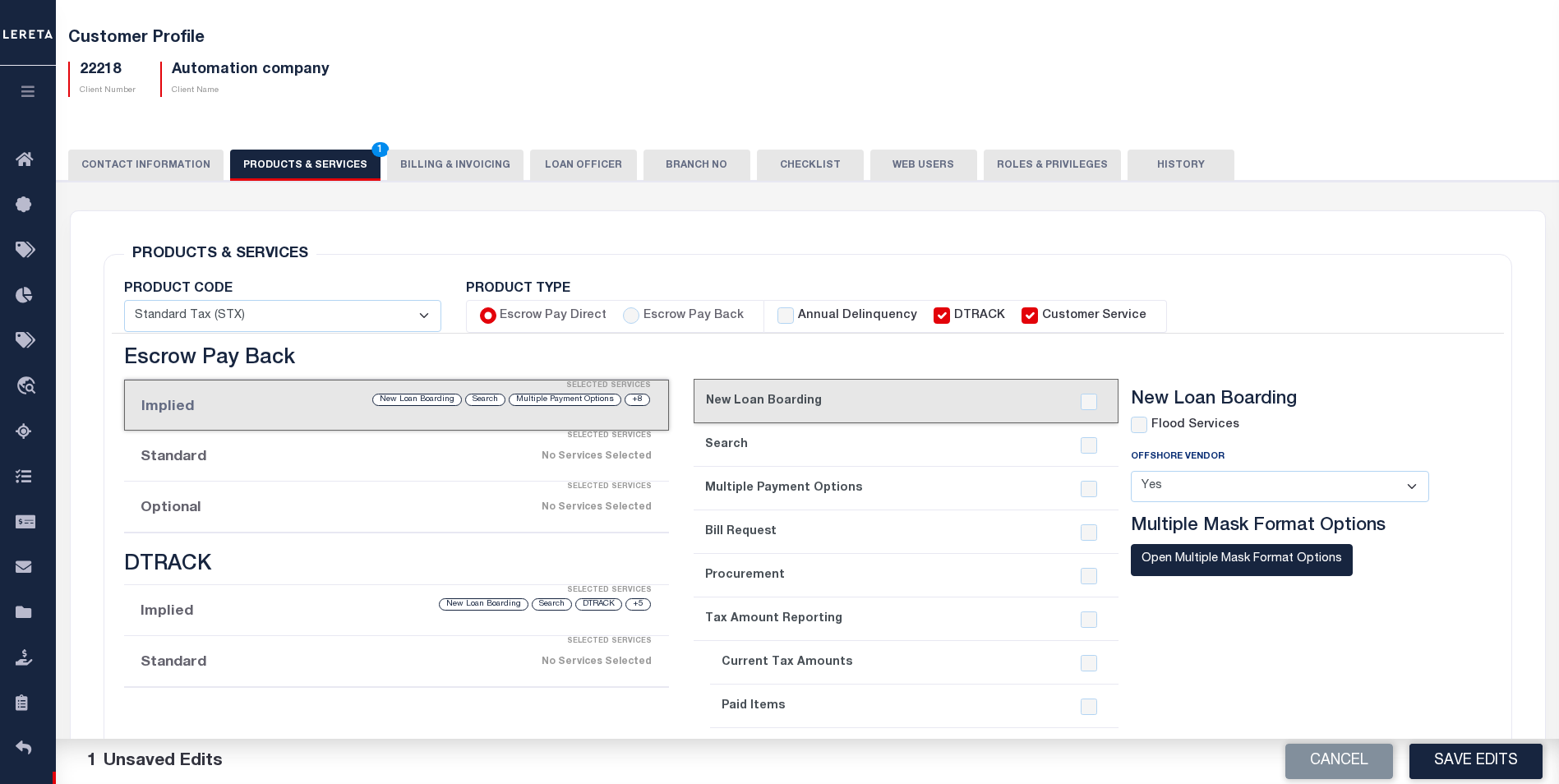
checkbox input "true"
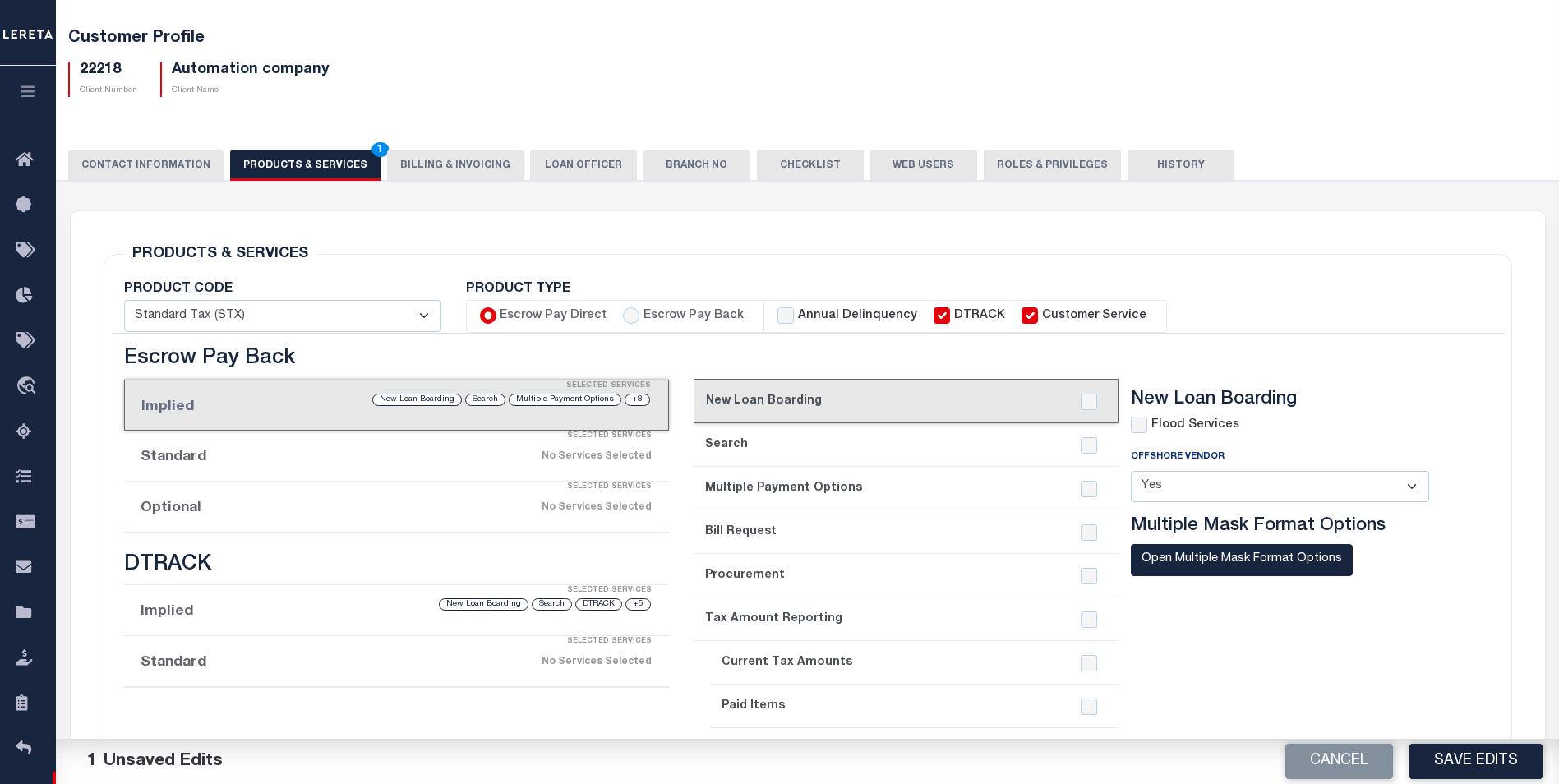
checkbox input "true"
checkbox input "false"
click at [1360, 766] on button "Cancel" at bounding box center [1339, 761] width 108 height 35
radio input "false"
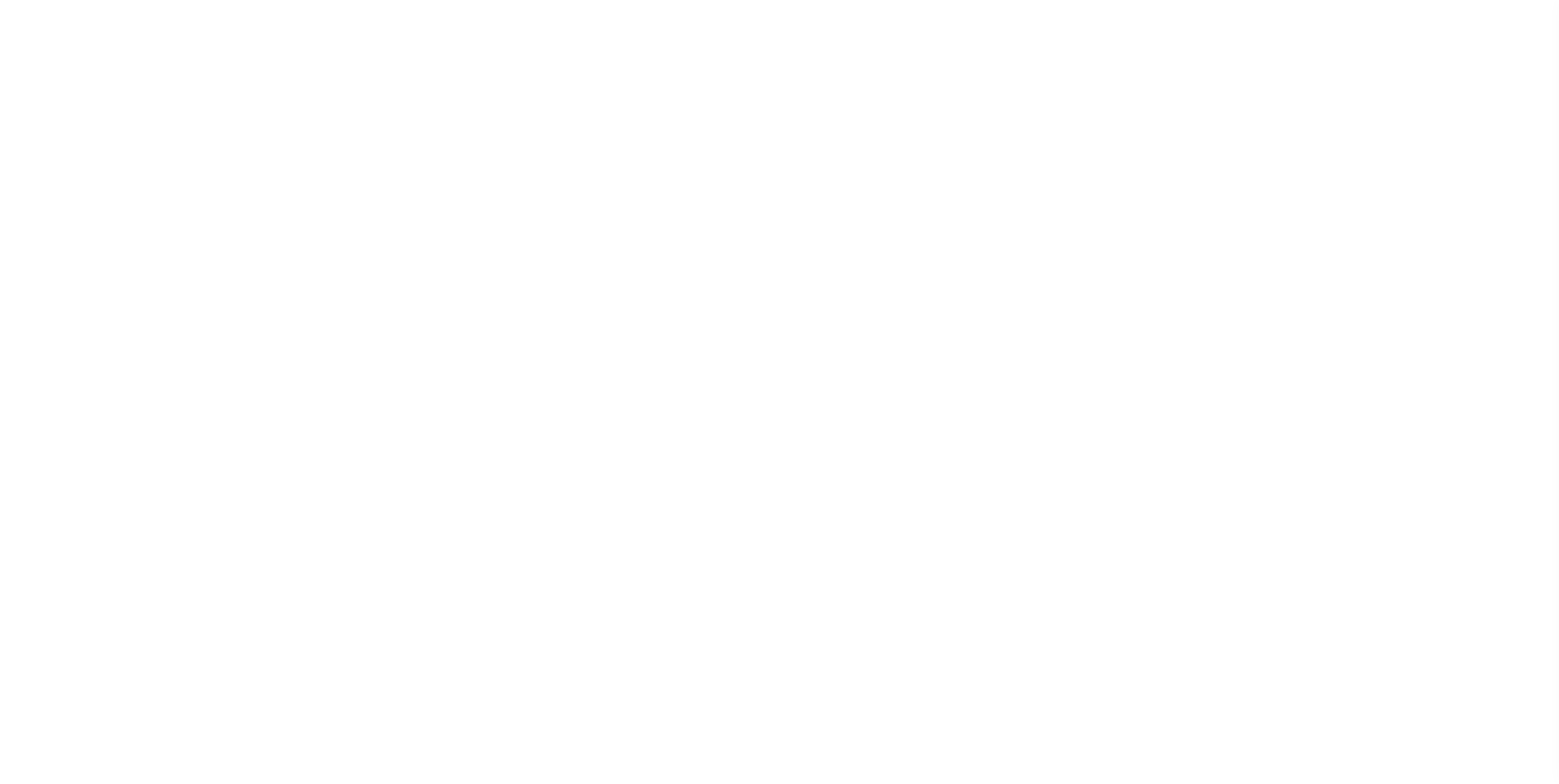
select select "Mixed Portfolio"
select select "Tier 1"
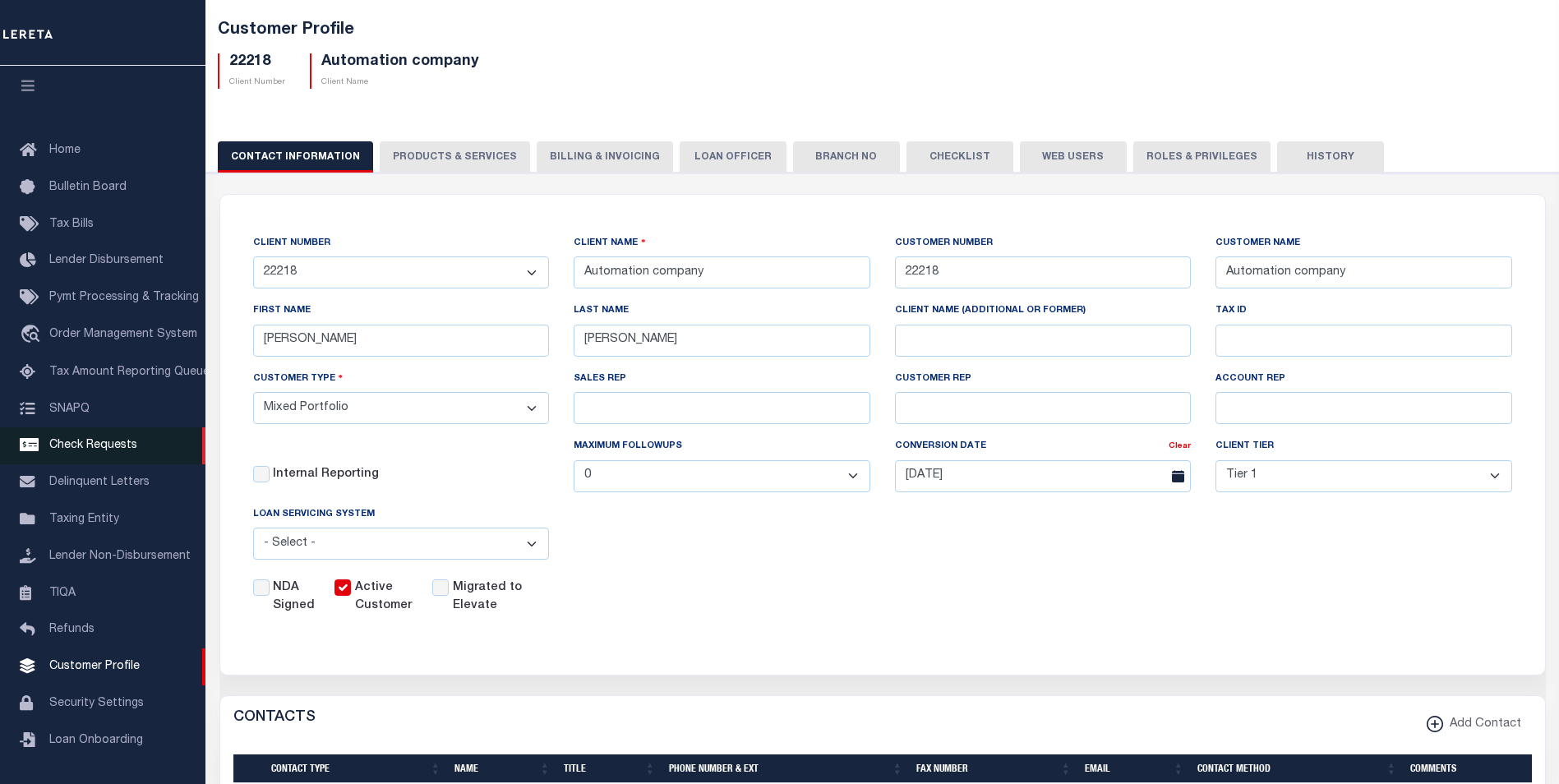
scroll to position [164, 0]
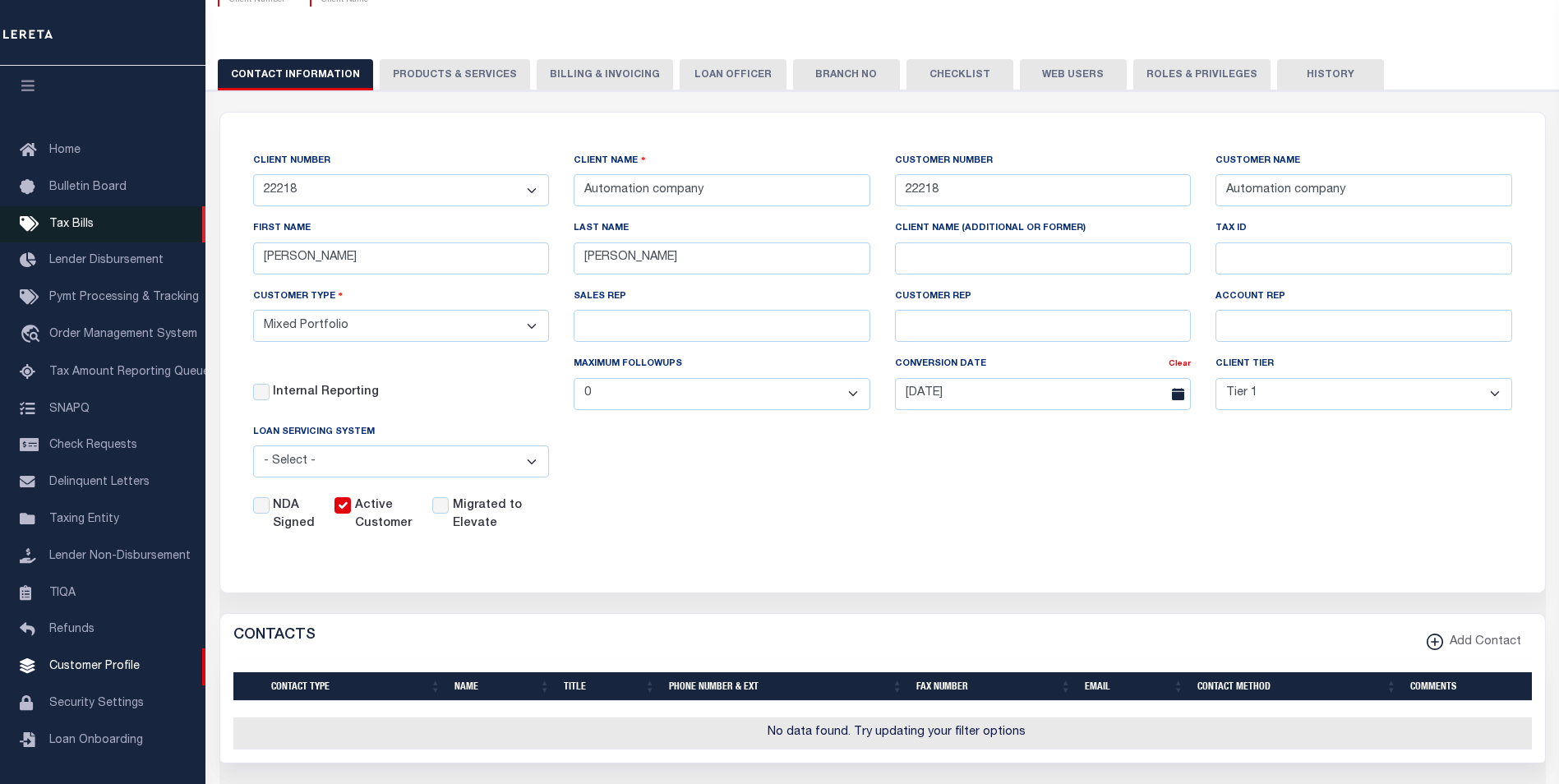
click at [93, 207] on link "Tax Bills" at bounding box center [102, 225] width 206 height 37
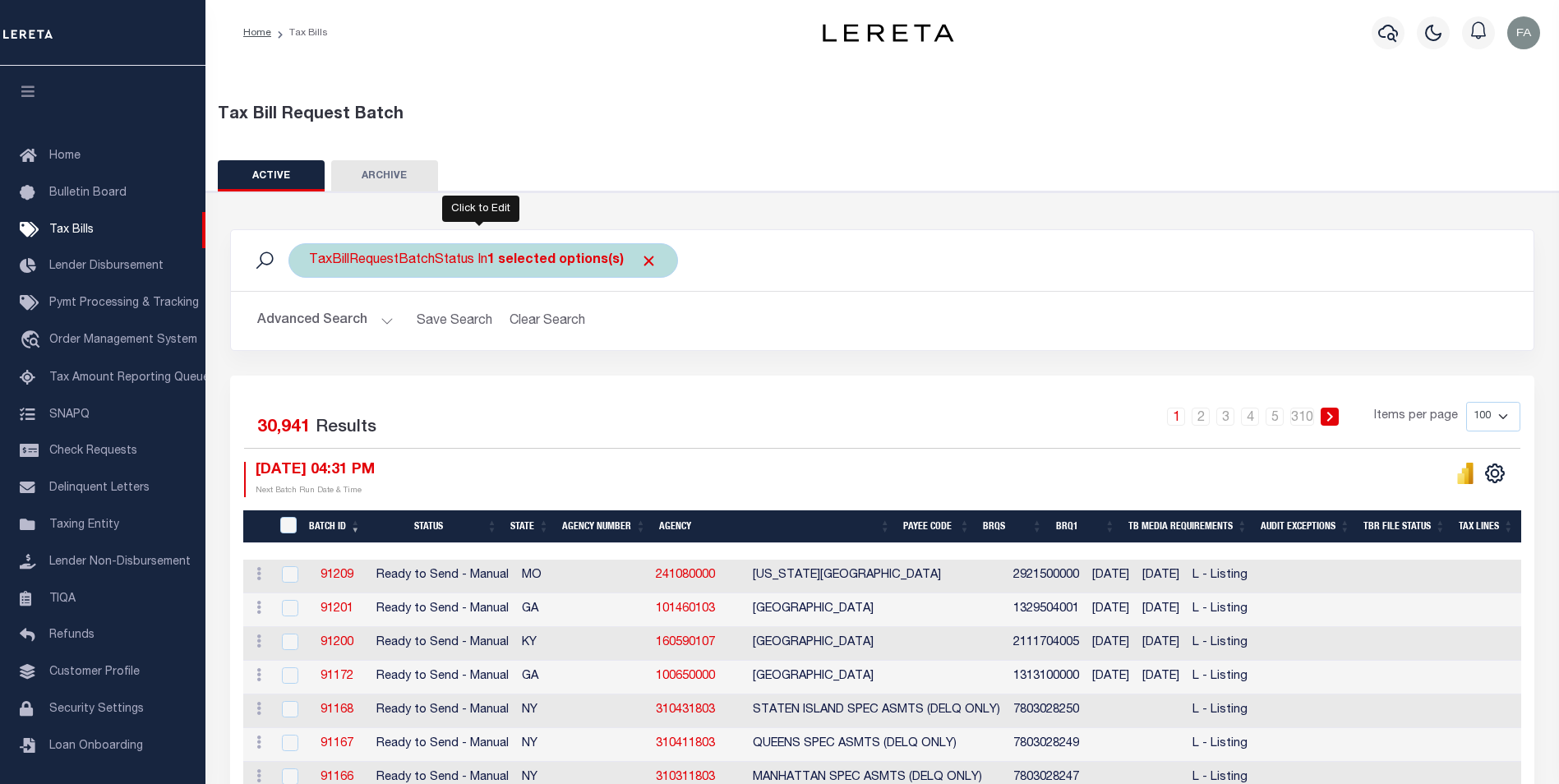
click at [421, 264] on div "TaxBillRequestBatchStatus In 1 selected options(s)" at bounding box center [483, 260] width 390 height 34
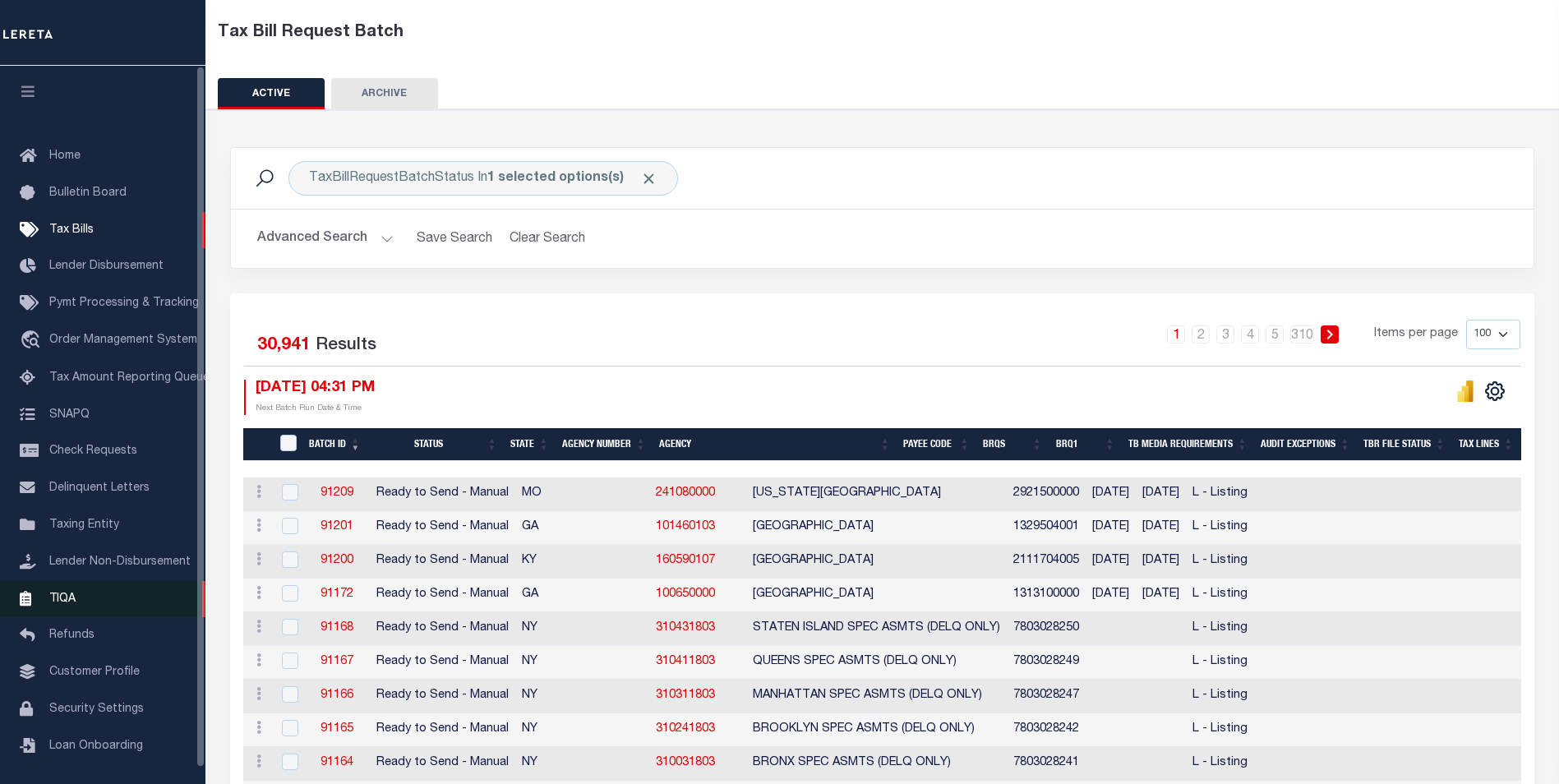
scroll to position [16, 0]
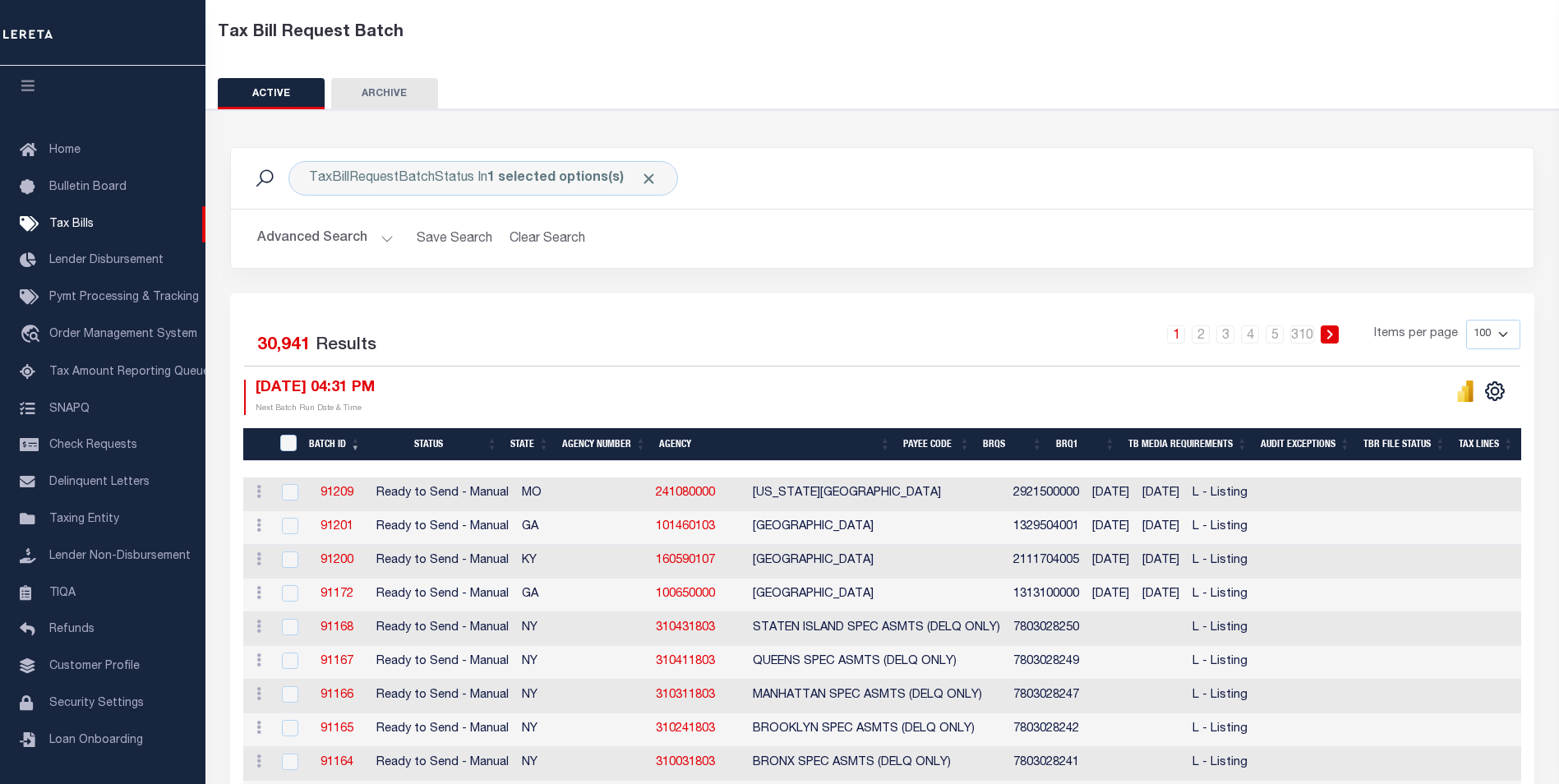
click at [784, 322] on div "1 2 3 4 5 … 310 Items per page 100 200 500 1000" at bounding box center [1044, 341] width 951 height 43
click at [590, 331] on div "1 2 3 4 5 … 310 Items per page 100 200 500 1000" at bounding box center [1044, 341] width 951 height 43
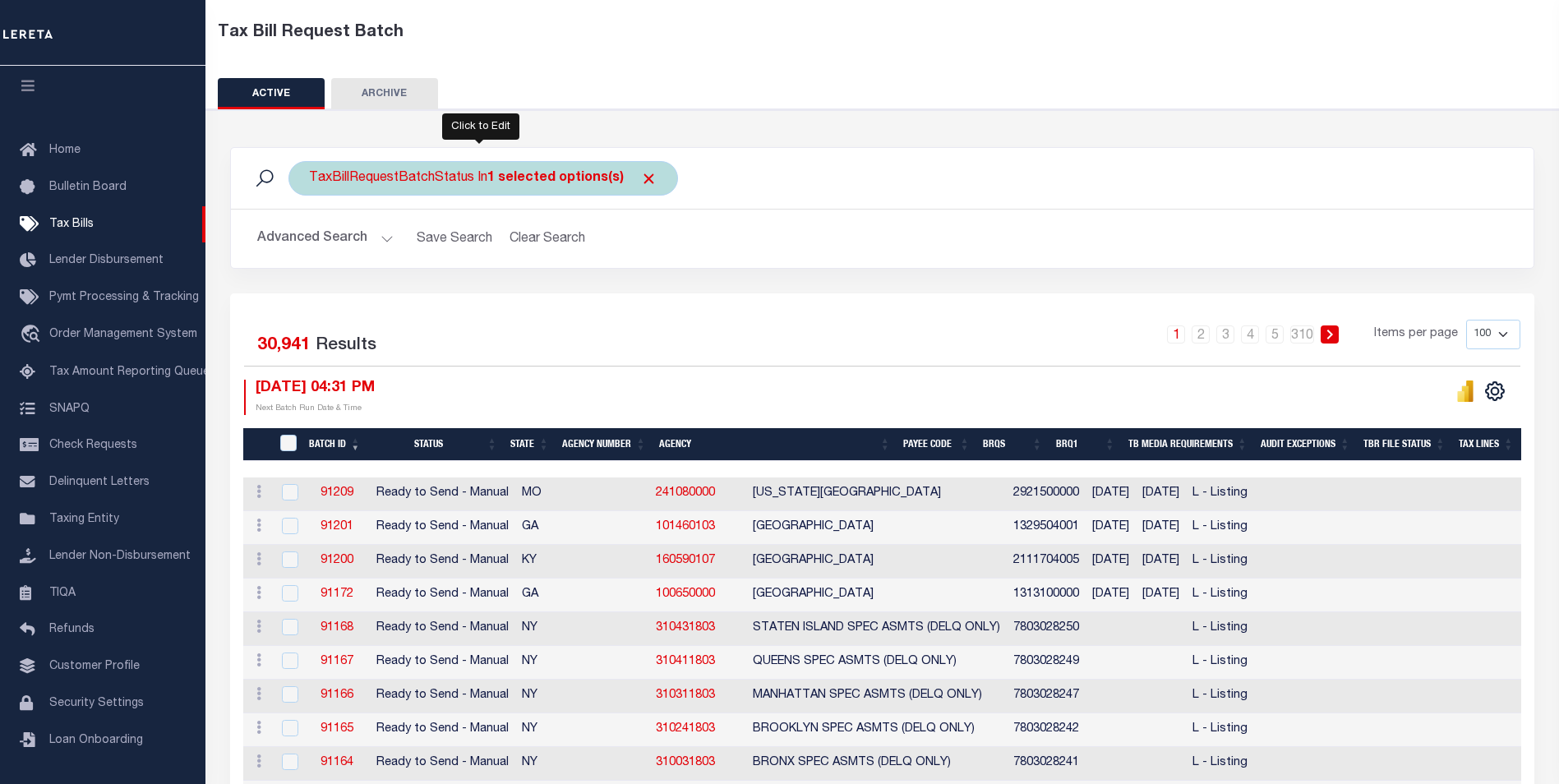
click at [534, 189] on div "TaxBillRequestBatchStatus In 1 selected options(s) Ready to Send - Manual (RTS)…" at bounding box center [483, 179] width 390 height 34
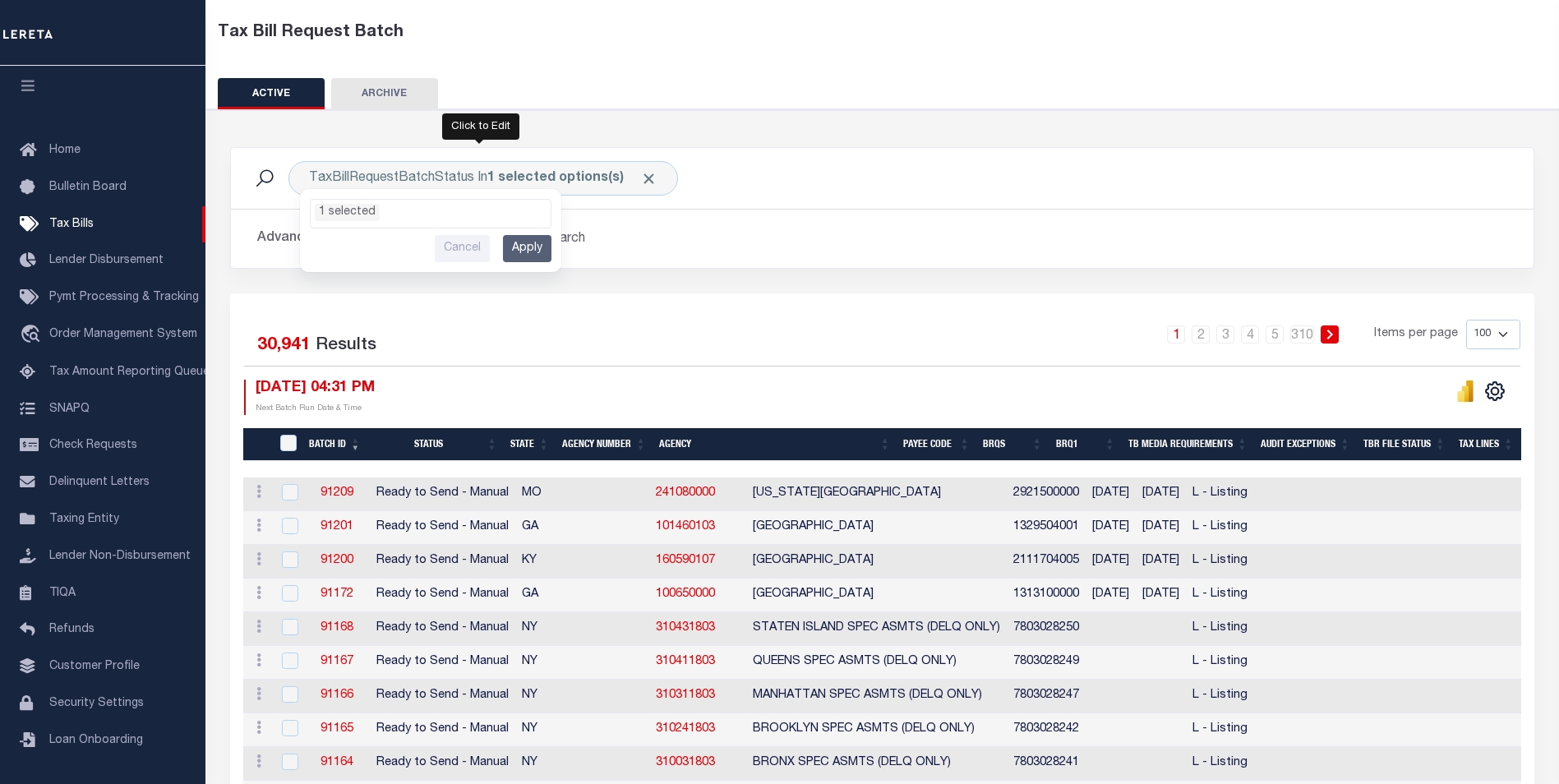
click at [647, 236] on h2 "Advanced Search Save Search Clear Search" at bounding box center [882, 238] width 1276 height 32
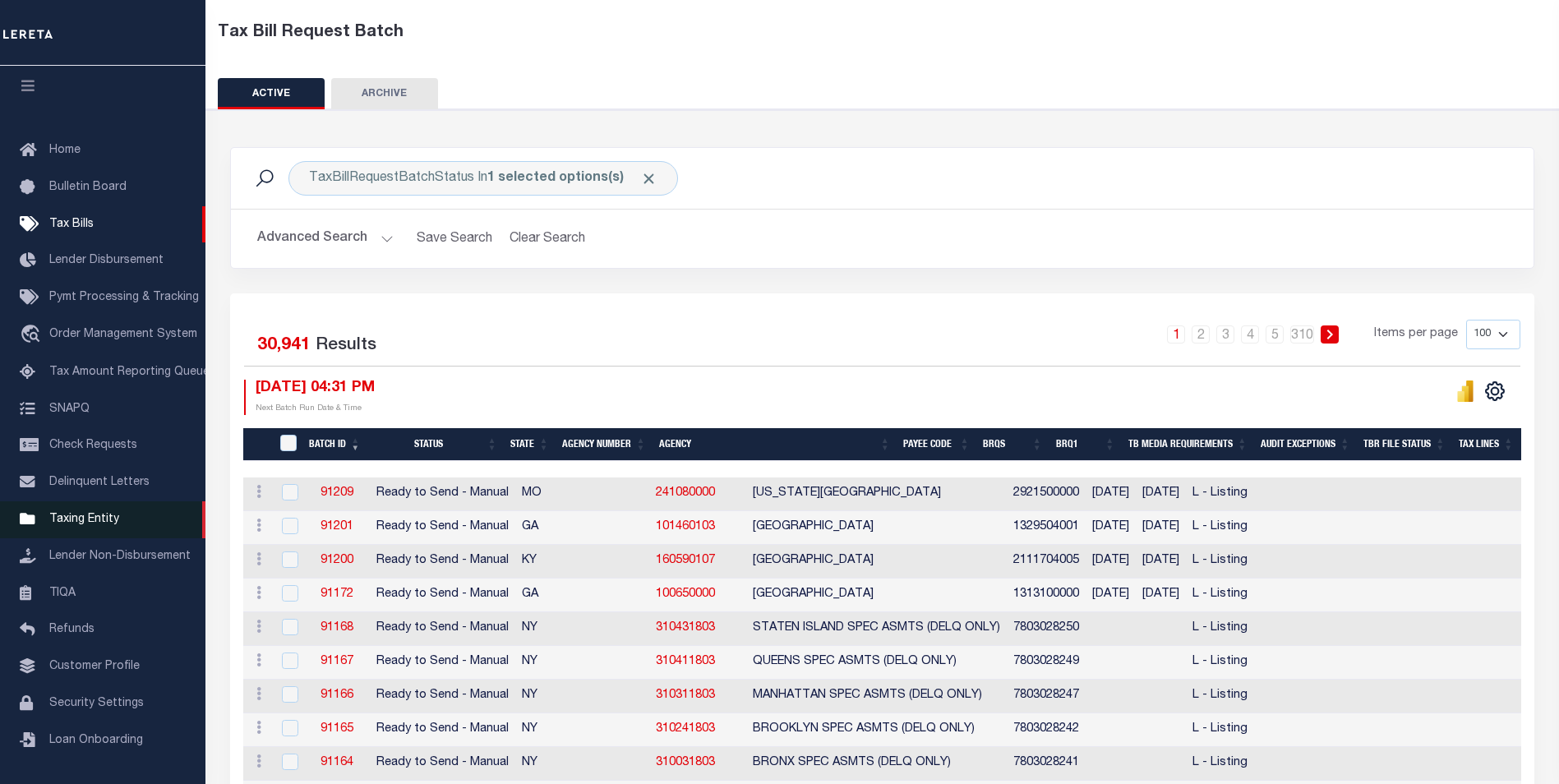
click at [119, 507] on link "Taxing Entity" at bounding box center [102, 519] width 206 height 37
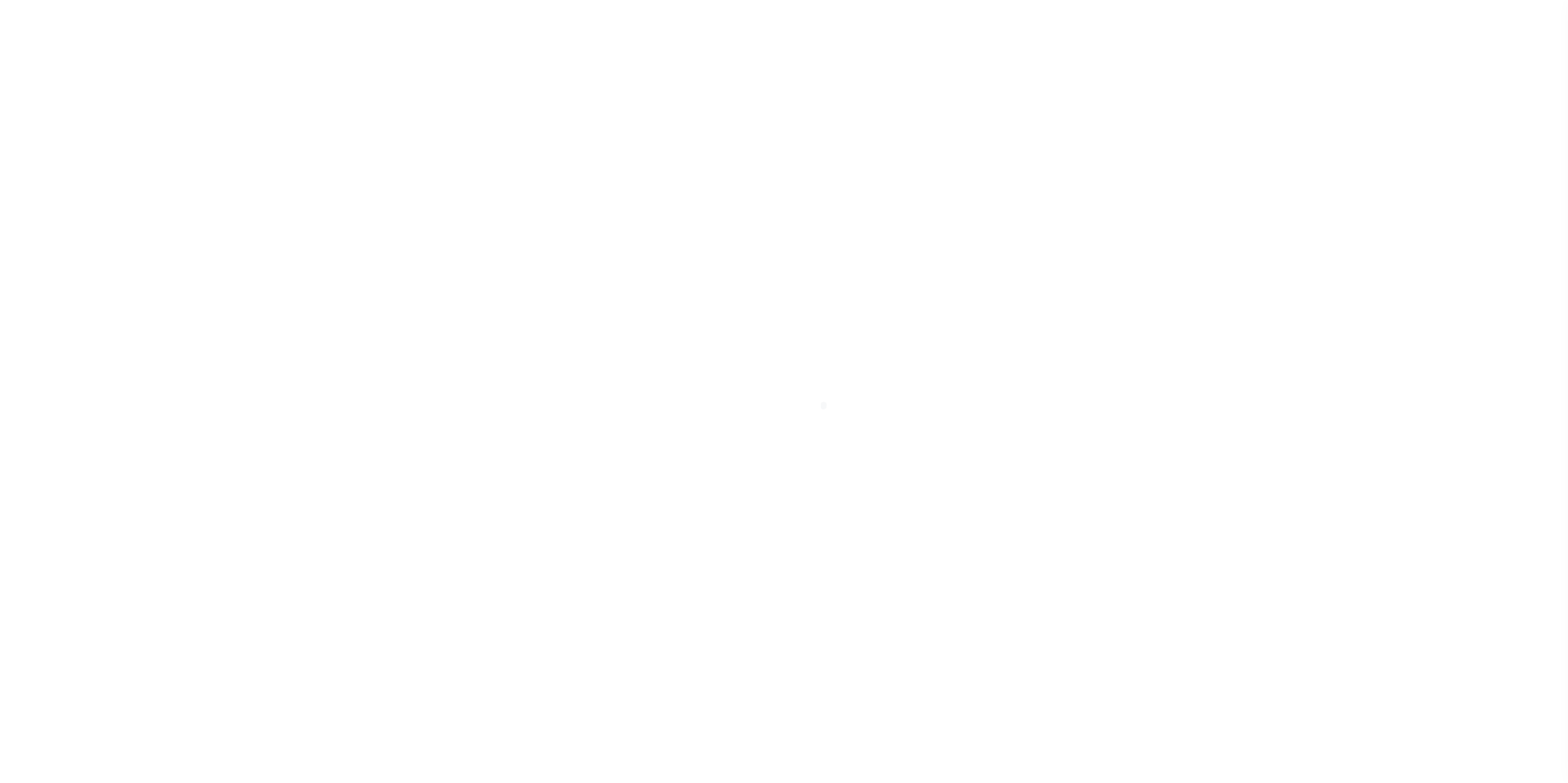
scroll to position [16, 0]
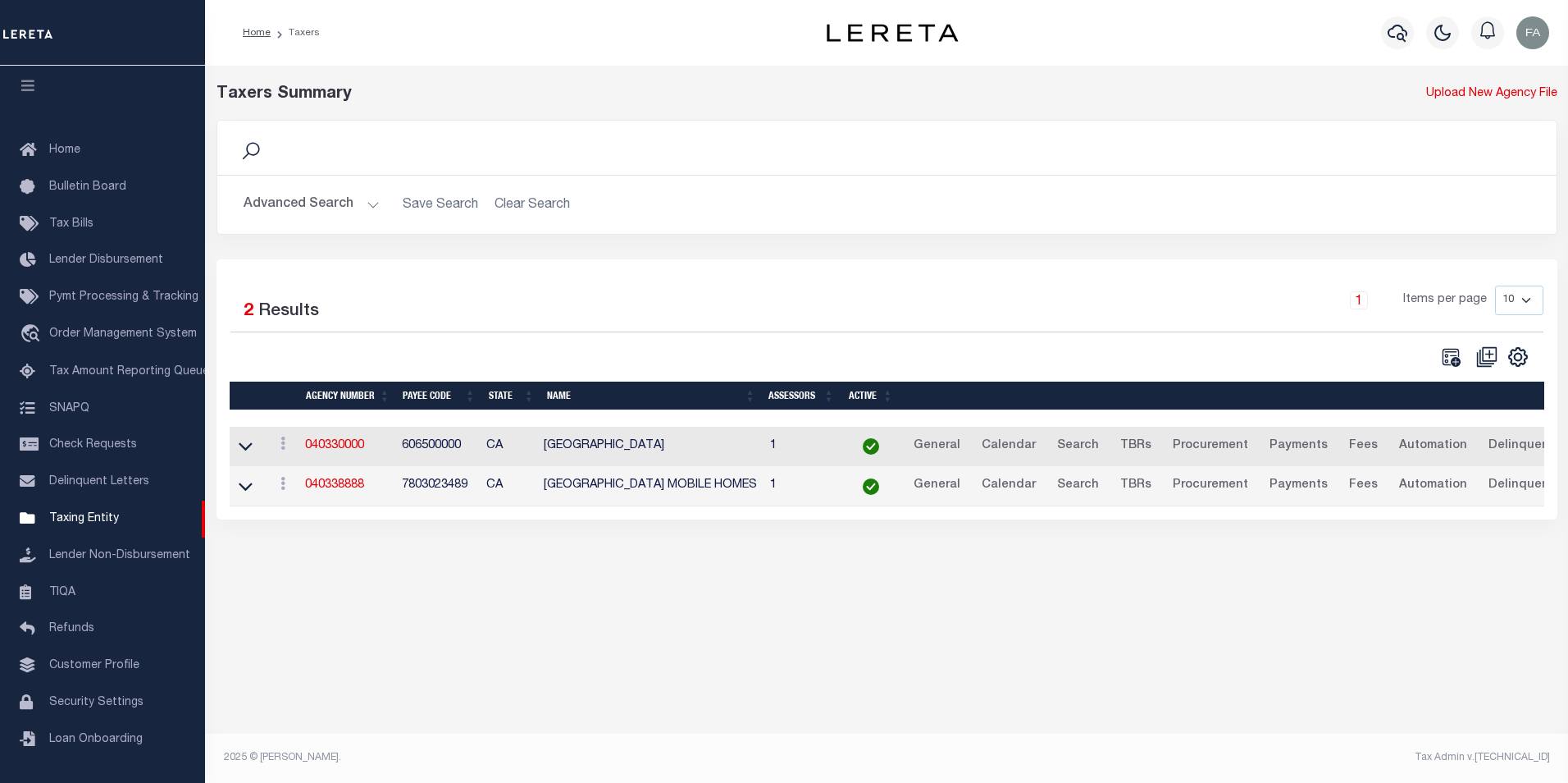
click at [507, 595] on div "Taxers Summary Upload New Agency File Search Advanced Search Save Search Clear …" at bounding box center [887, 418] width 1364 height 705
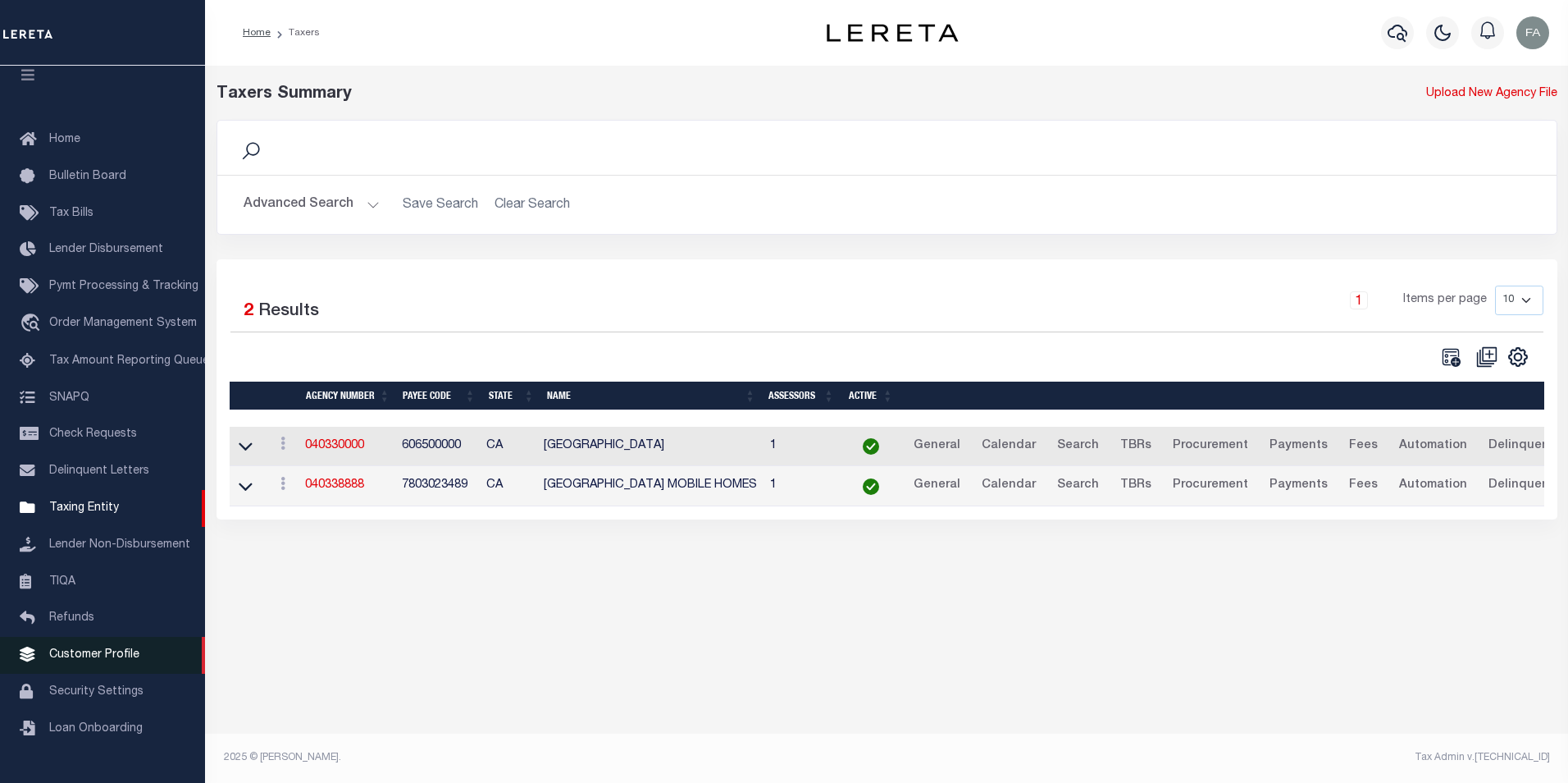
click at [107, 656] on link "Customer Profile" at bounding box center [102, 655] width 205 height 37
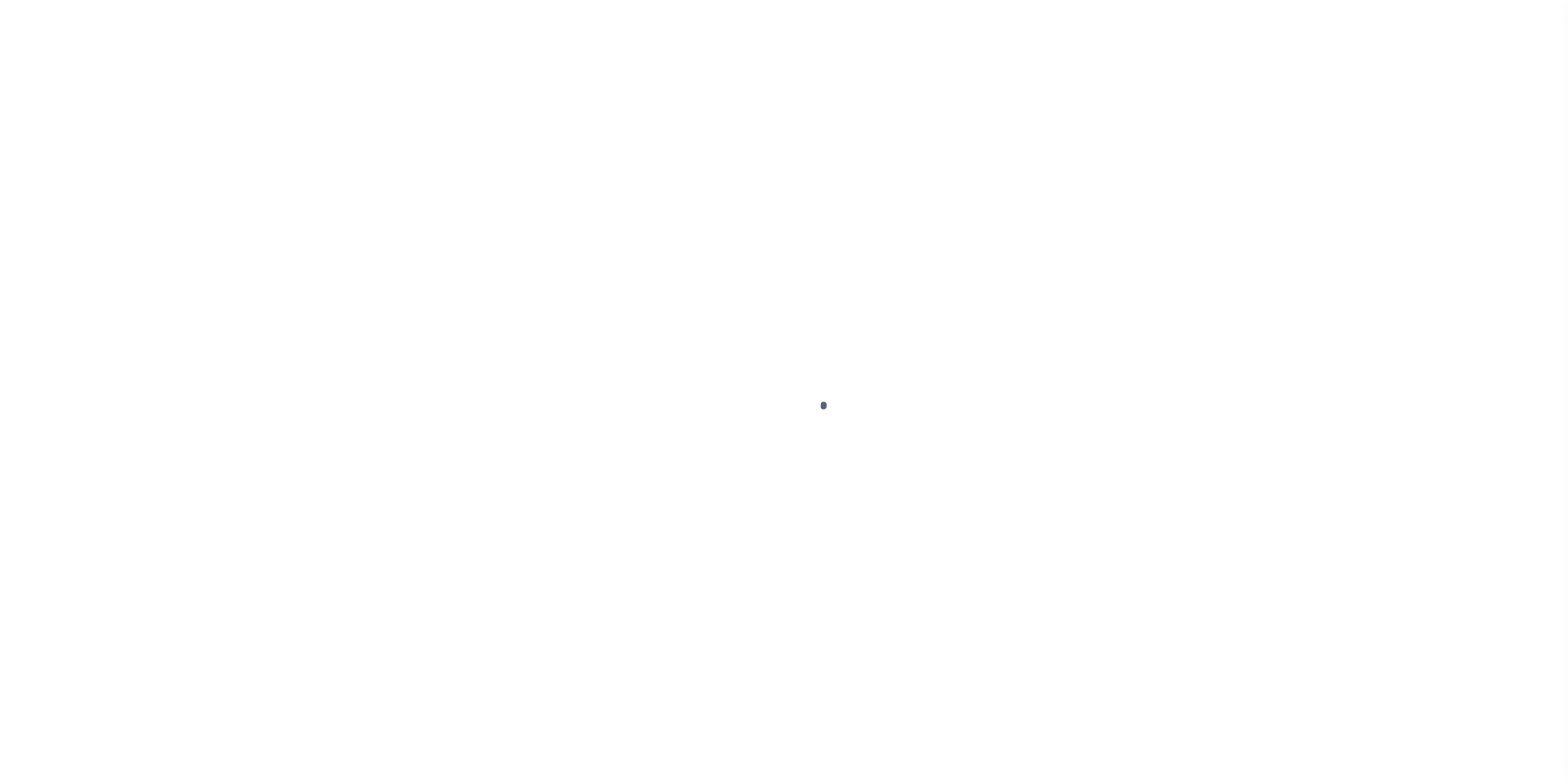
scroll to position [16, 0]
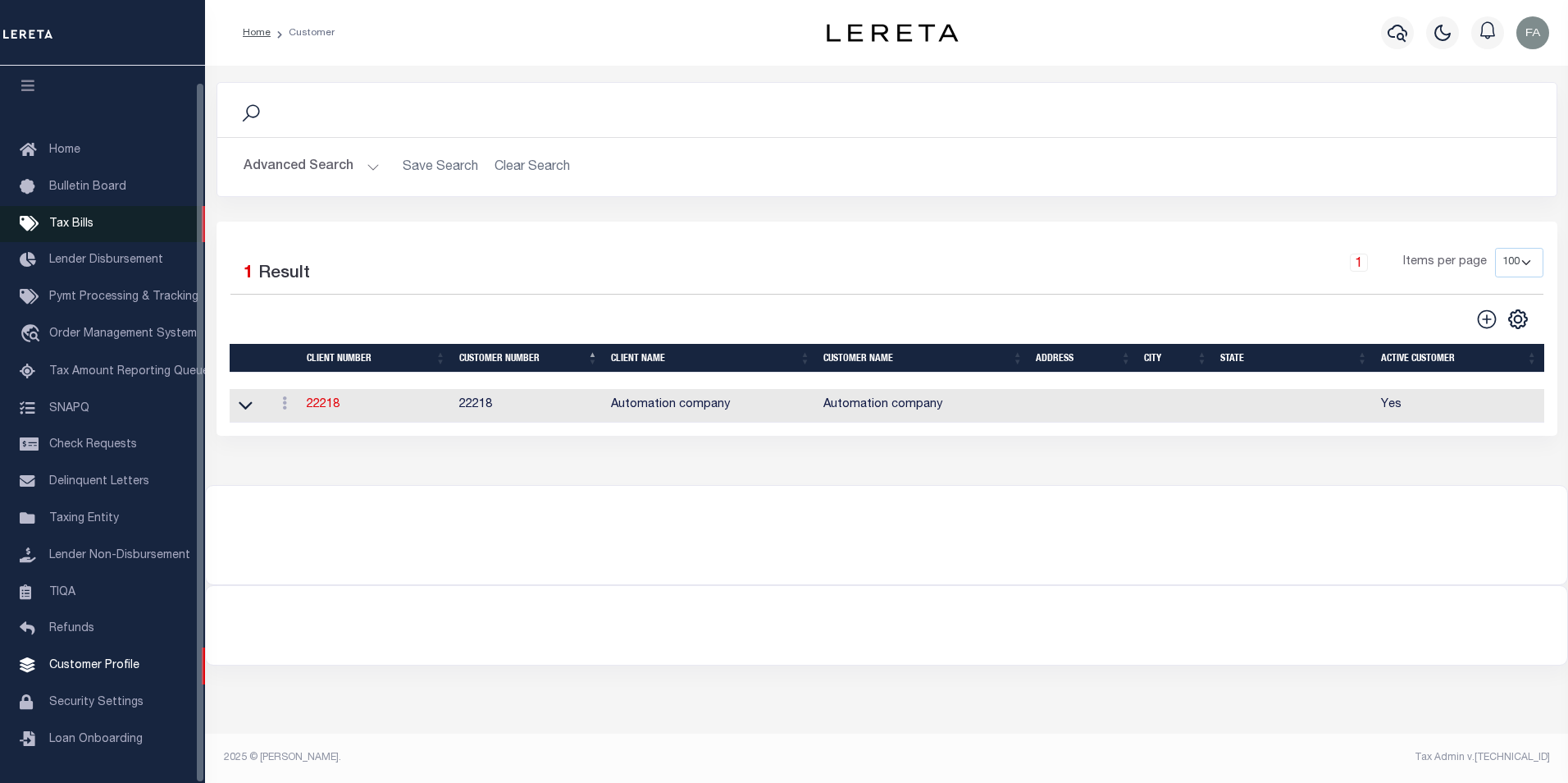
click at [117, 215] on link "Tax Bills" at bounding box center [102, 224] width 205 height 37
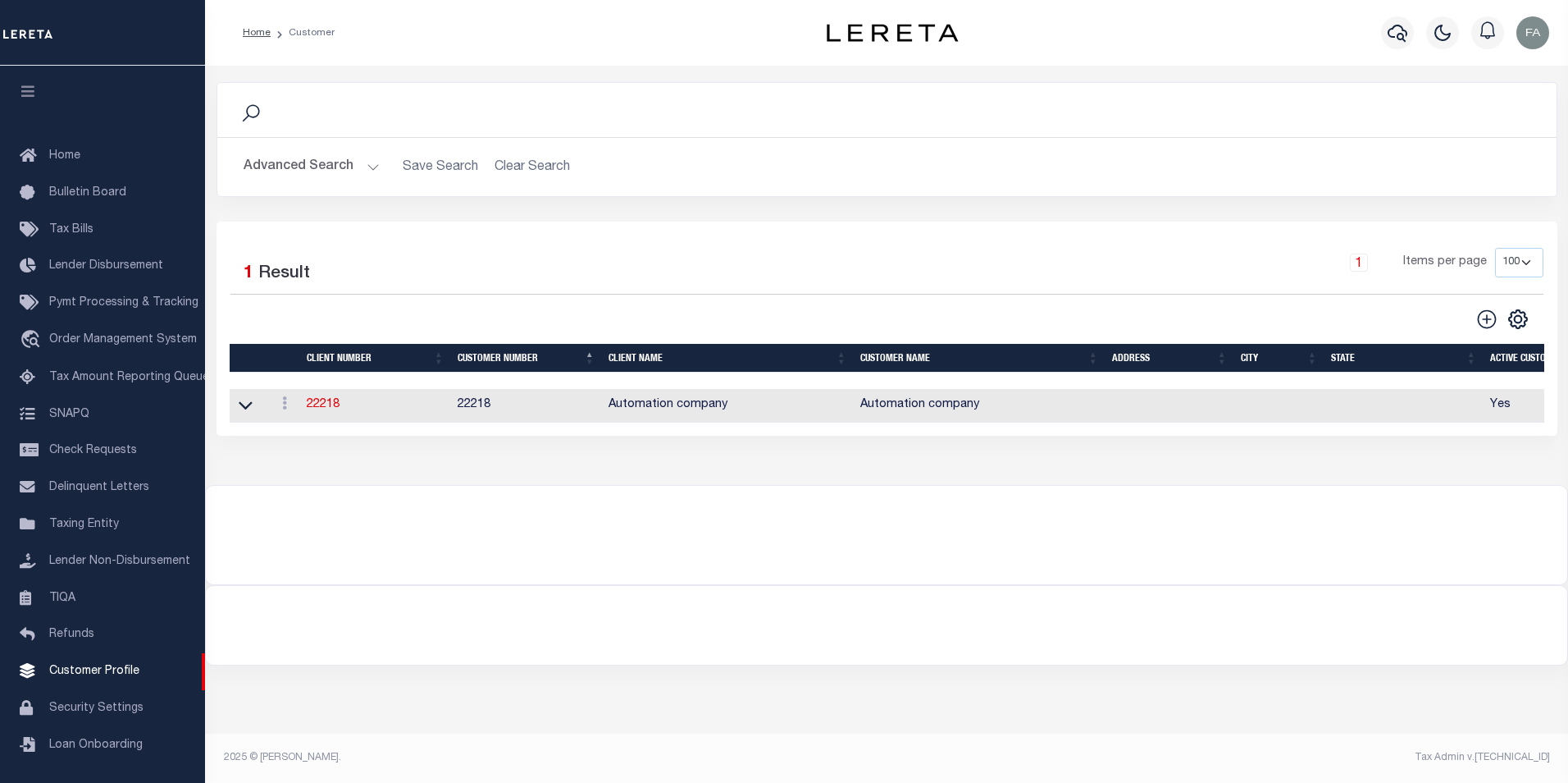
scroll to position [16, 0]
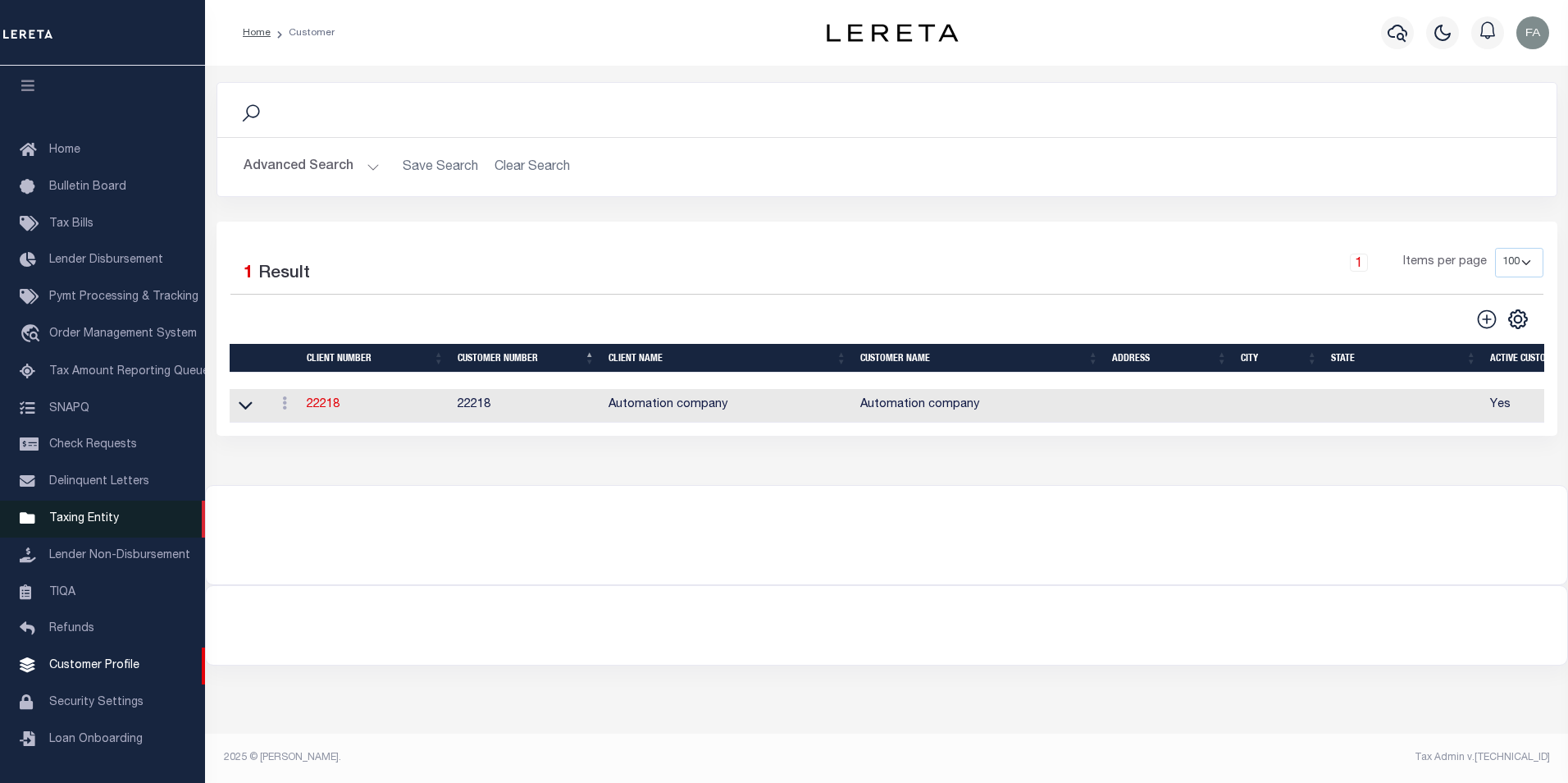
click at [101, 517] on span "Taxing Entity" at bounding box center [83, 519] width 70 height 12
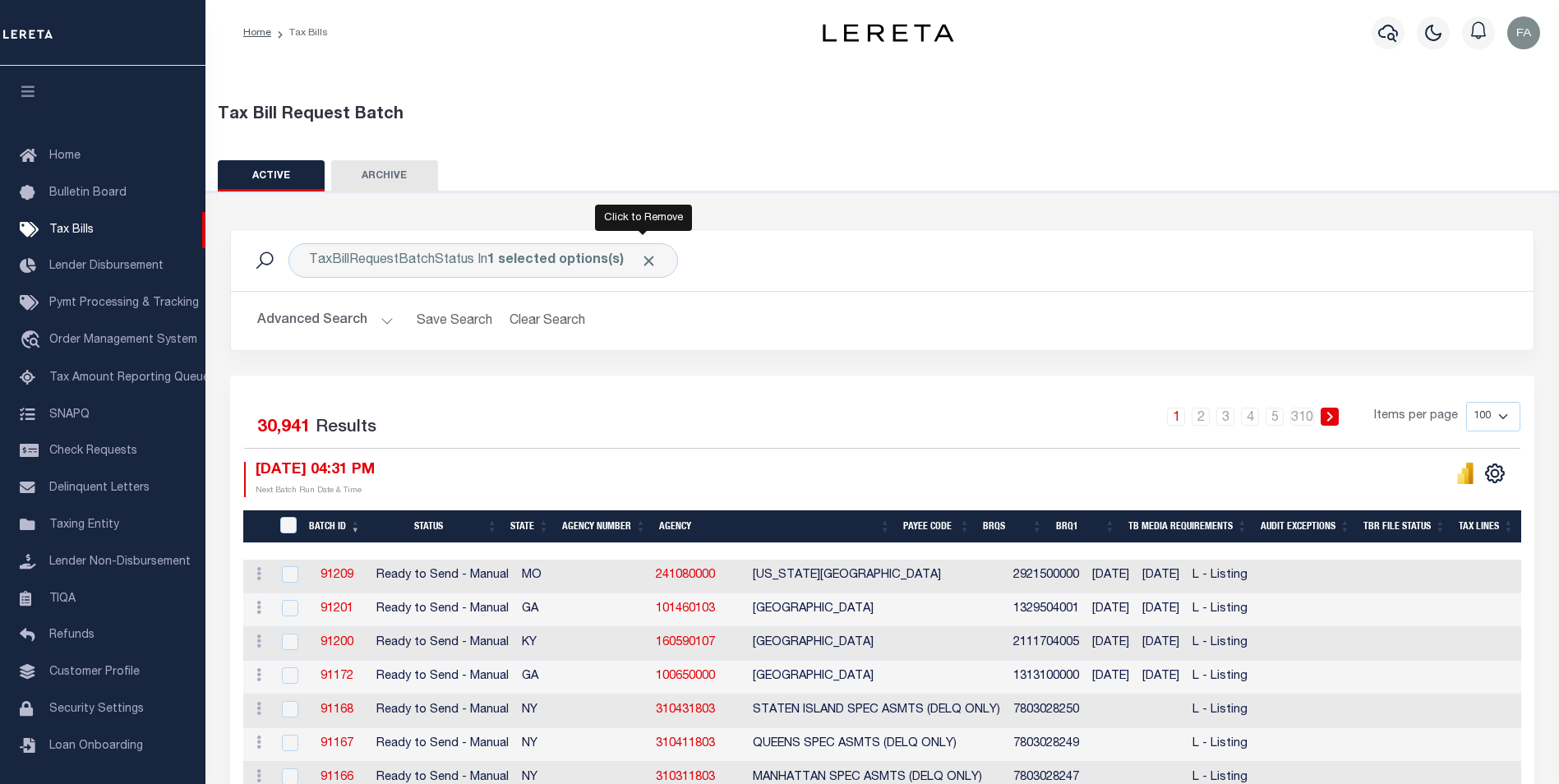
click at [650, 255] on span "Click to Remove" at bounding box center [648, 260] width 17 height 17
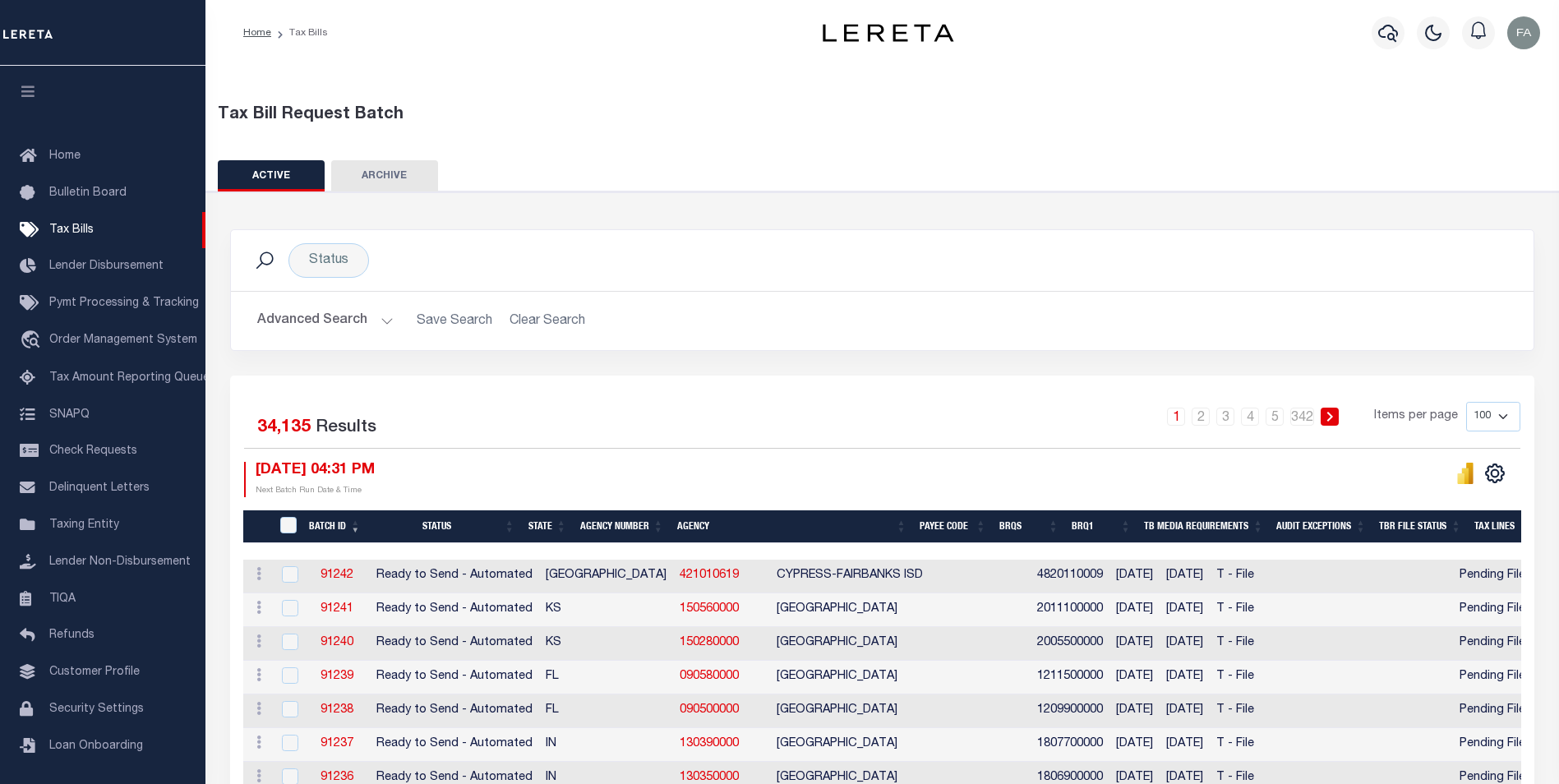
click at [603, 369] on div "Status Search Advanced Search Save Search Clear Search Equals Equals Is Not Equ…" at bounding box center [882, 302] width 1329 height 146
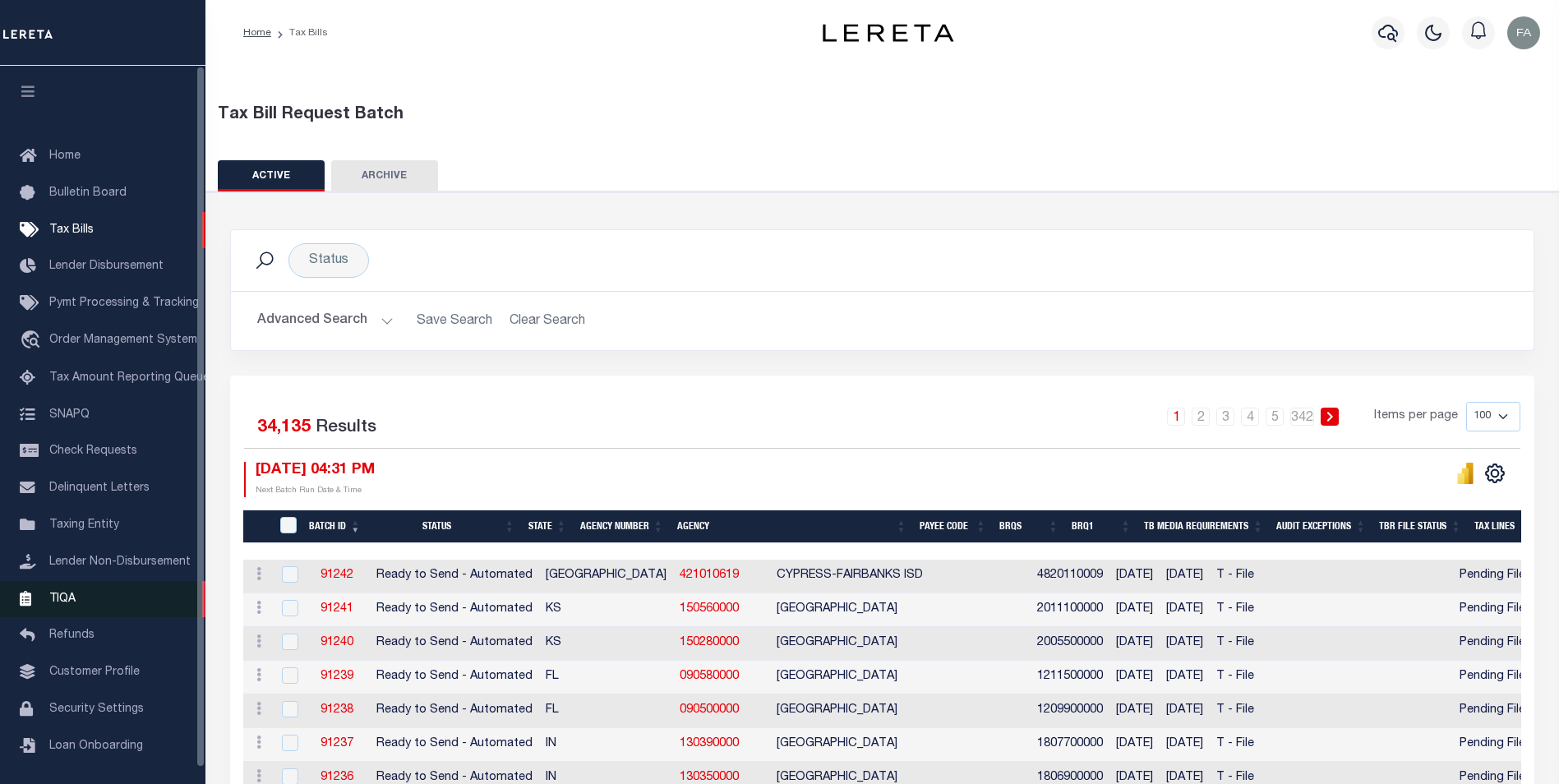
scroll to position [16, 0]
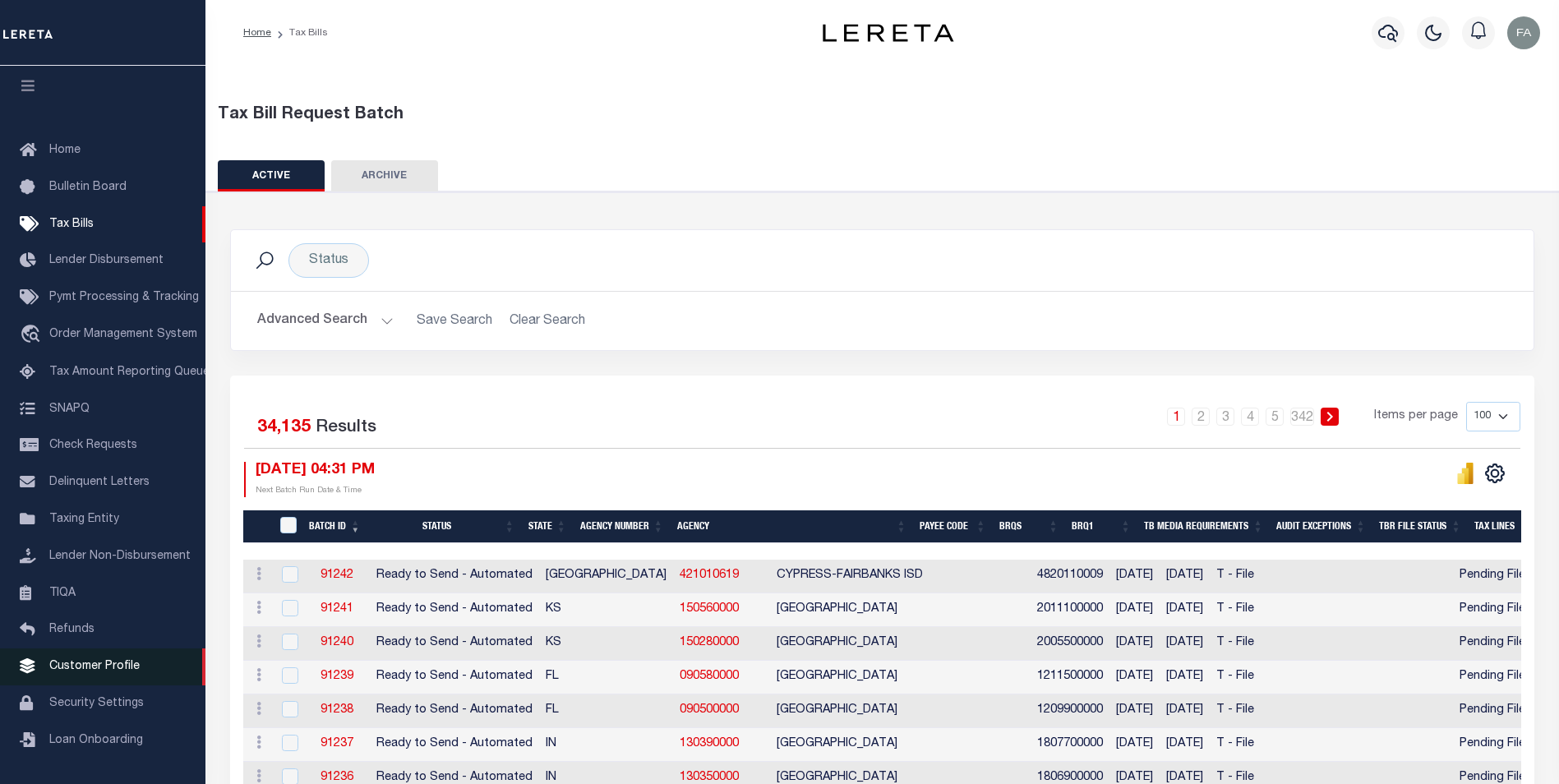
click at [107, 675] on link "Customer Profile" at bounding box center [102, 666] width 206 height 37
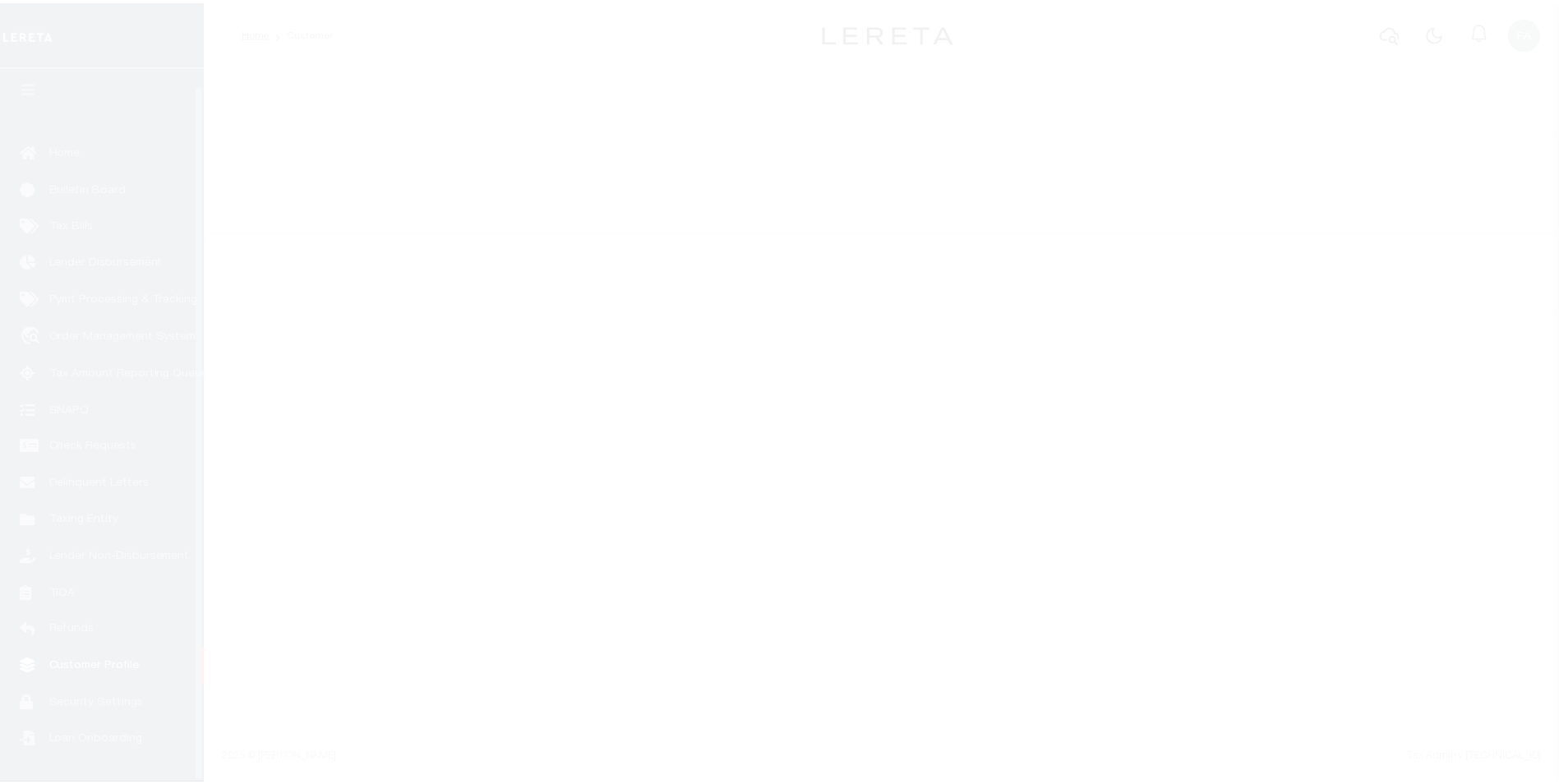
scroll to position [16, 0]
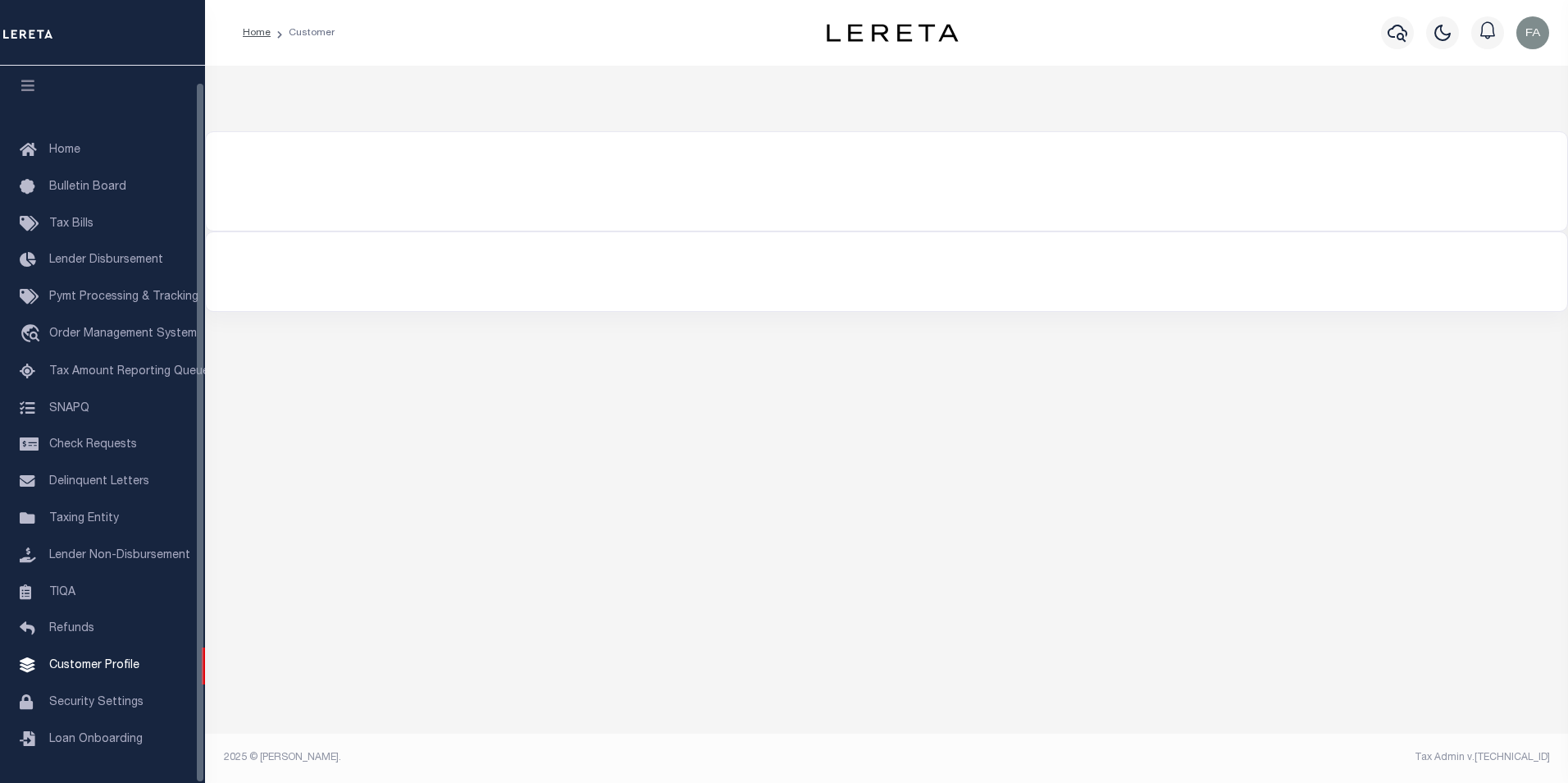
type input "22218"
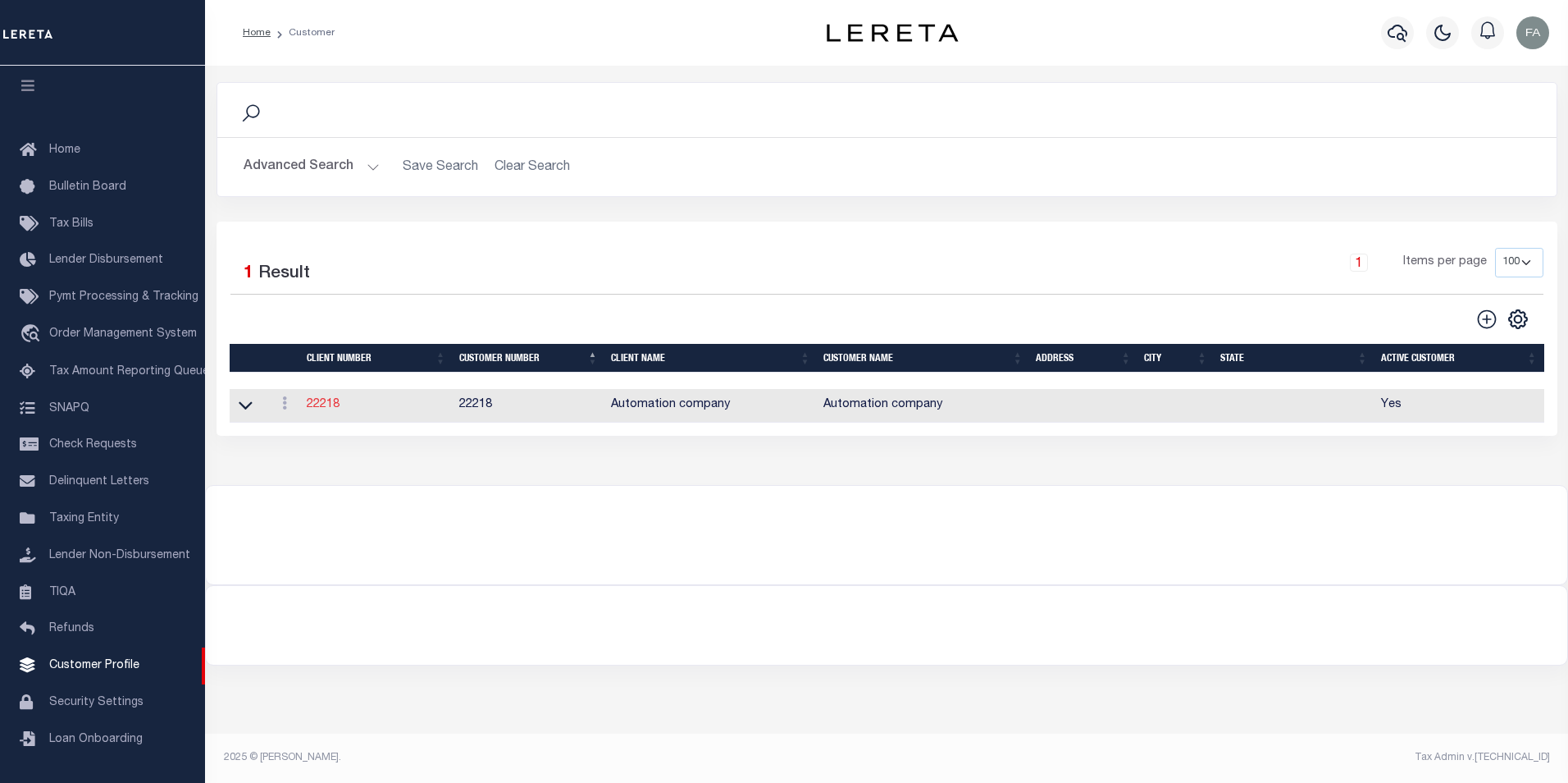
click at [329, 409] on link "22218" at bounding box center [323, 405] width 33 height 12
select select
type input "Automation company"
type input "Fausto"
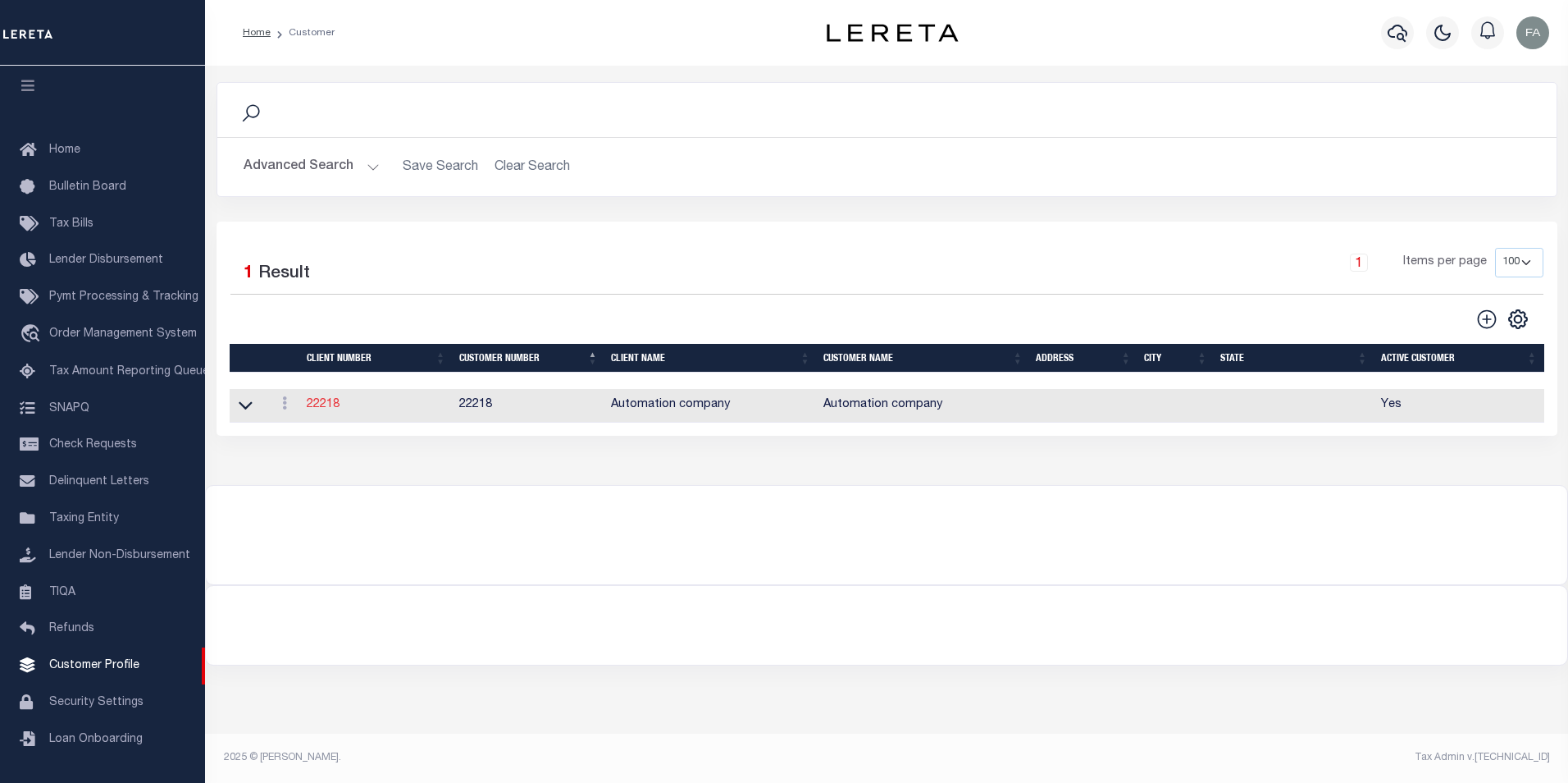
type input "Cabrera"
select select "Mixed Portfolio"
type input "08/12/2022"
select select "Tier 1"
checkbox input "true"
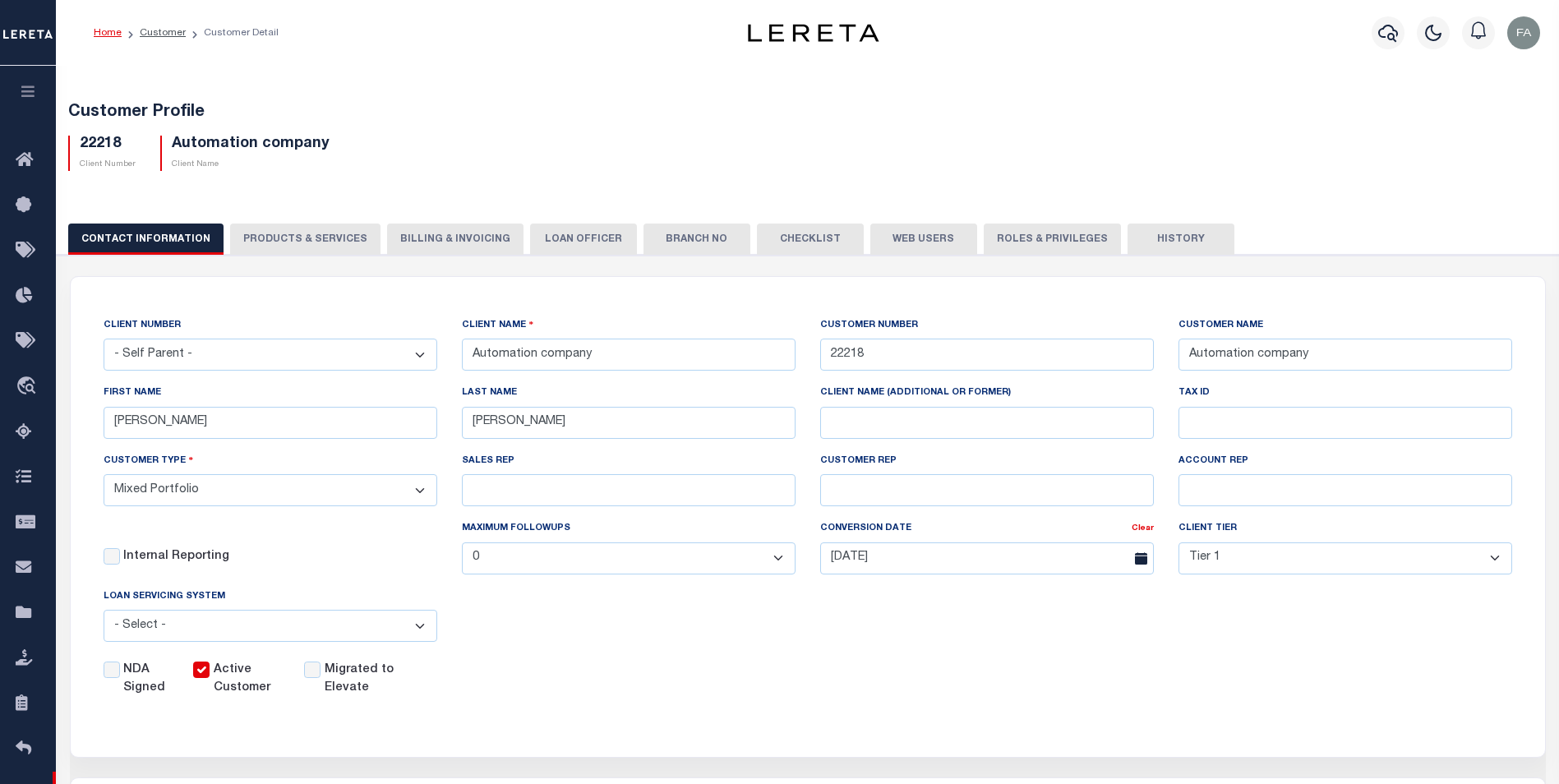
click at [552, 231] on button "LOAN OFFICER" at bounding box center [584, 239] width 107 height 31
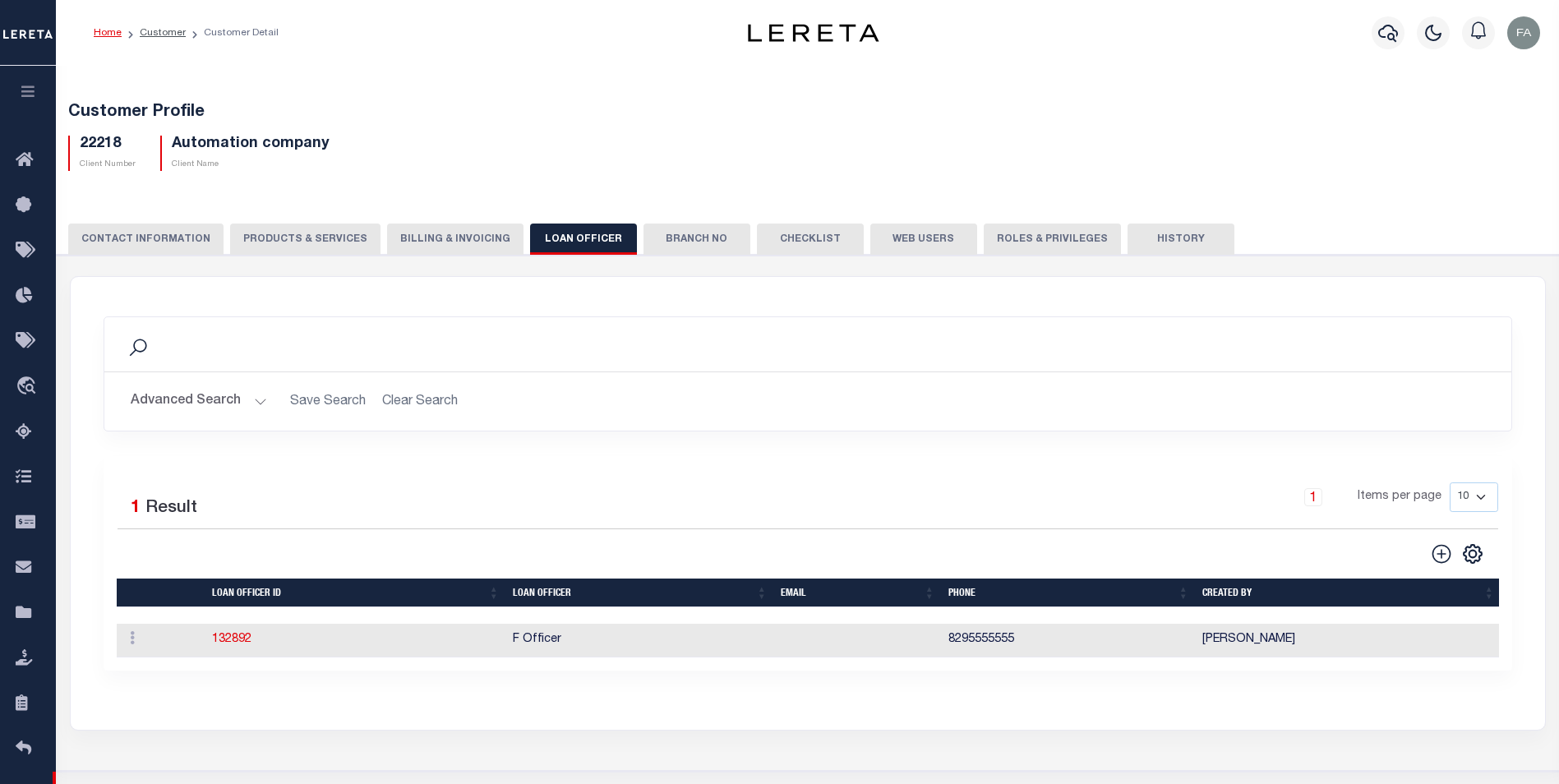
click at [436, 240] on button "Billing & Invoicing" at bounding box center [455, 239] width 137 height 31
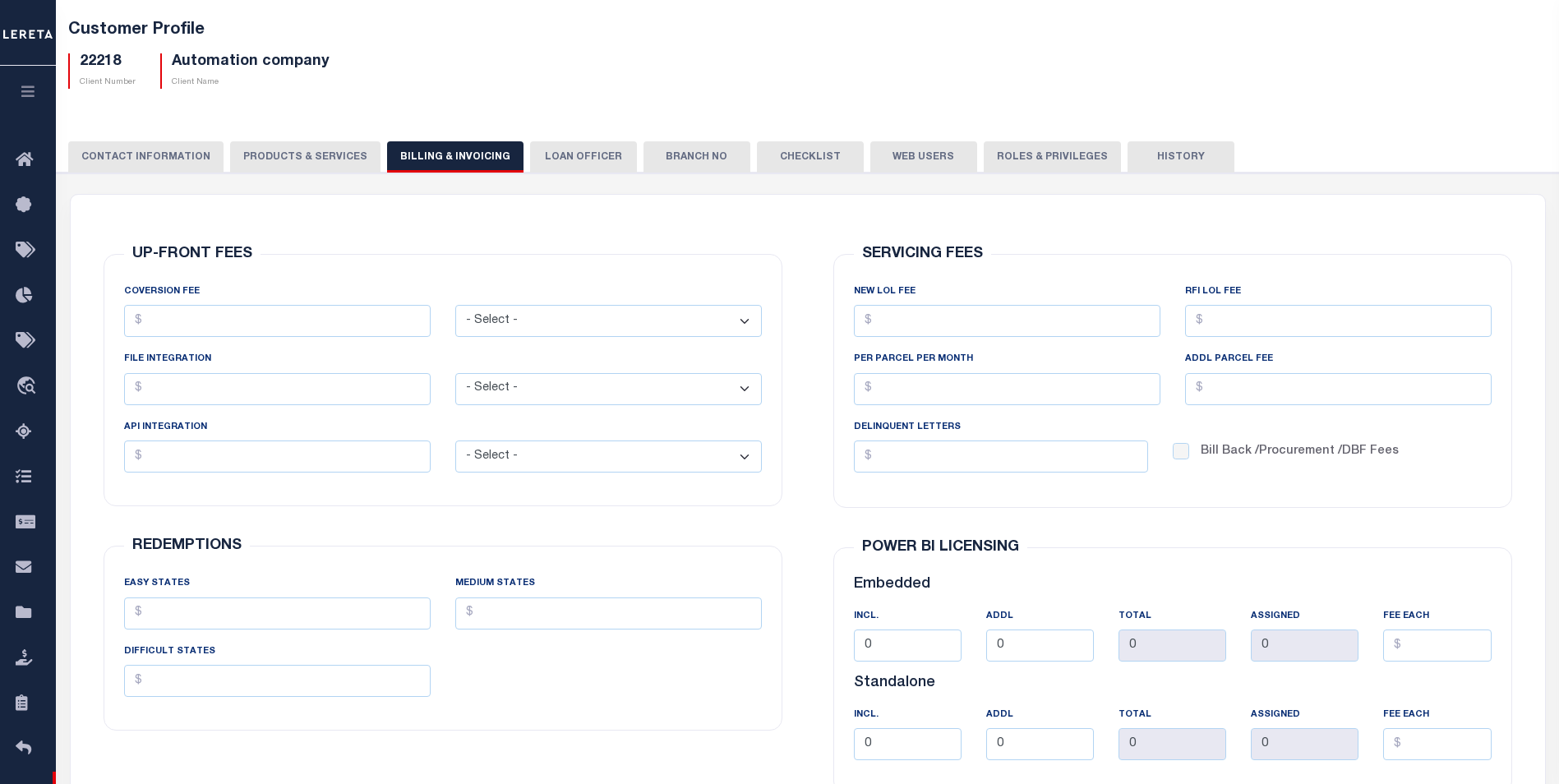
scroll to position [164, 0]
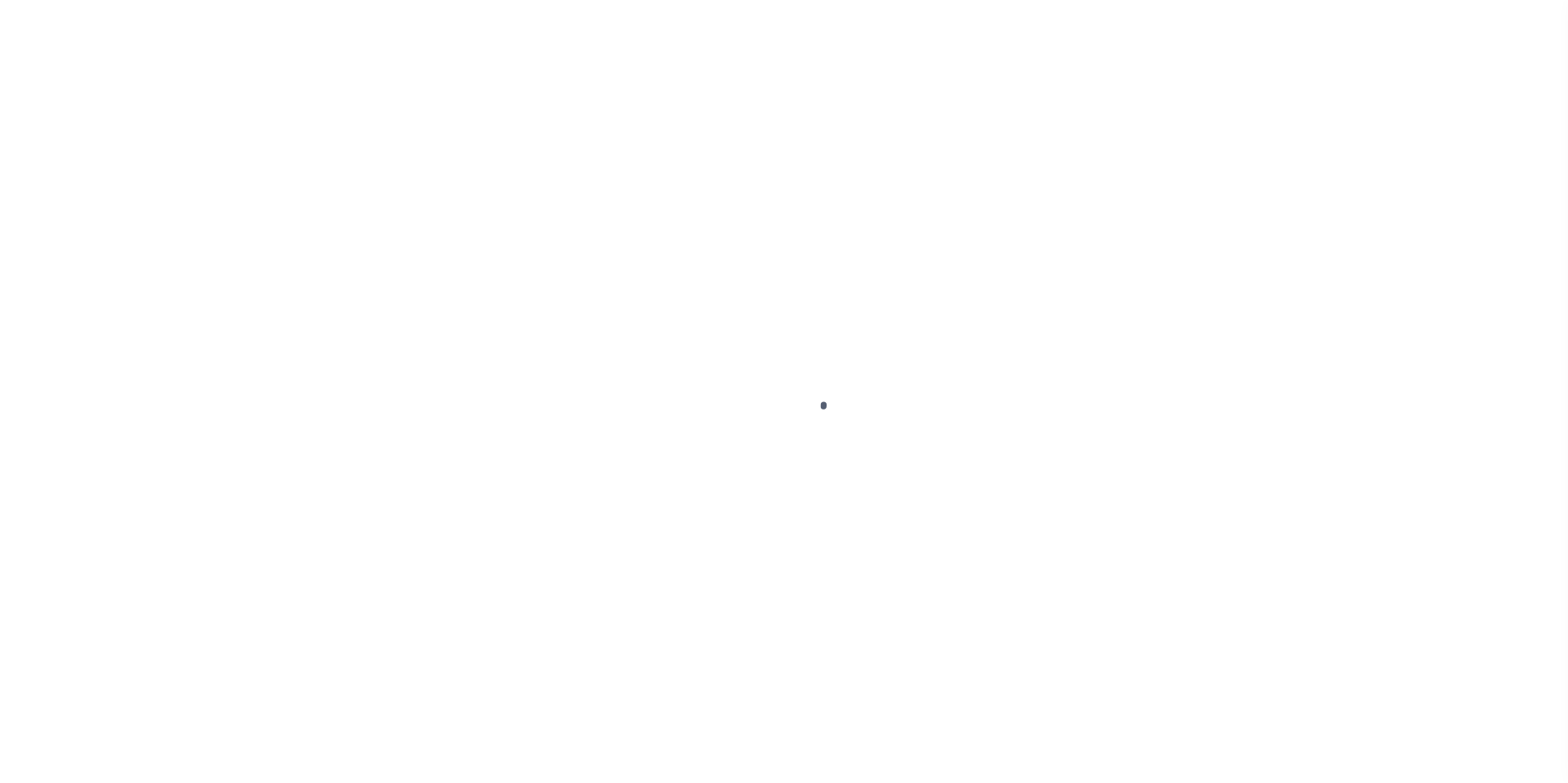
scroll to position [16, 0]
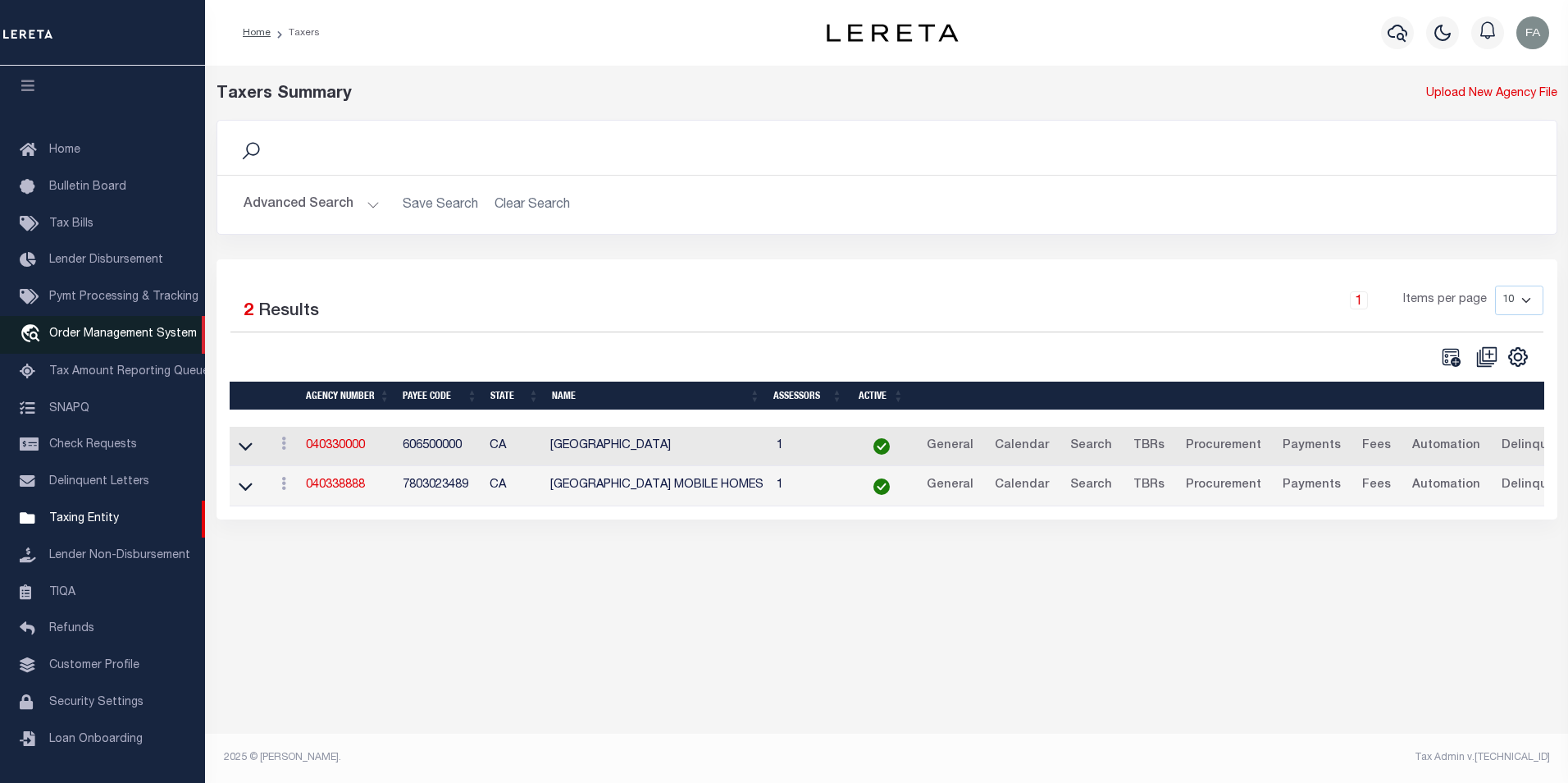
click at [124, 329] on span "Order Management System" at bounding box center [122, 334] width 147 height 12
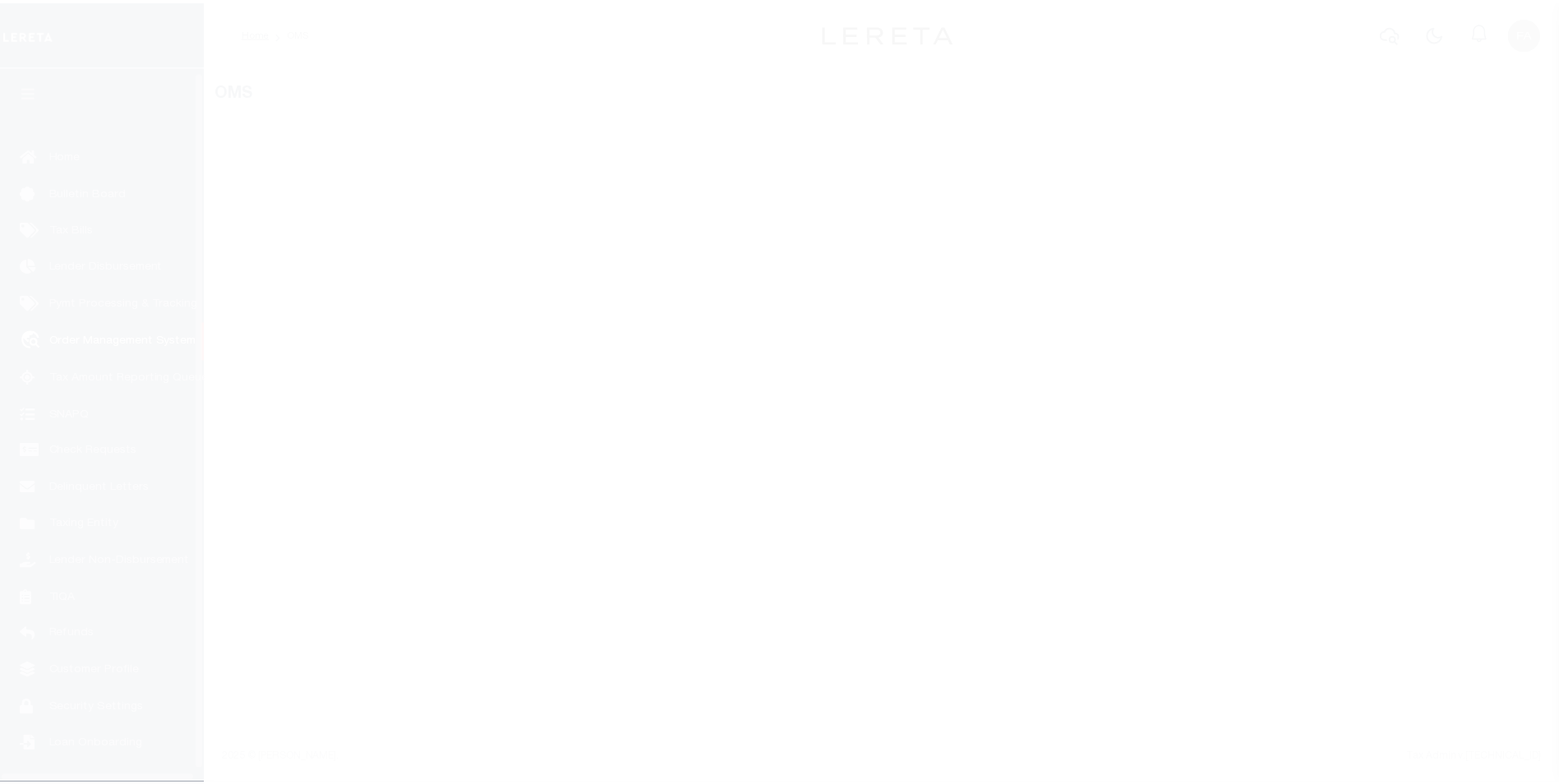
scroll to position [16, 0]
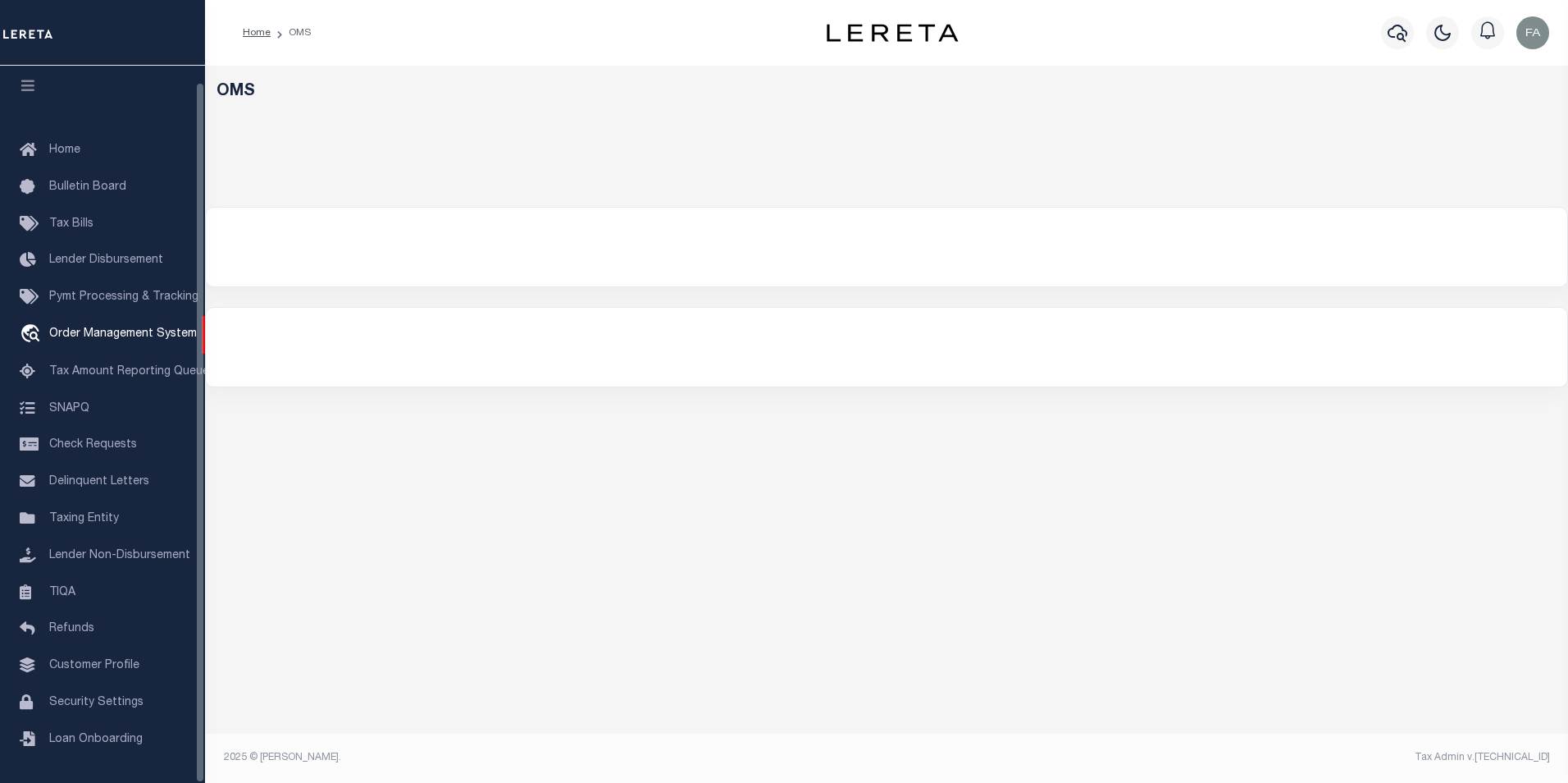
select select "200"
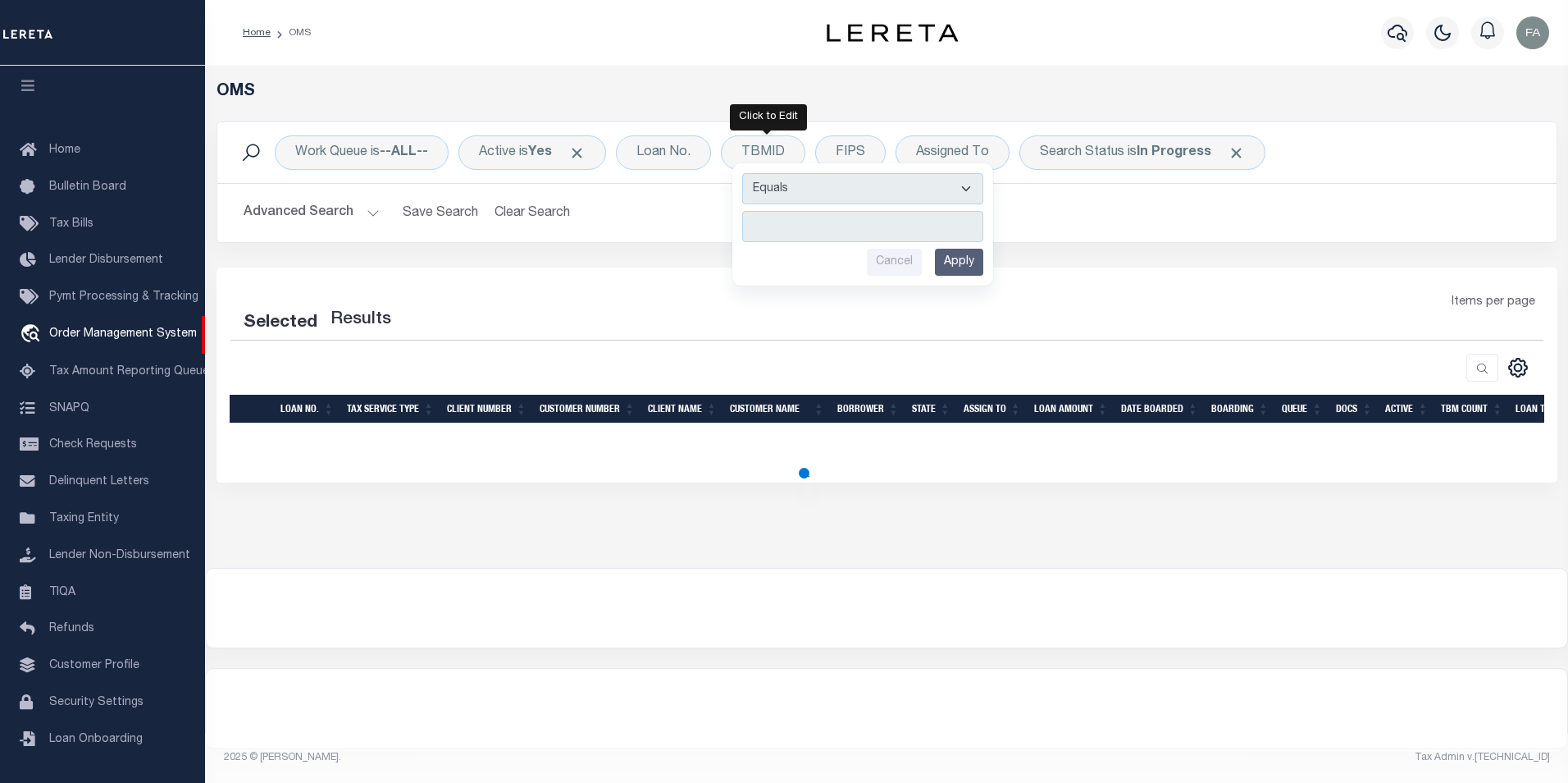
click at [1107, 225] on h2 "Advanced Search Save Search Clear Search" at bounding box center [888, 213] width 1314 height 32
select select "200"
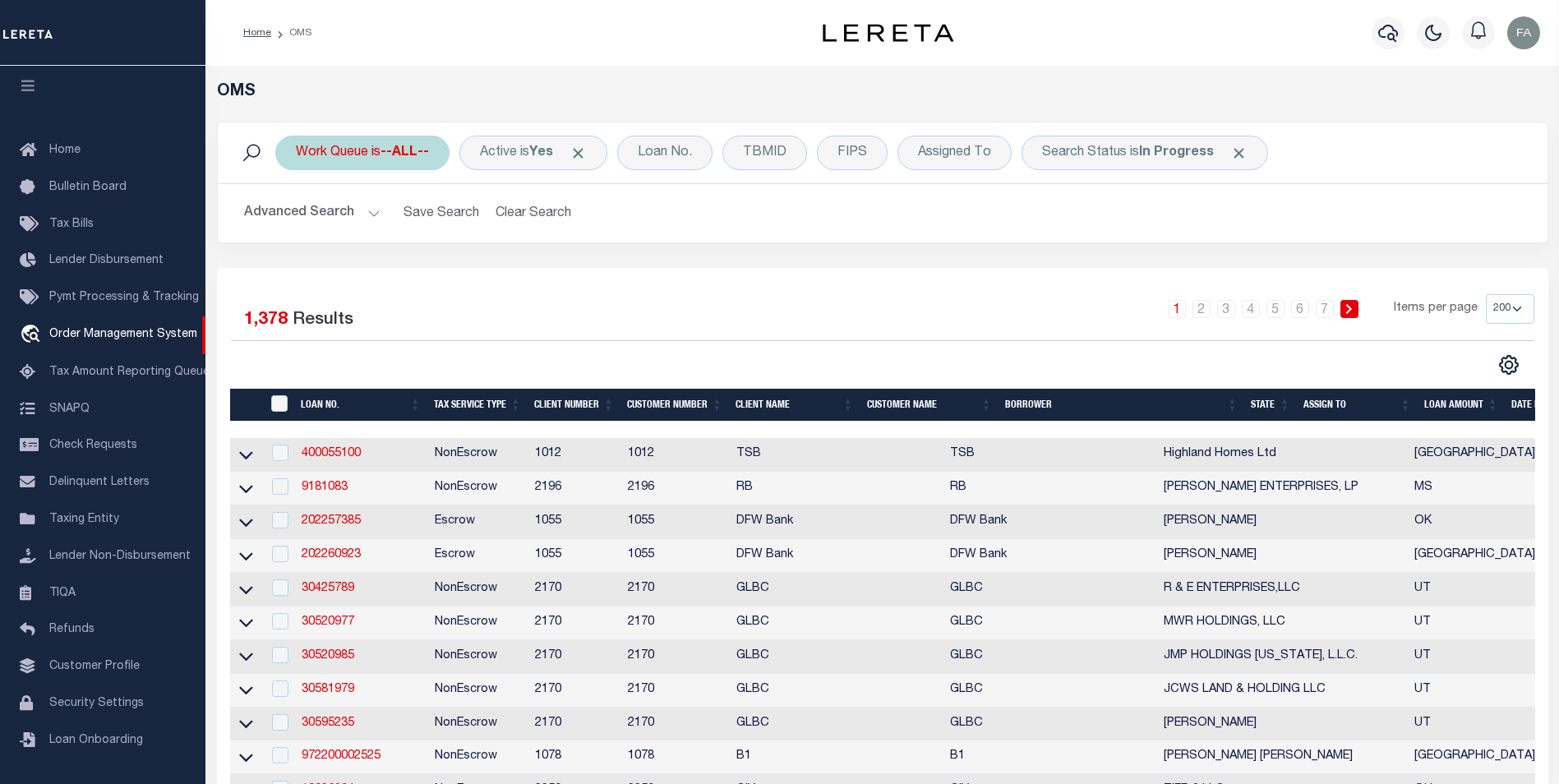
click at [349, 152] on div "Work Queue is --ALL--" at bounding box center [363, 153] width 174 height 34
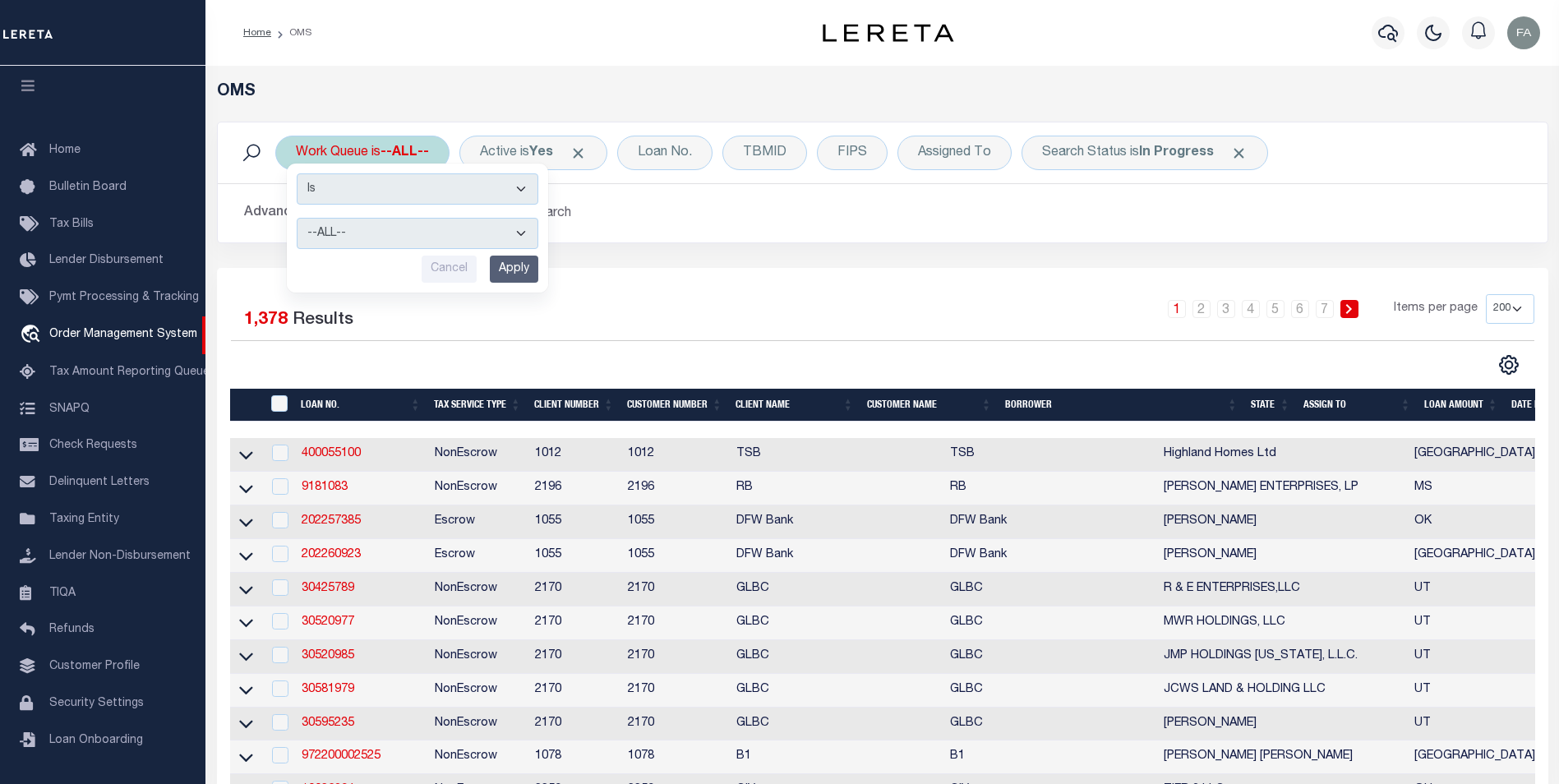
click at [375, 198] on select "Is Contains" at bounding box center [417, 189] width 242 height 31
drag, startPoint x: 375, startPoint y: 198, endPoint x: 411, endPoint y: 180, distance: 40.2
click at [375, 198] on select "Is Contains" at bounding box center [417, 189] width 242 height 31
click at [546, 109] on div "OMS" at bounding box center [883, 102] width 1356 height 40
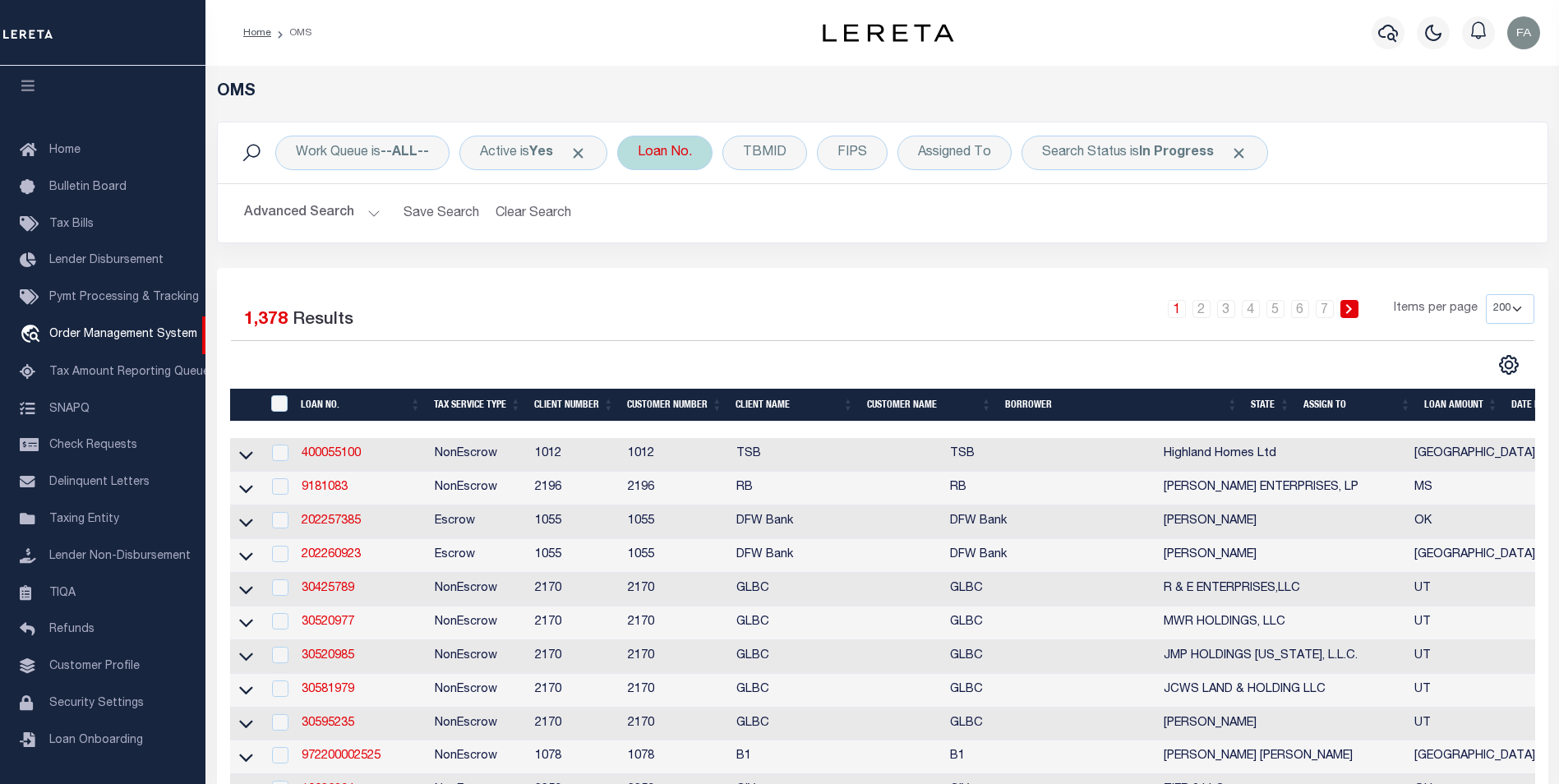
click at [700, 143] on div "Loan No." at bounding box center [664, 153] width 95 height 34
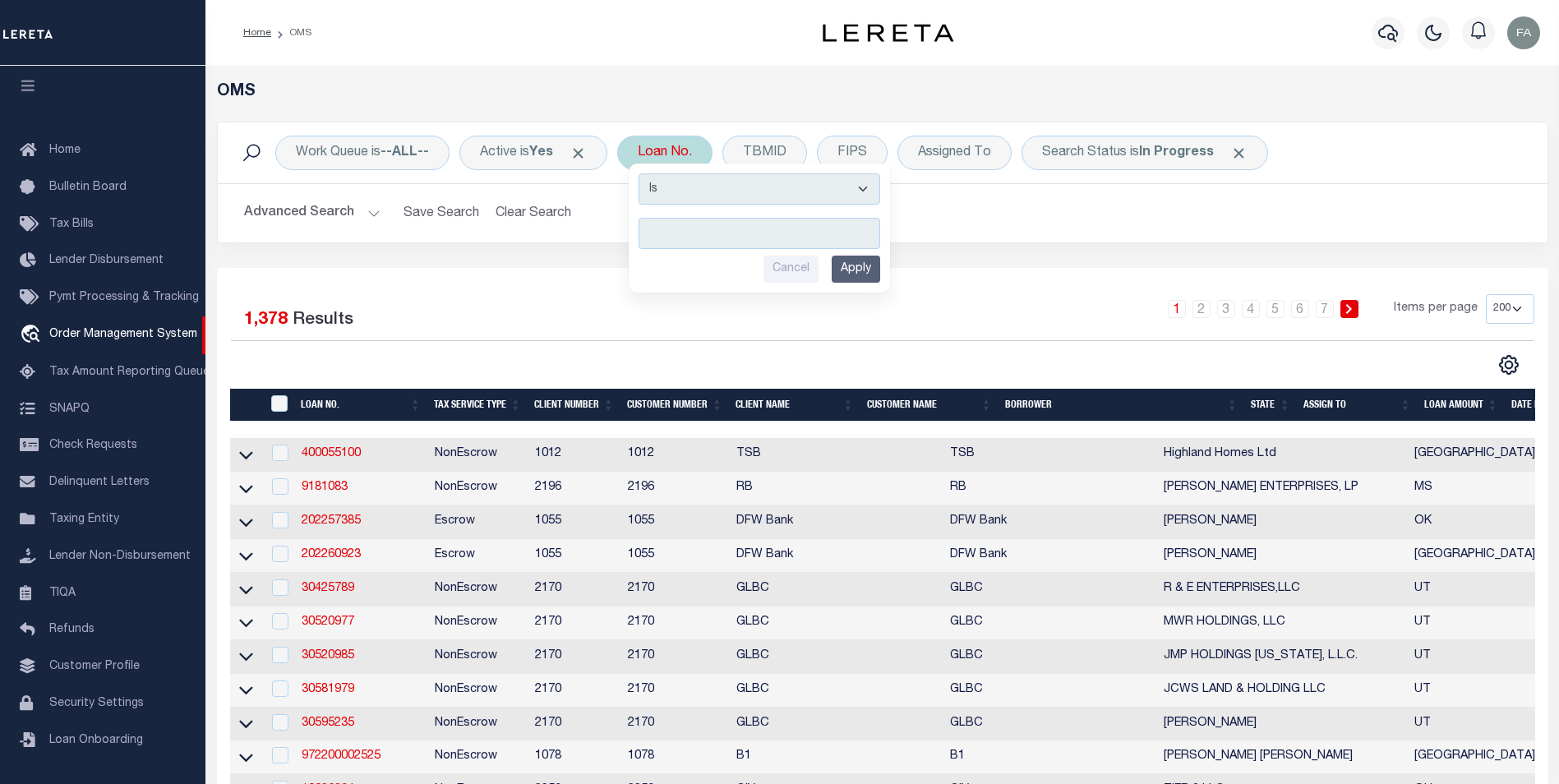
click at [696, 225] on input "text" at bounding box center [759, 233] width 242 height 31
drag, startPoint x: 712, startPoint y: 227, endPoint x: 772, endPoint y: 233, distance: 60.3
click at [712, 227] on input "text" at bounding box center [759, 233] width 242 height 31
paste input "1122334455667788991014"
type input "1122334455667788991014"
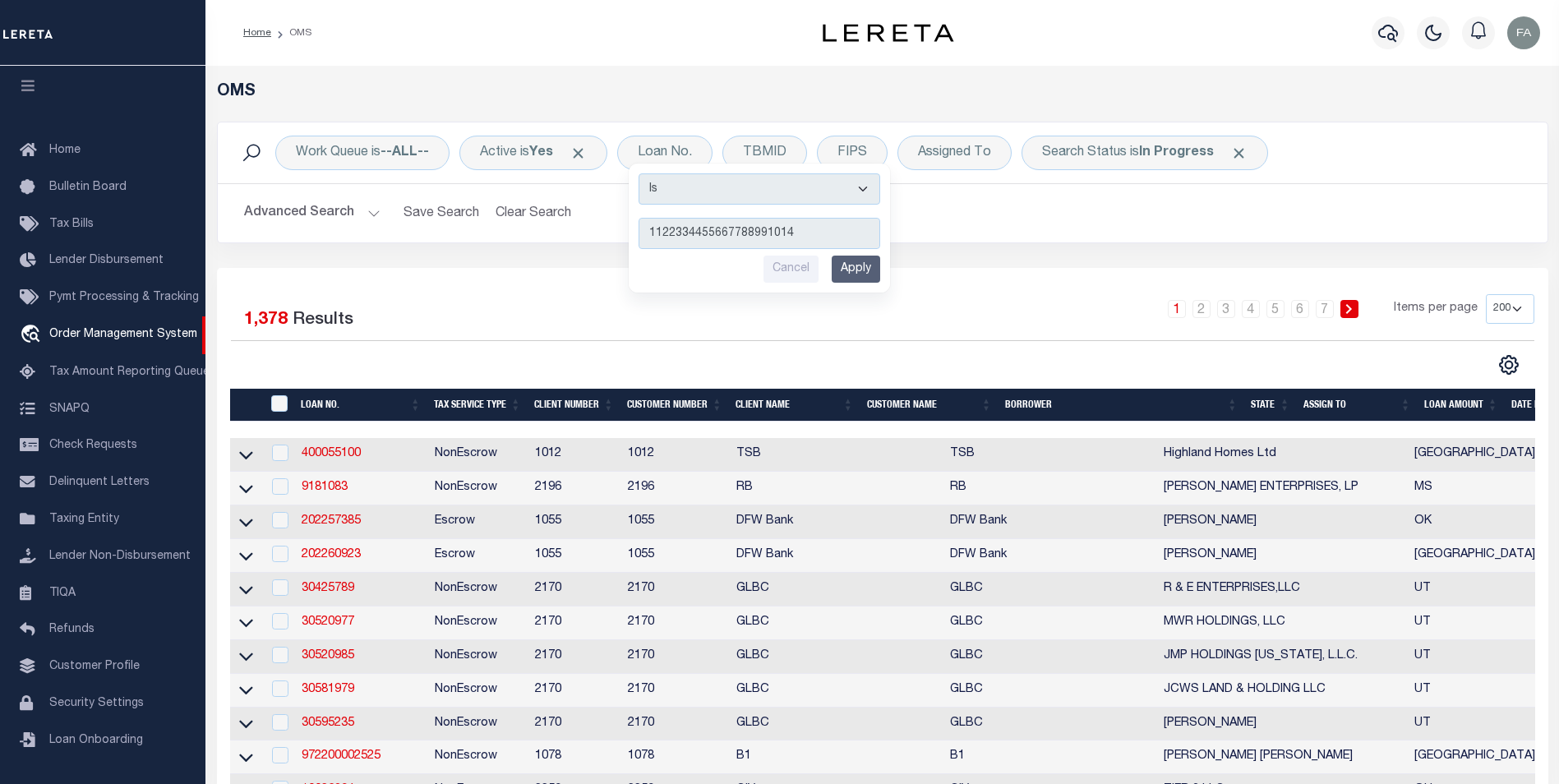
drag, startPoint x: 861, startPoint y: 266, endPoint x: 941, endPoint y: 262, distance: 80.1
click at [861, 267] on input "Apply" at bounding box center [856, 269] width 48 height 27
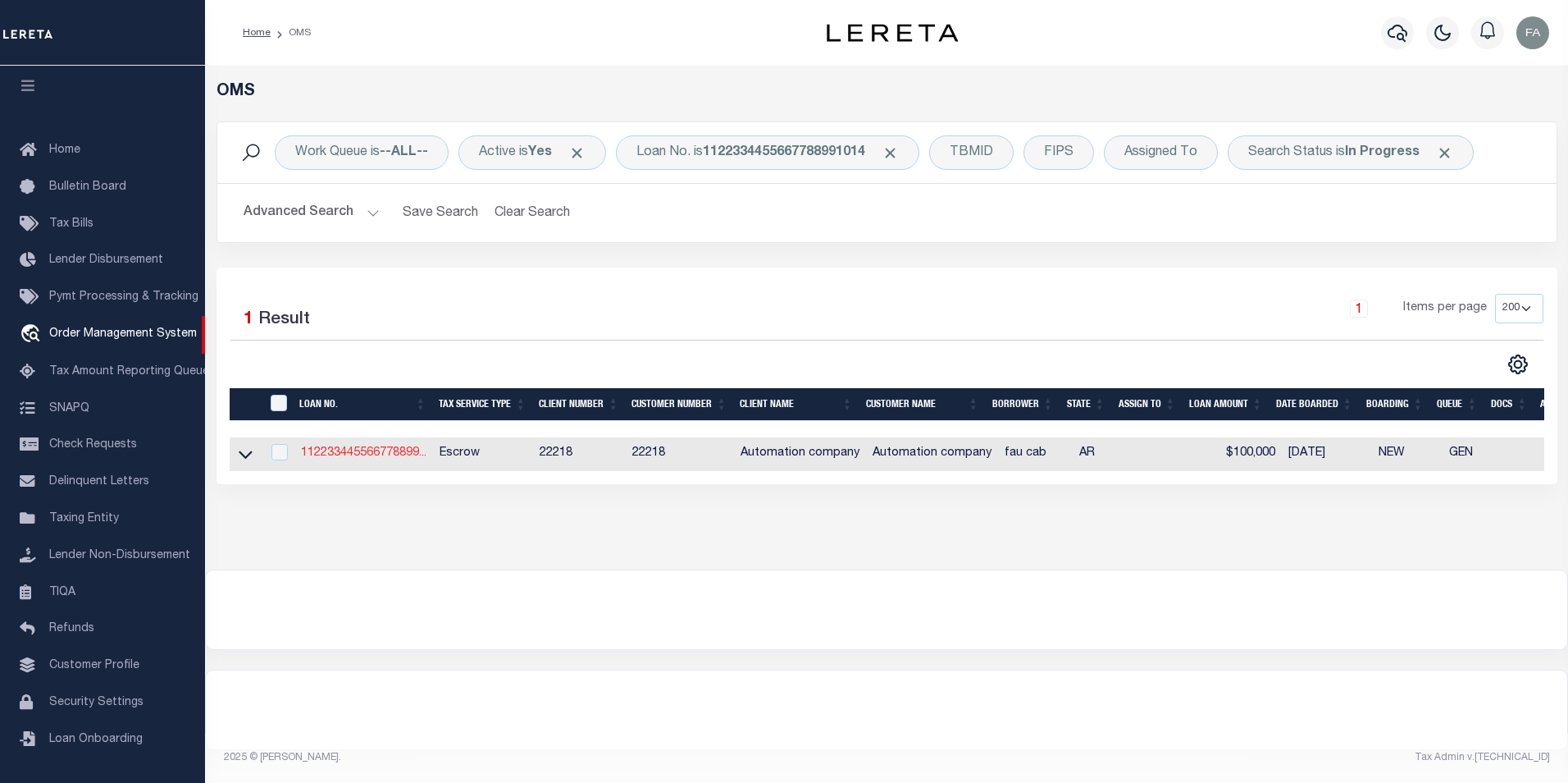
click at [391, 453] on link "112233445566778899..." at bounding box center [364, 453] width 126 height 12
type input "1122334455667788991014"
type input "fau cab"
select select
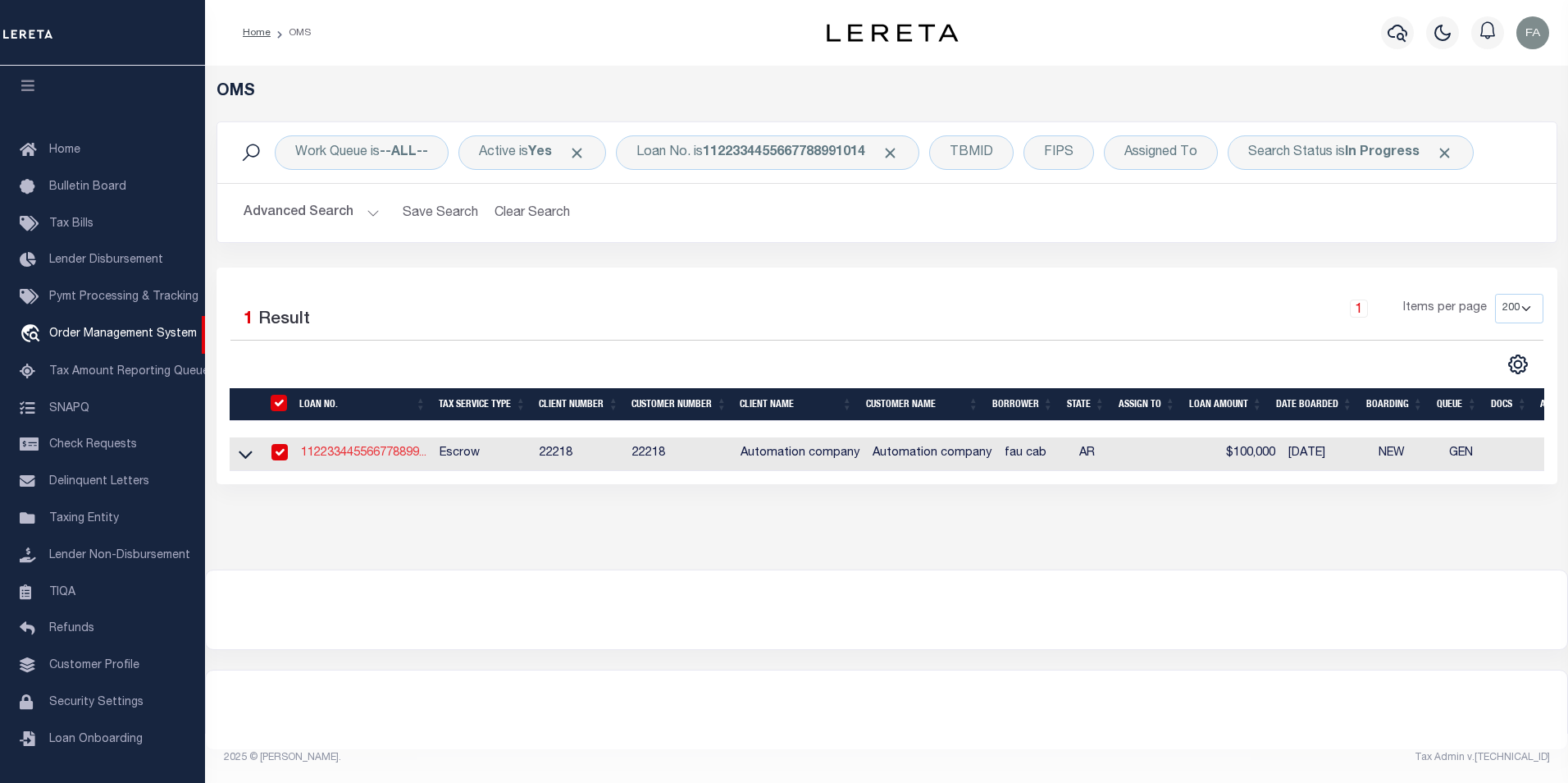
type input "123 MAIN ST"
type input "LITTLE ROCK AR 72201-1505"
type input "[DATE]"
select select "100"
select select "10"
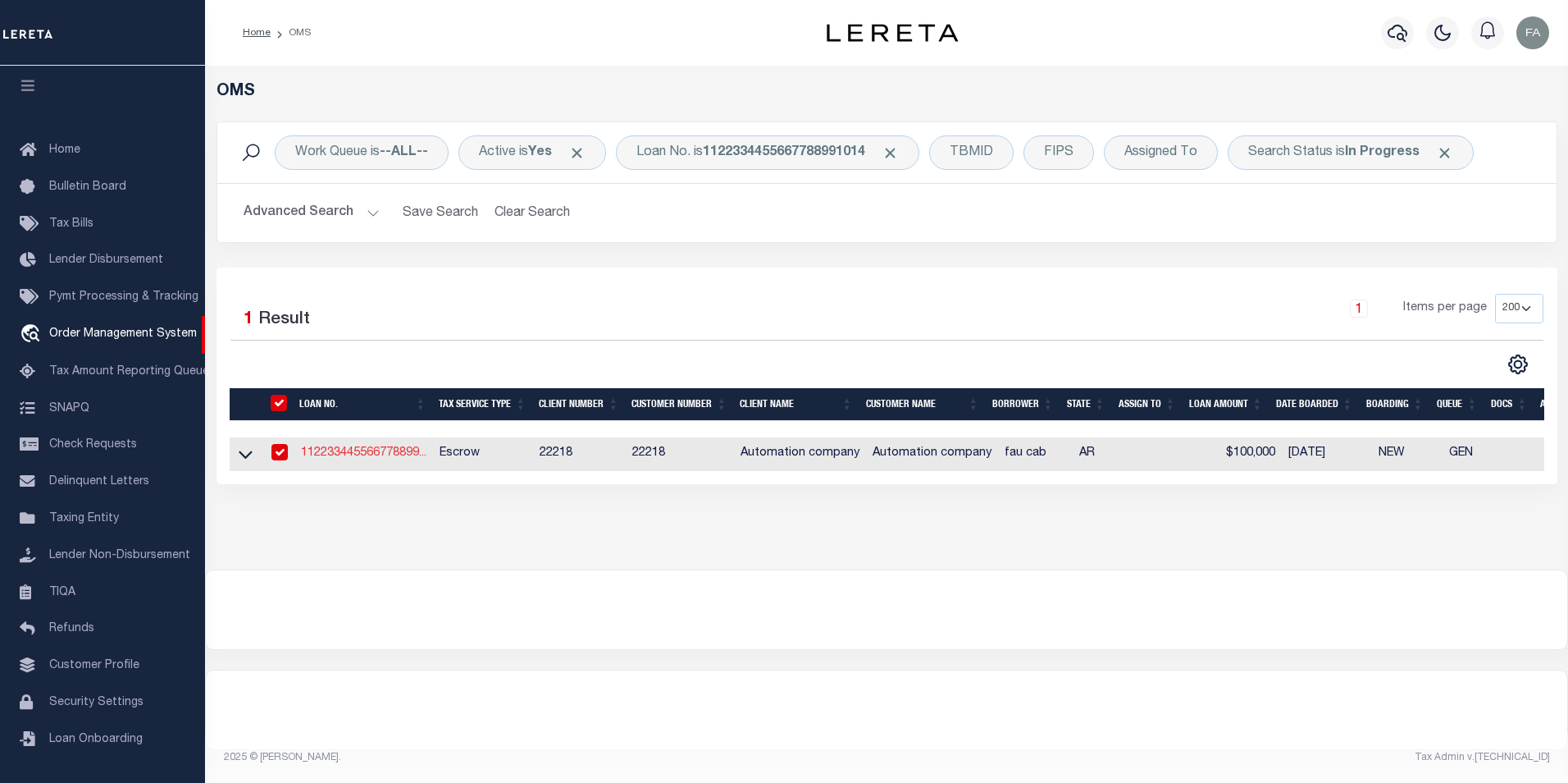
select select "Escrow"
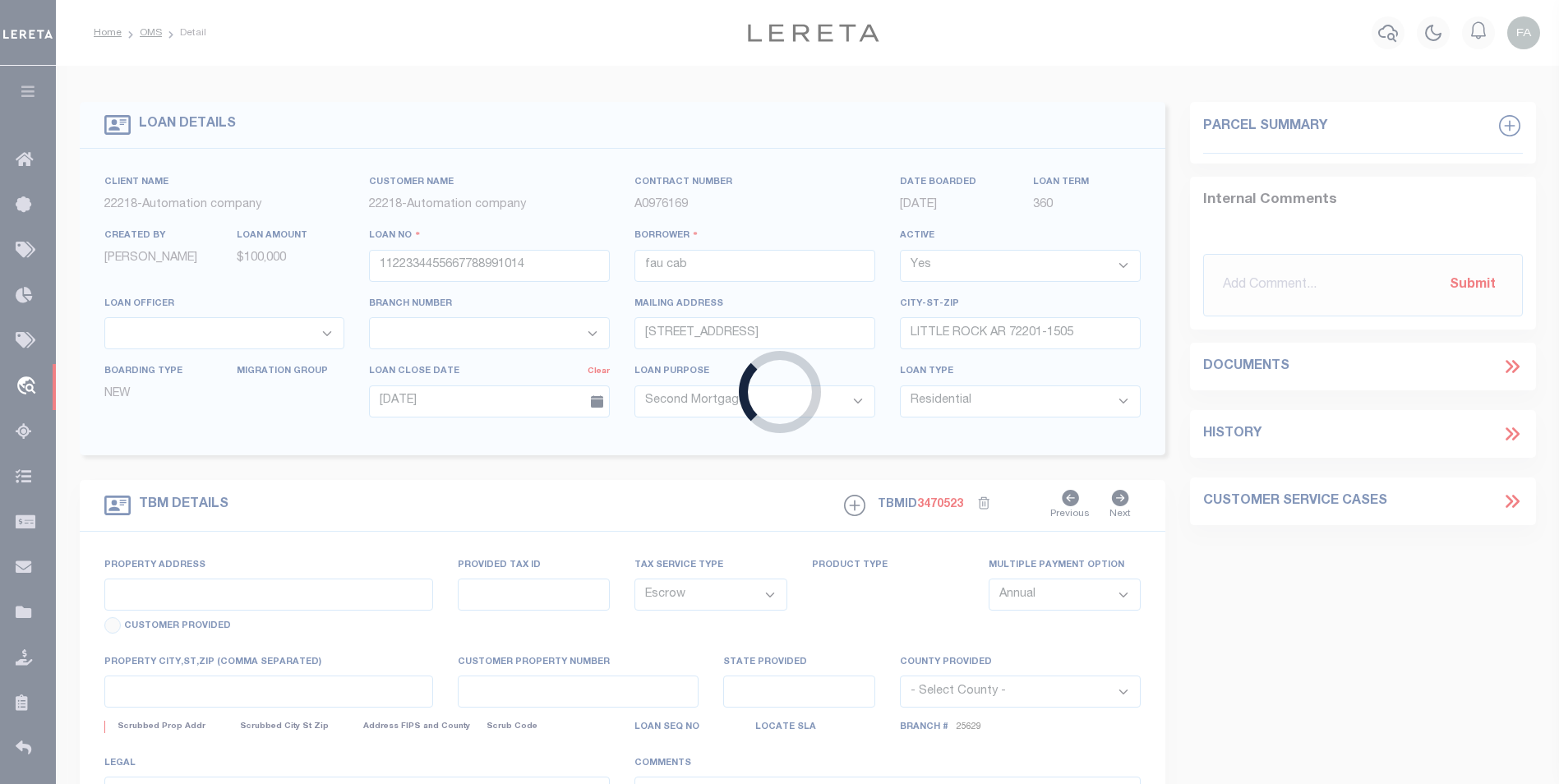
type input "123 MAIN ST"
select select
type input "LITTLE ROCK AR 72201-1505"
type input "050069221"
type input "AR"
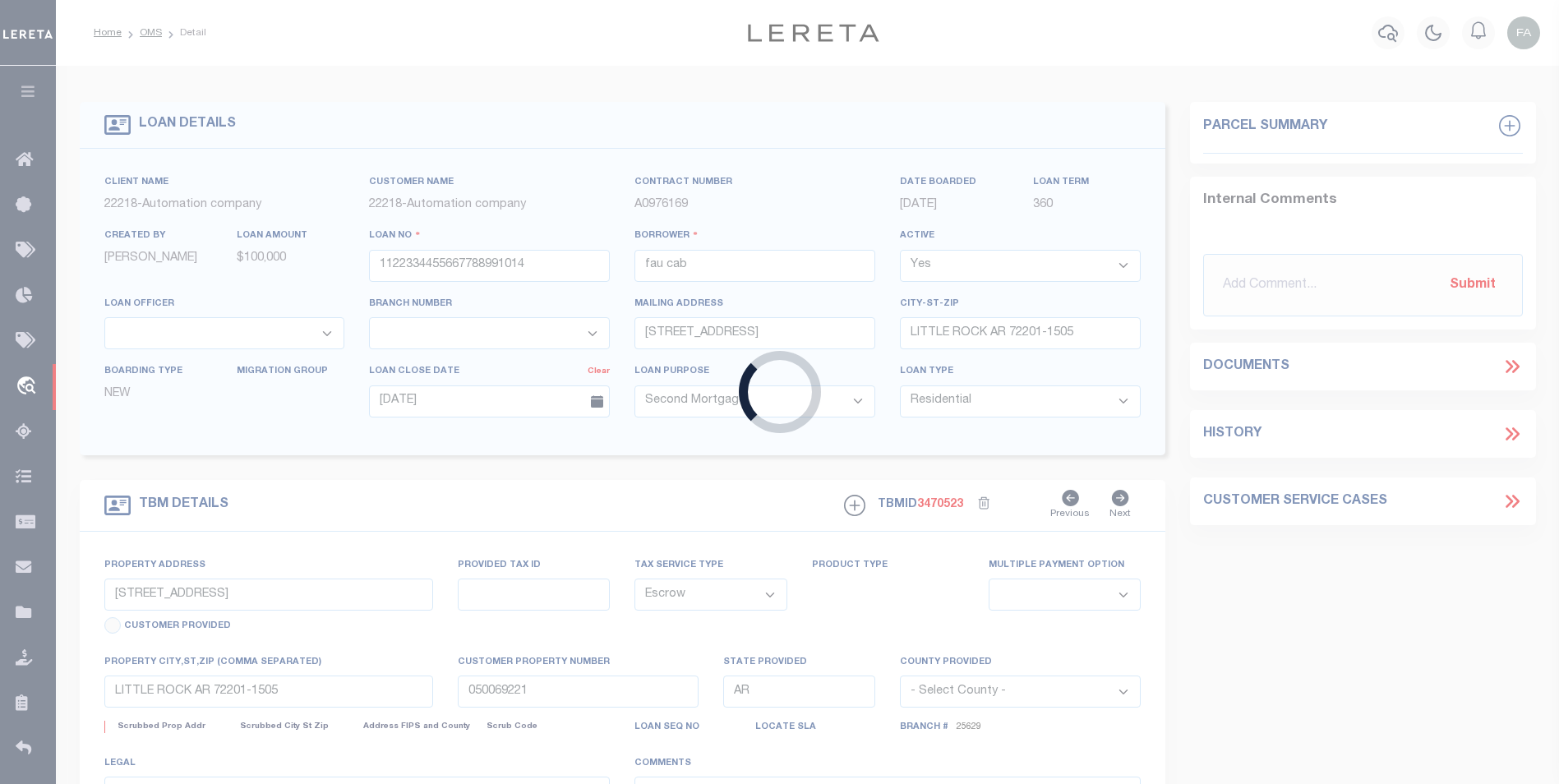
select select "132892"
select select "25686"
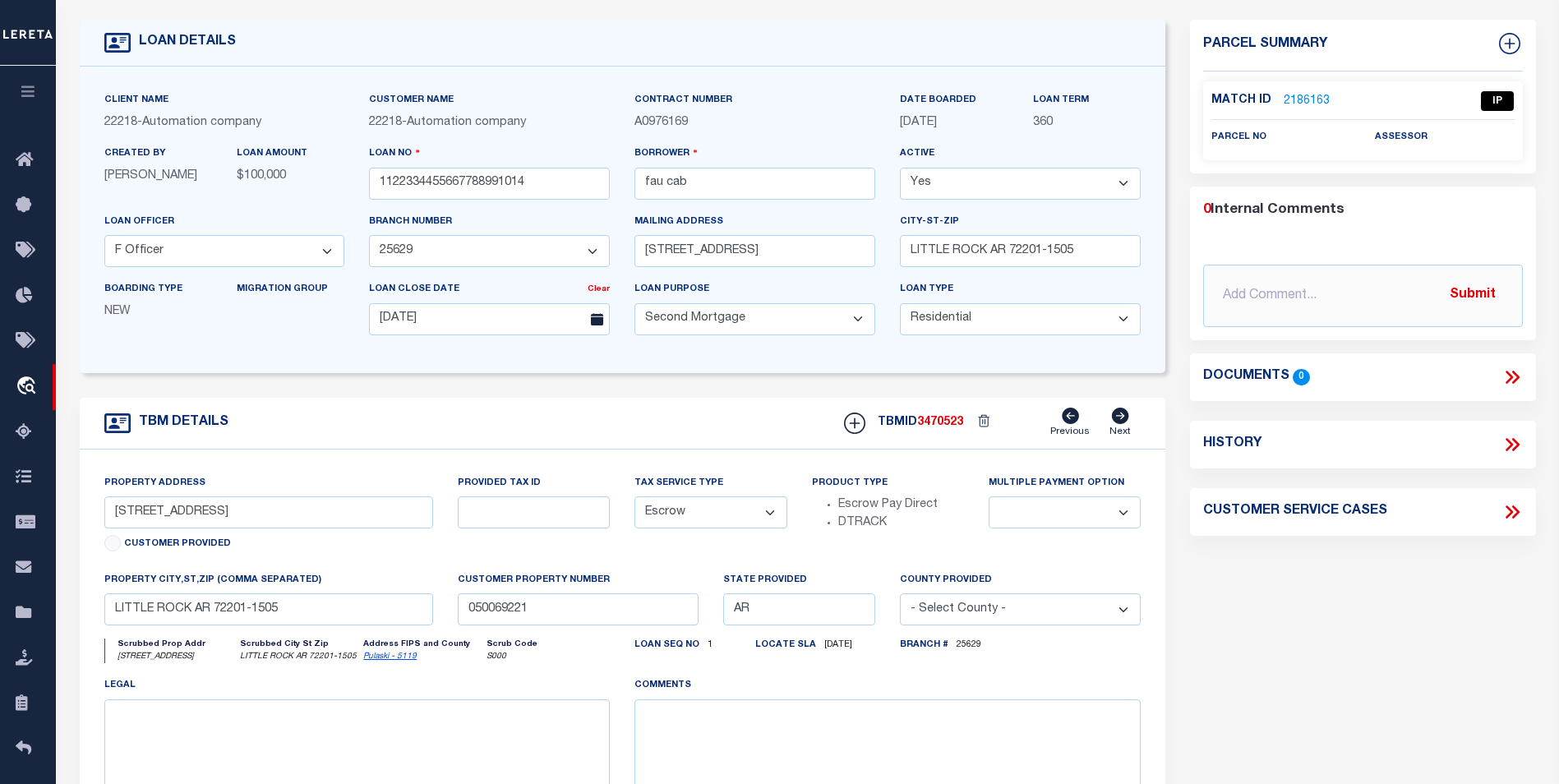
scroll to position [164, 0]
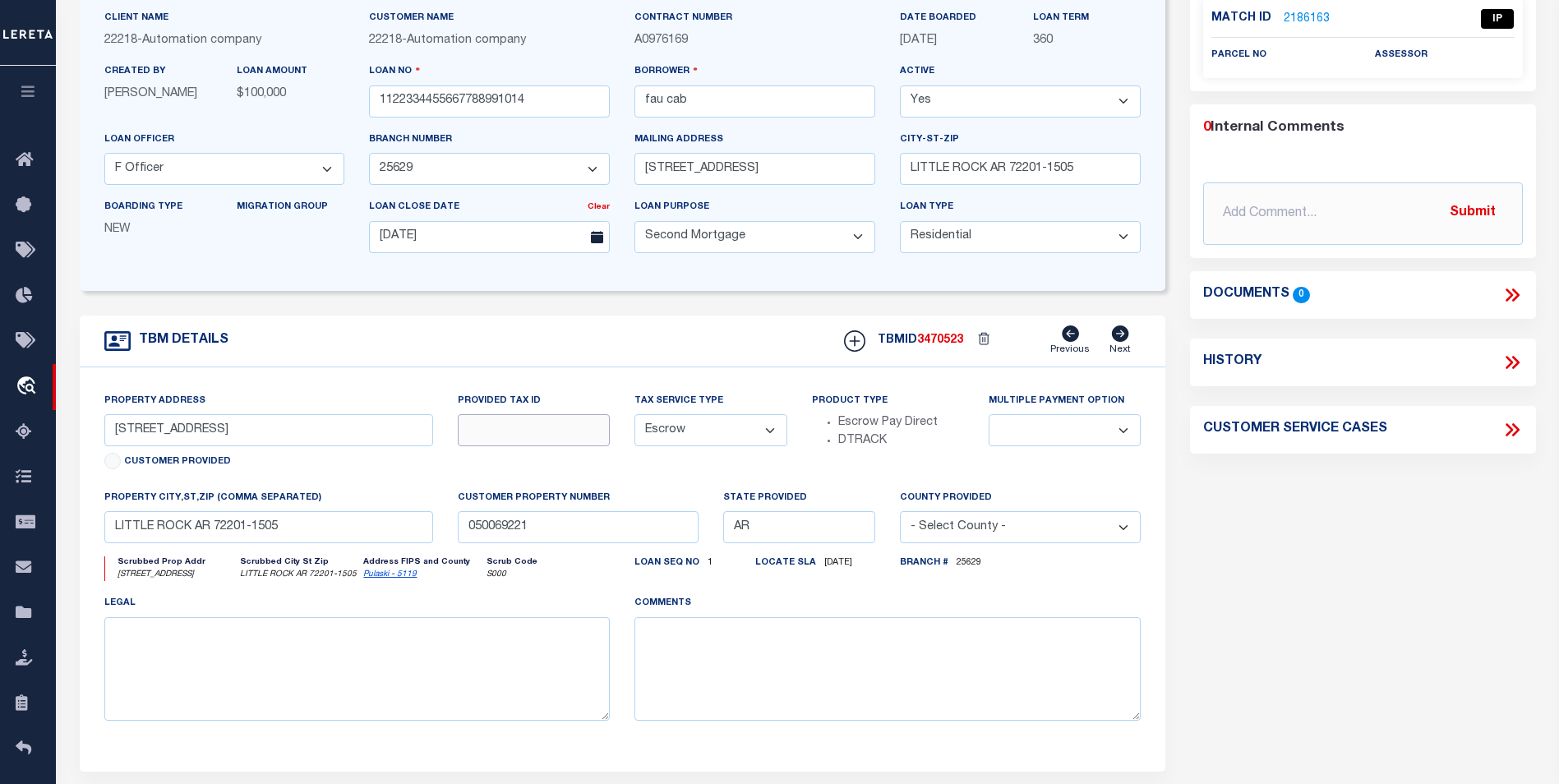
click at [521, 440] on input "text" at bounding box center [534, 430] width 152 height 32
click at [481, 379] on div "Property Address 123 MAIN ST Customer Provided Provided Tax ID Tax Service Type…" at bounding box center [623, 569] width 1087 height 404
click at [1019, 440] on select at bounding box center [1065, 430] width 152 height 32
click at [1184, 515] on div "Parcel Summary Match ID 2186163 0" at bounding box center [1362, 386] width 371 height 898
click at [963, 540] on select "- Select County - Abbeville Acadia Accomack Ada Adair Adams Addison Adjuntas Ag…" at bounding box center [1021, 527] width 241 height 32
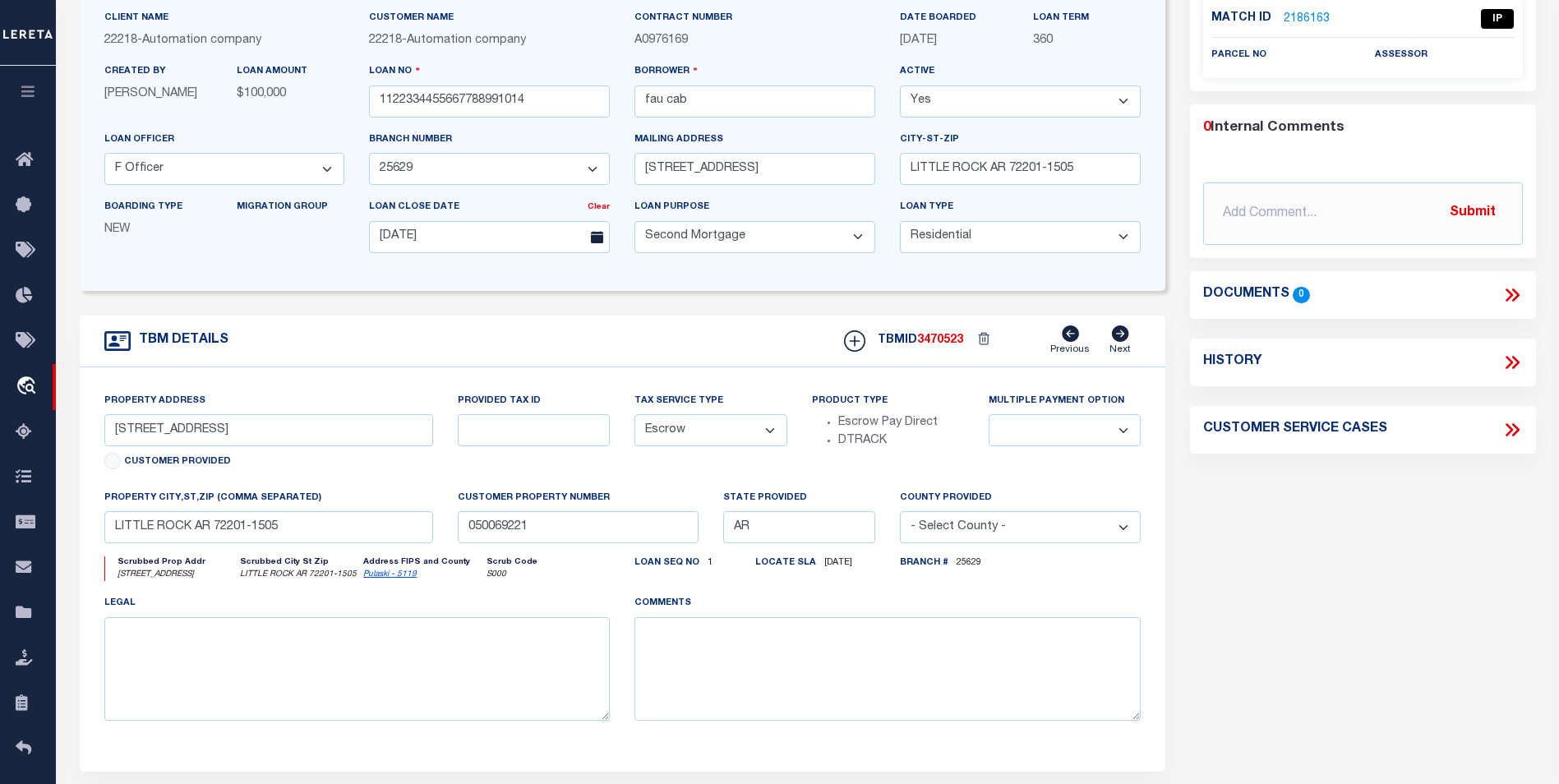
click at [1105, 541] on select "- Select County - Abbeville Acadia Accomack Ada Adair Adams Addison Adjuntas Ag…" at bounding box center [1021, 527] width 241 height 32
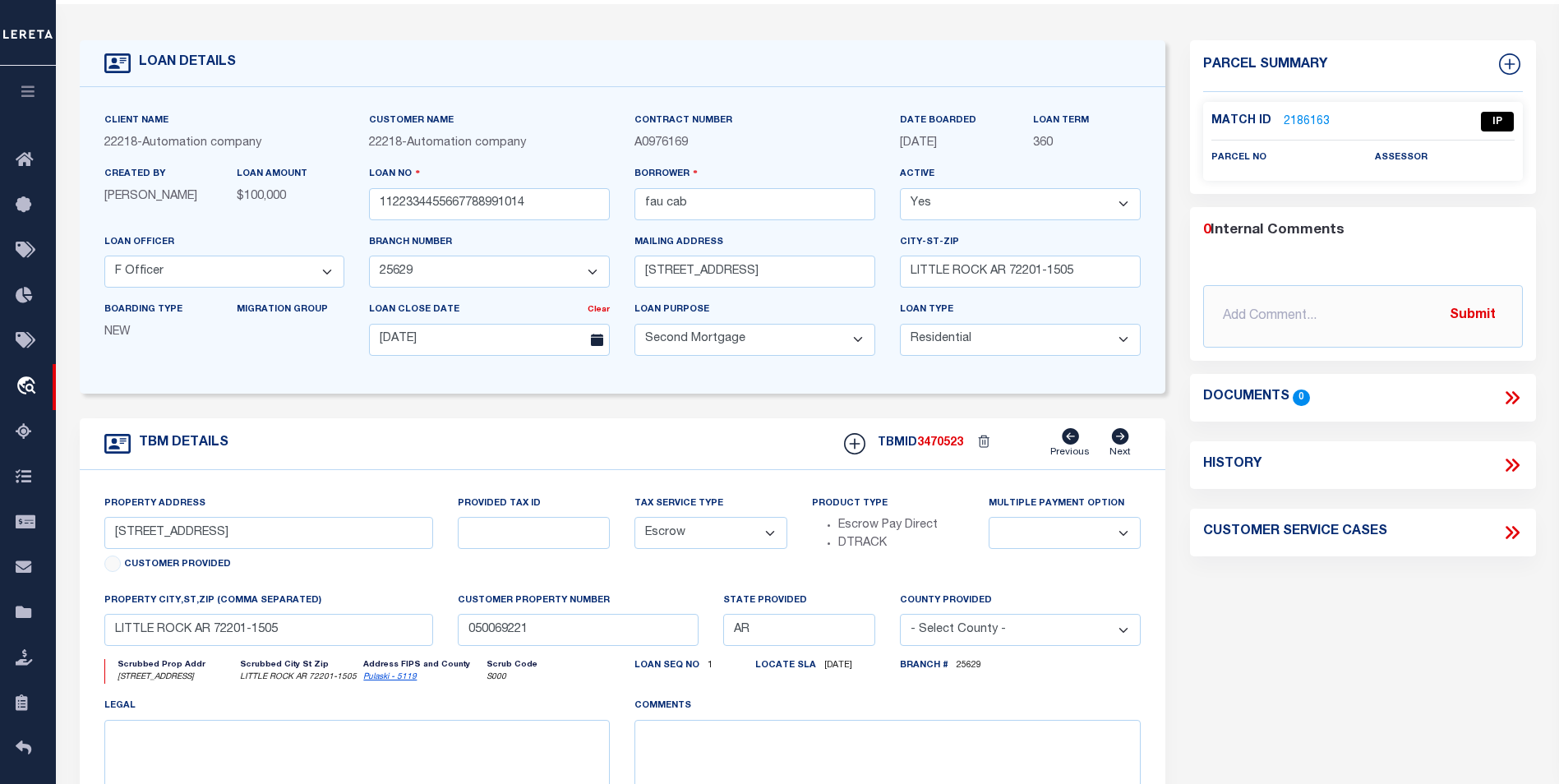
scroll to position [0, 0]
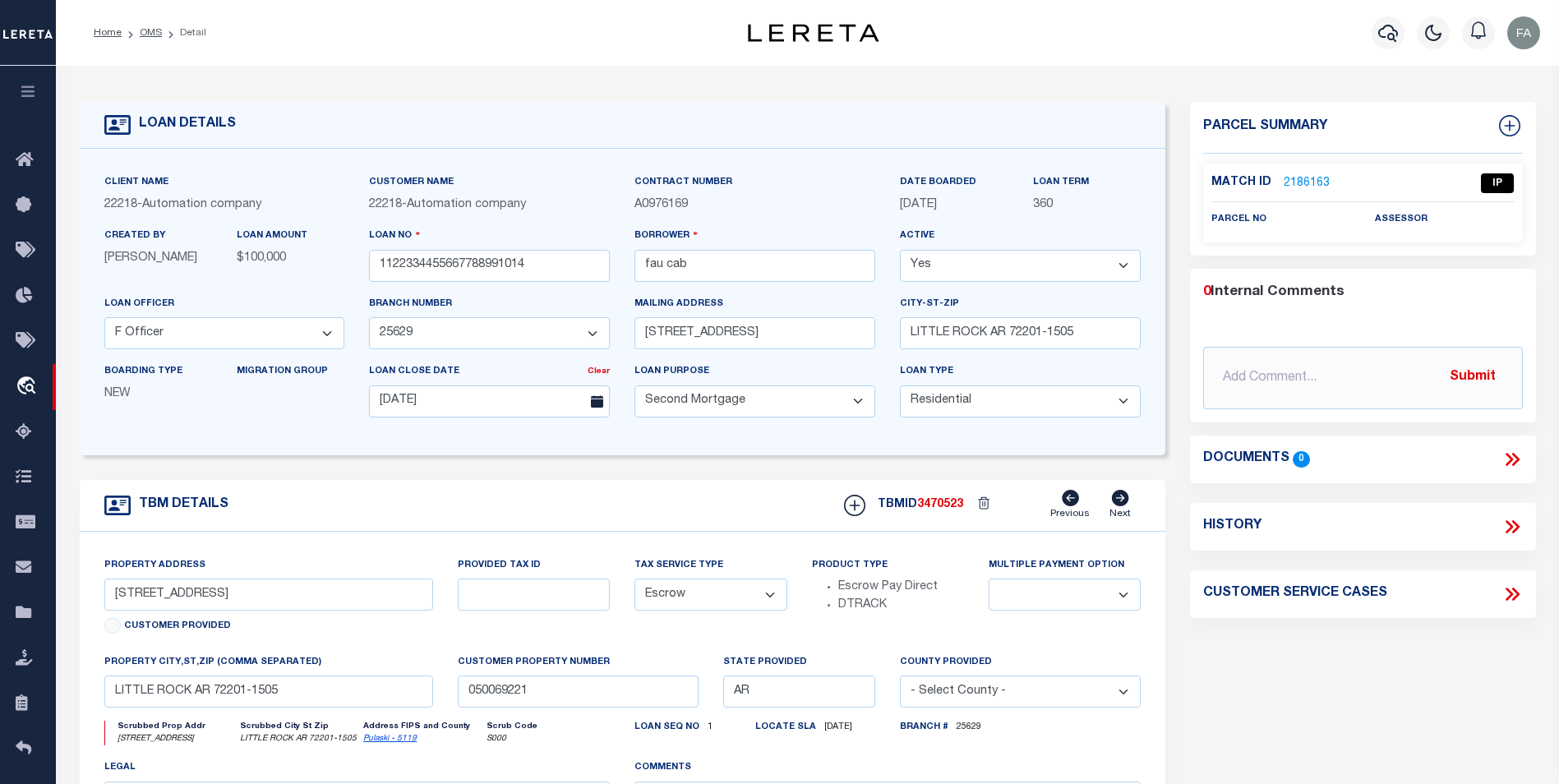
click at [946, 264] on select "Yes No" at bounding box center [1021, 266] width 241 height 32
click at [905, 122] on div "LOAN DETAILS" at bounding box center [623, 125] width 1087 height 47
click at [786, 258] on input "fau cab" at bounding box center [755, 266] width 241 height 32
click at [658, 113] on div "LOAN DETAILS" at bounding box center [623, 125] width 1087 height 47
click at [470, 333] on select "- Select Branch Number - 25629" at bounding box center [489, 333] width 241 height 32
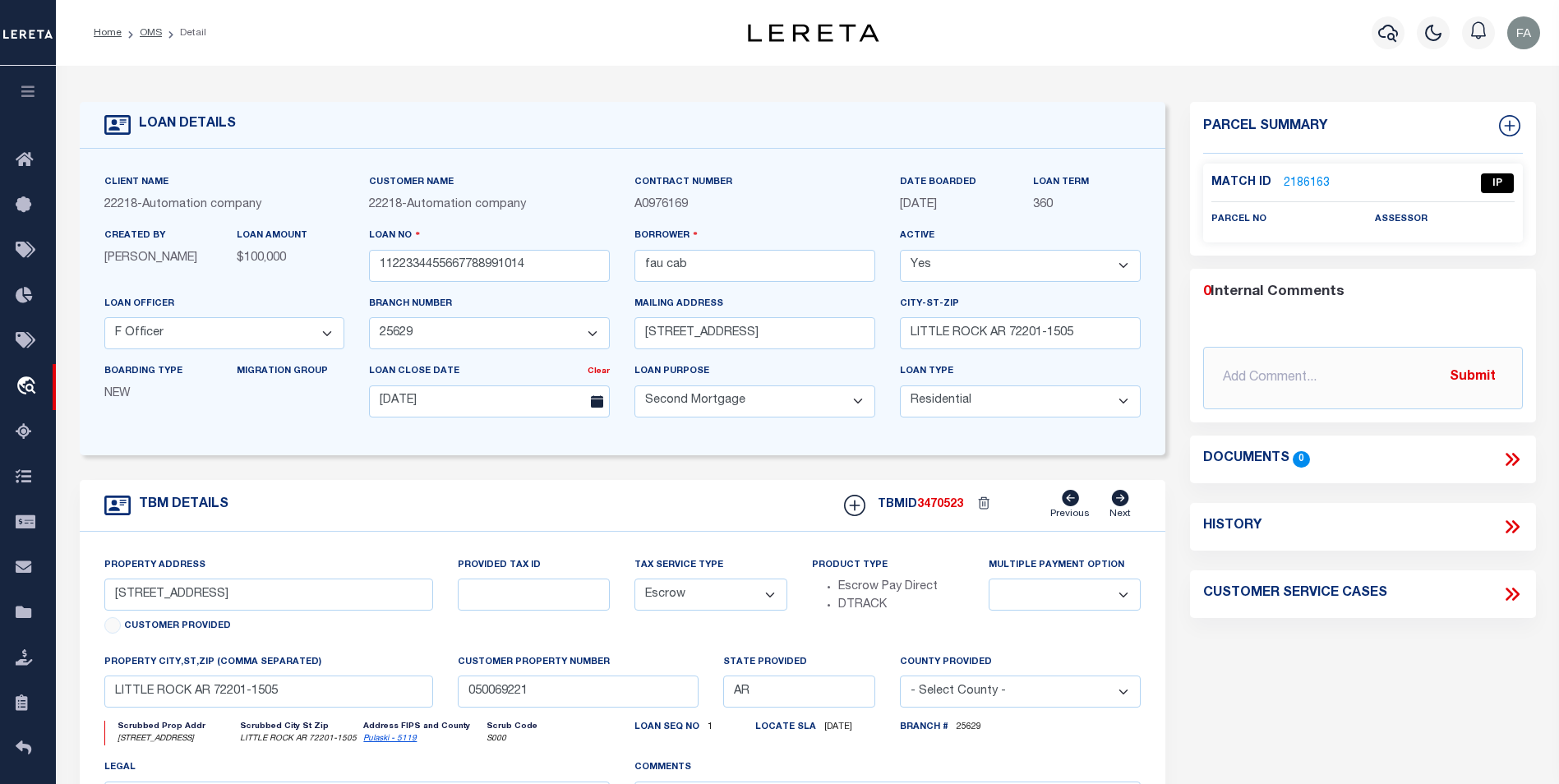
click at [504, 313] on div "Branch number - Select Branch Number - 25629" at bounding box center [489, 322] width 241 height 54
click at [774, 411] on select "- Select Loan Purpose - Church Exempt Construction to Perm Consumer Exempt Farm…" at bounding box center [755, 401] width 241 height 32
click at [774, 411] on select "- Select Loan Purpose - Church Exempt Construction to Perm Consumer Exempt Farm…" at bounding box center [755, 401] width 241 height 32
click at [989, 409] on select "- Select Loan Type - Commercial Residential" at bounding box center [1021, 401] width 241 height 32
click at [647, 469] on form "LOAN DETAILS Client Name 22218 - Customer Name" at bounding box center [623, 550] width 1087 height 898
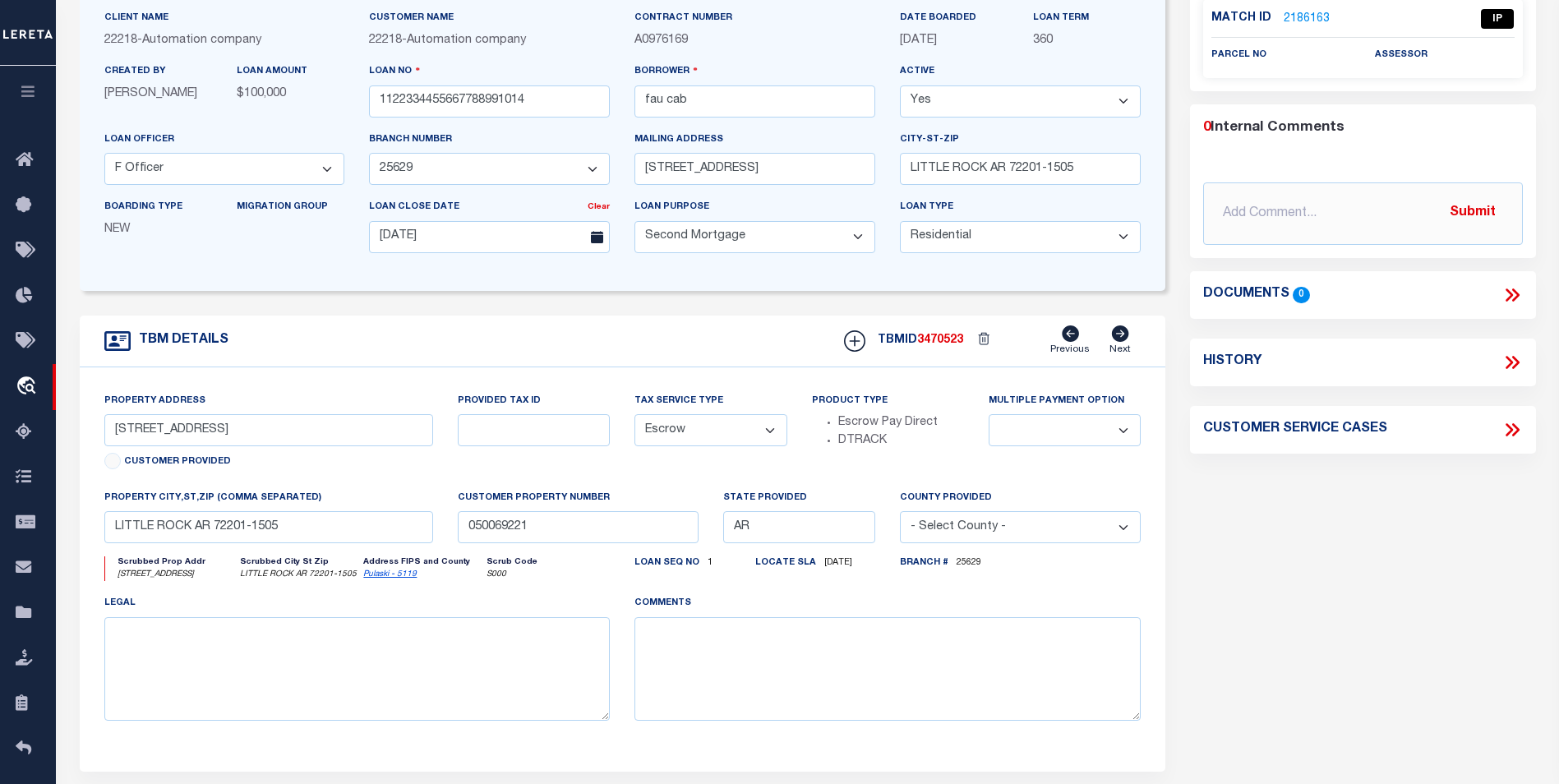
scroll to position [247, 0]
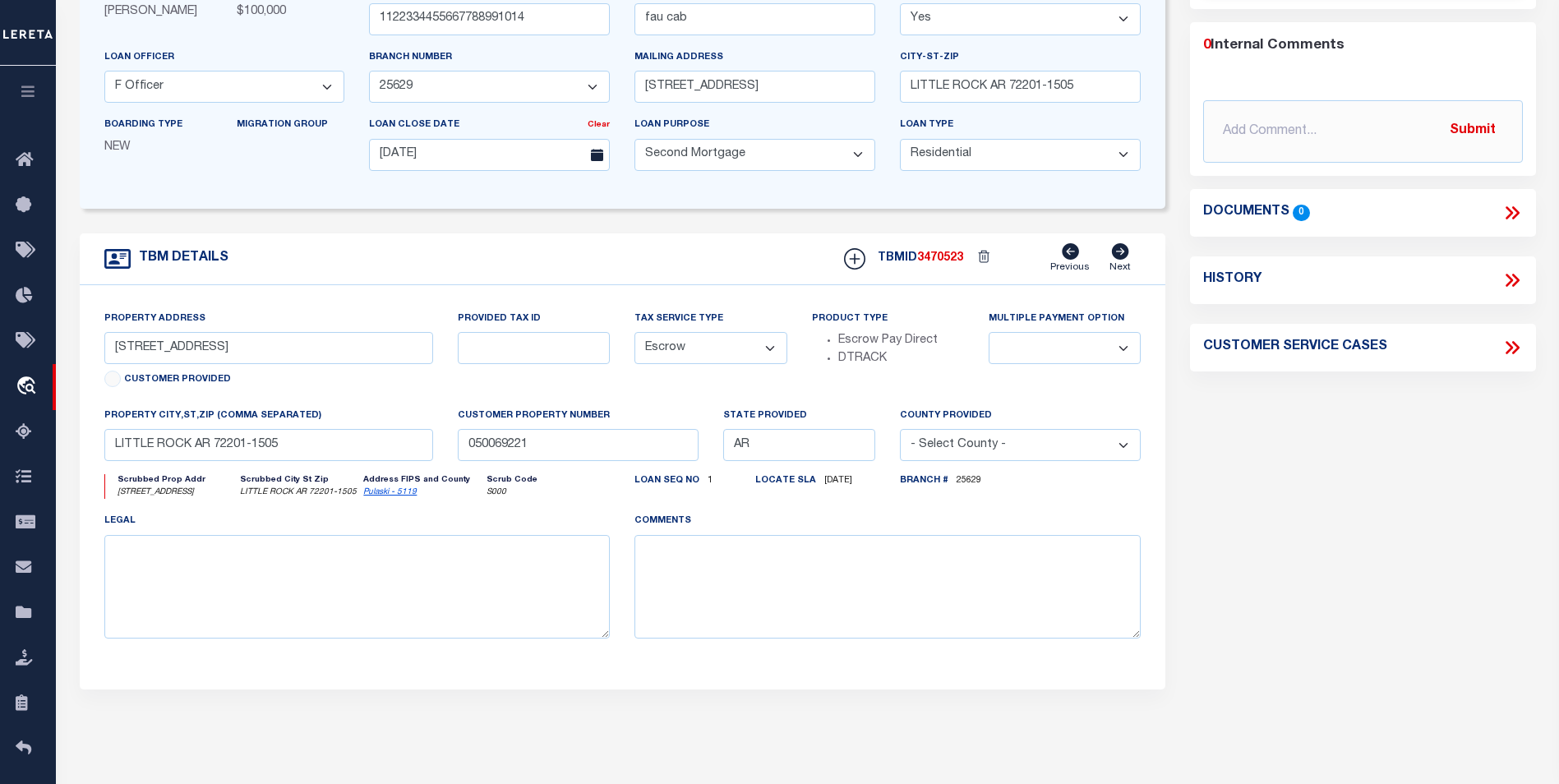
click at [1125, 259] on icon at bounding box center [1120, 251] width 17 height 16
click at [1072, 254] on icon at bounding box center [1070, 251] width 17 height 16
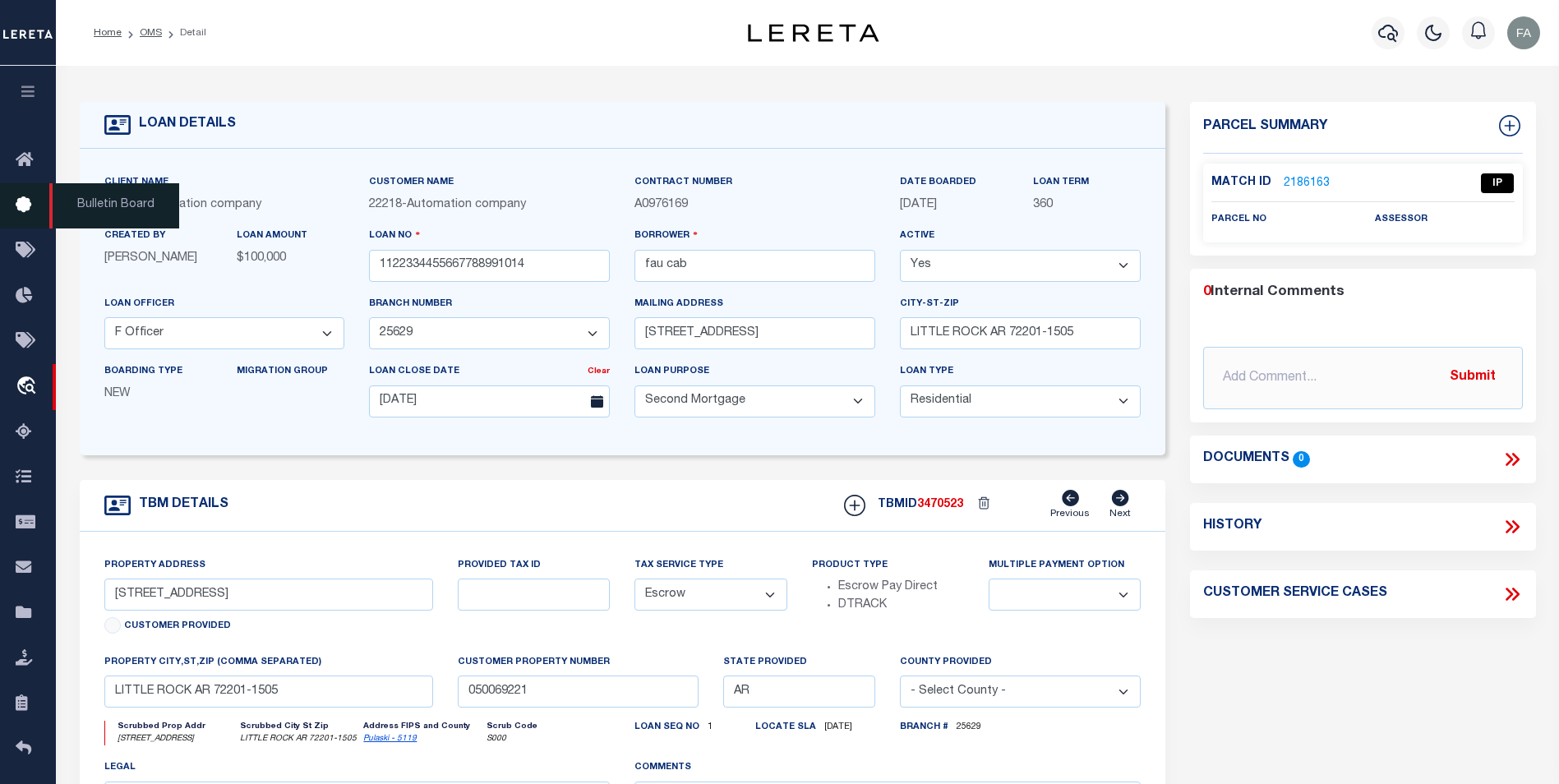
click at [25, 210] on icon at bounding box center [28, 206] width 26 height 21
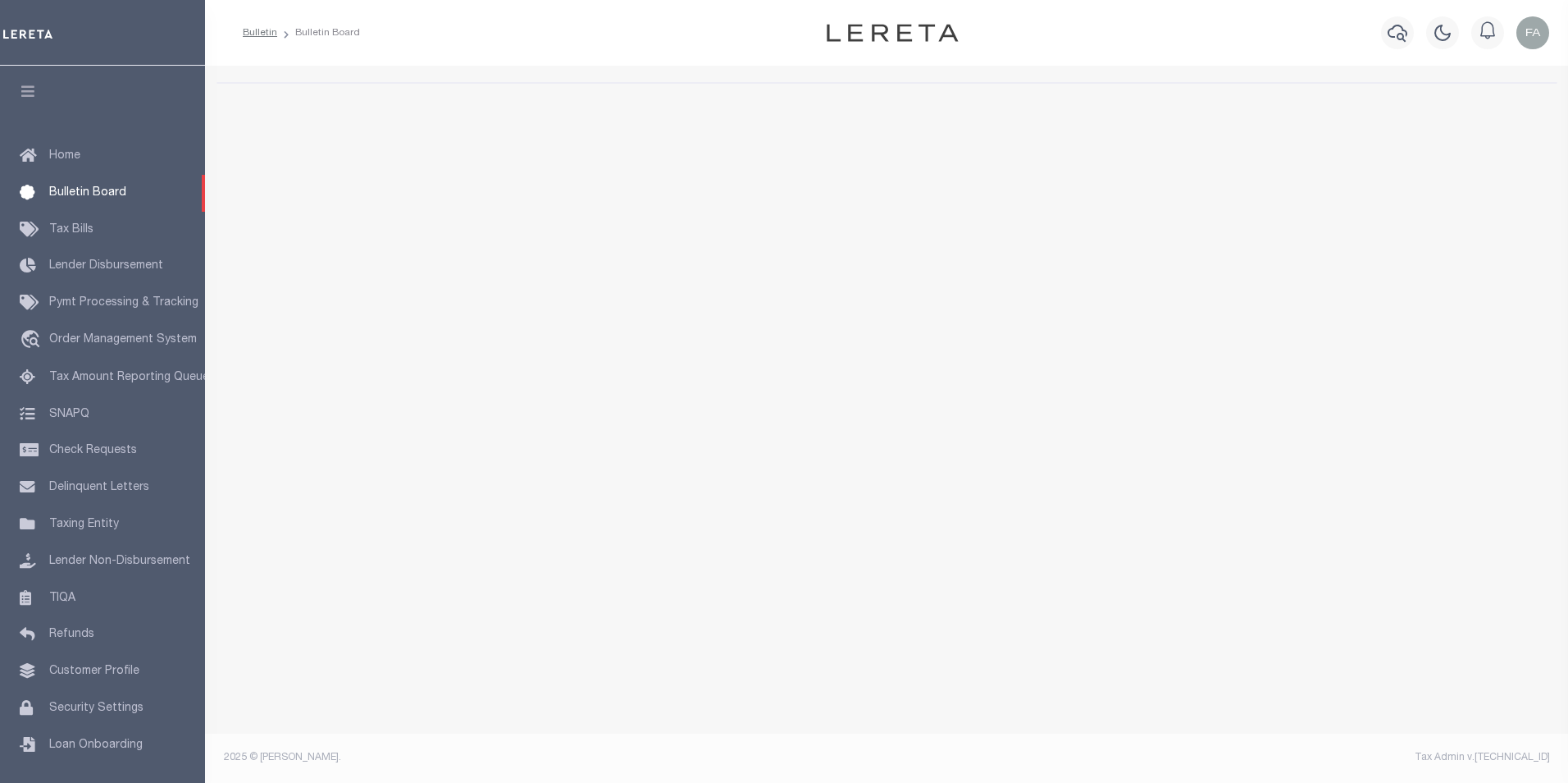
select select "50"
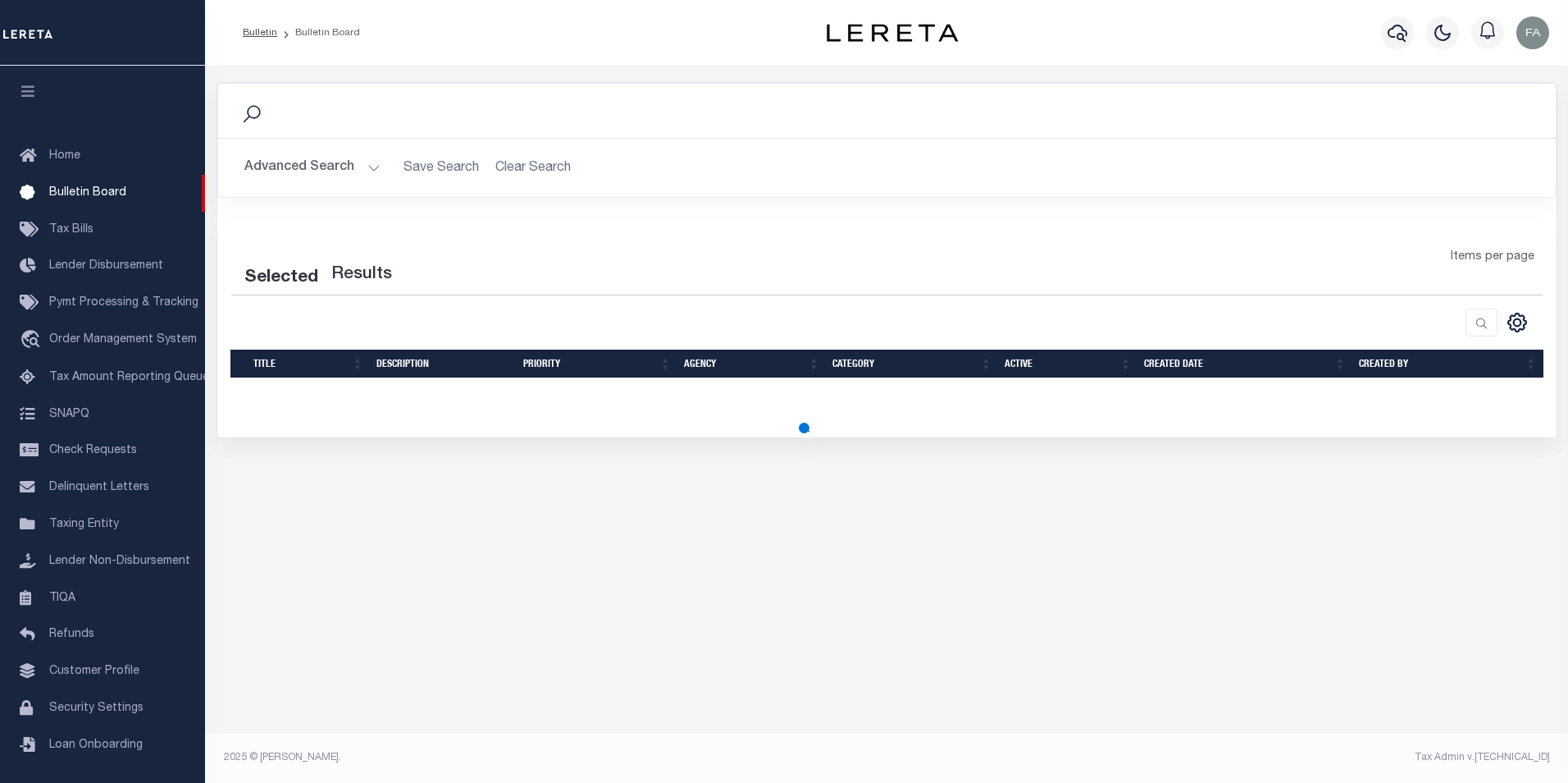
select select "50"
